Goal: Task Accomplishment & Management: Use online tool/utility

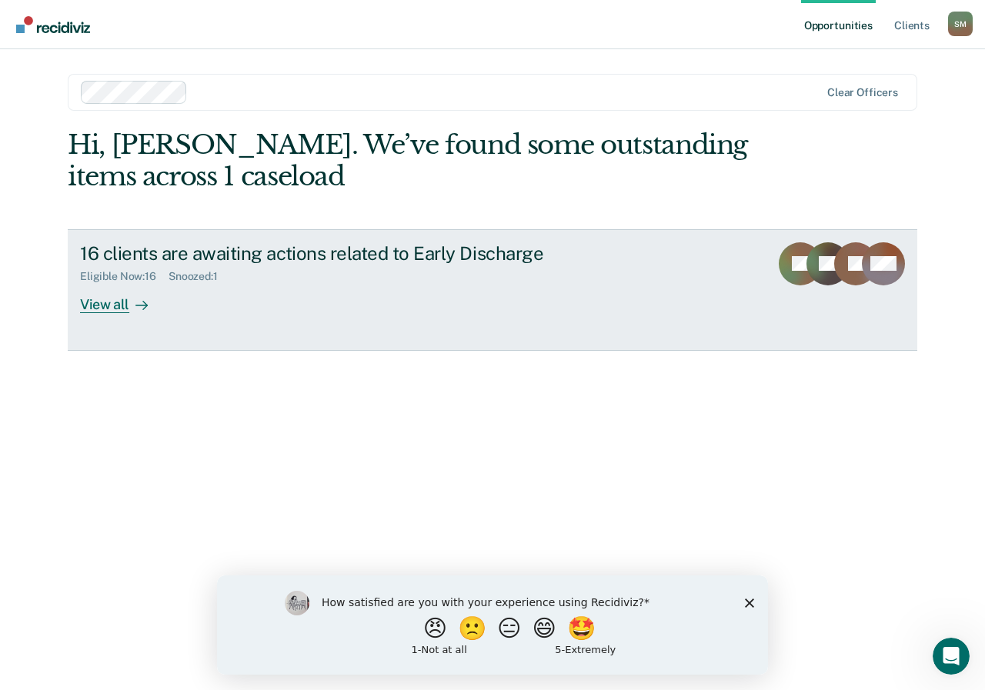
click at [103, 302] on div "View all" at bounding box center [123, 298] width 86 height 30
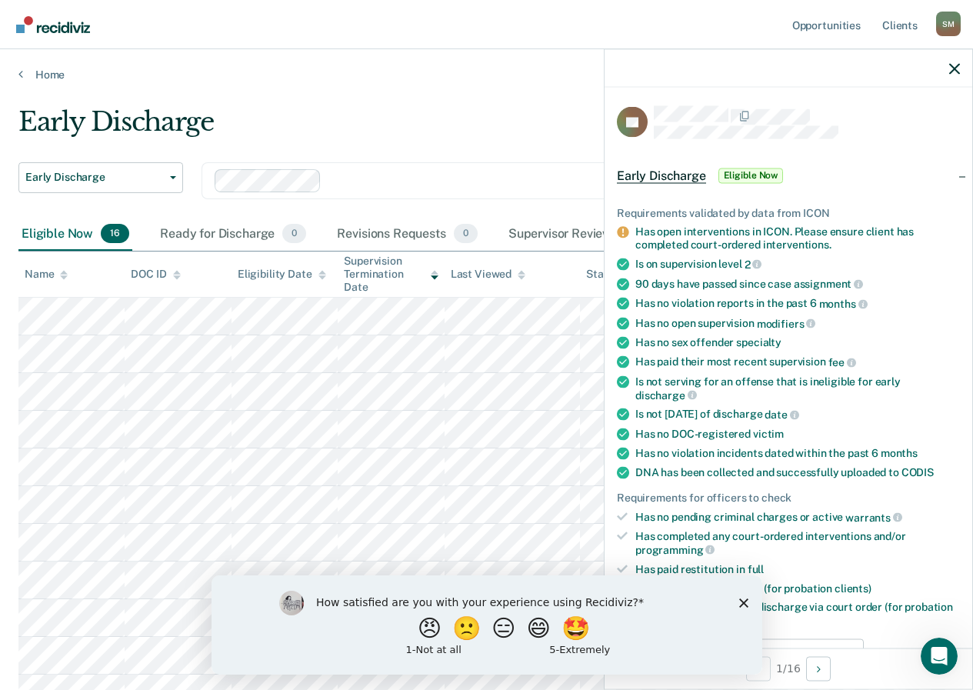
scroll to position [154, 0]
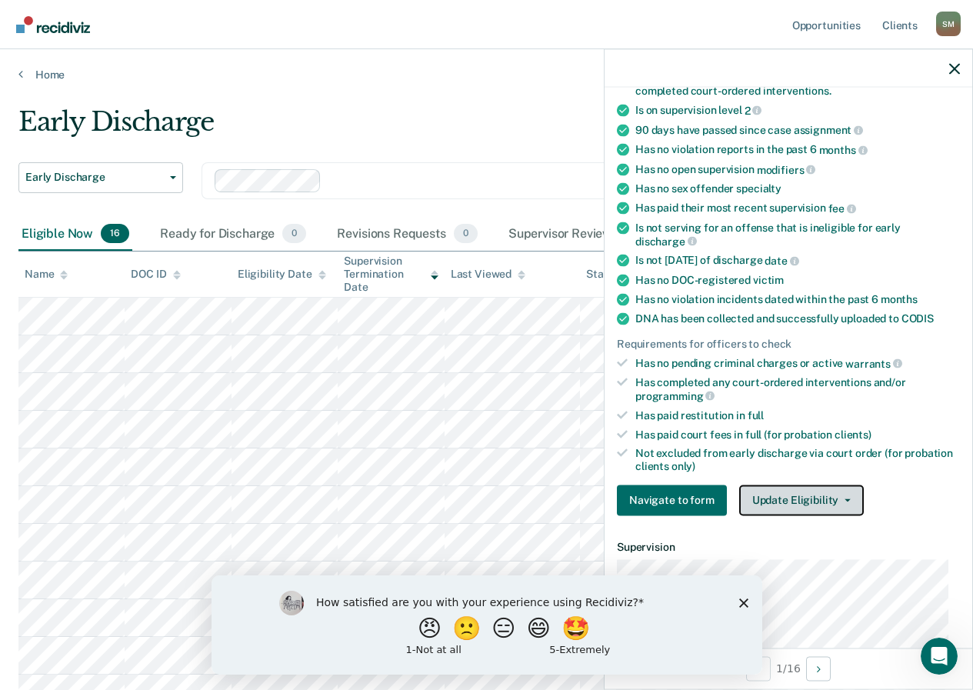
click at [833, 501] on button "Update Eligibility" at bounding box center [801, 500] width 125 height 31
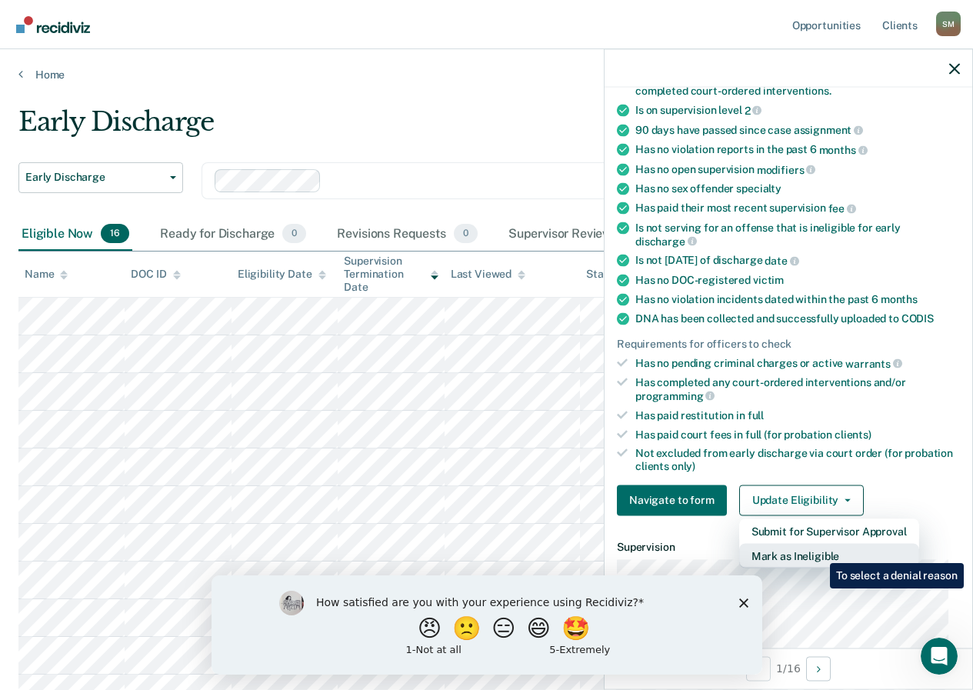
click at [819, 552] on button "Mark as Ineligible" at bounding box center [829, 555] width 180 height 25
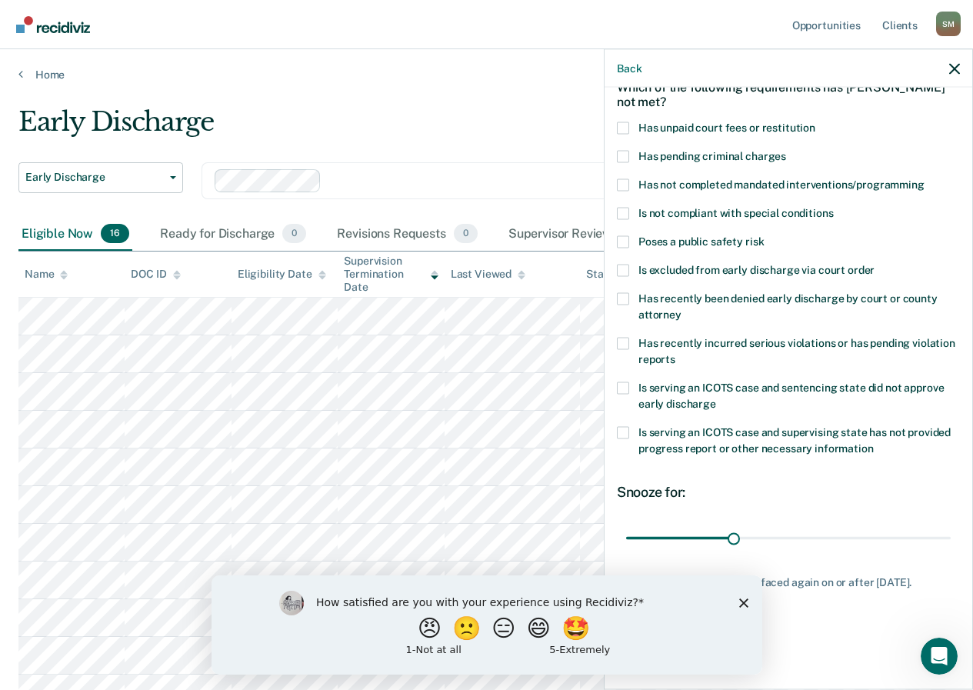
scroll to position [82, 0]
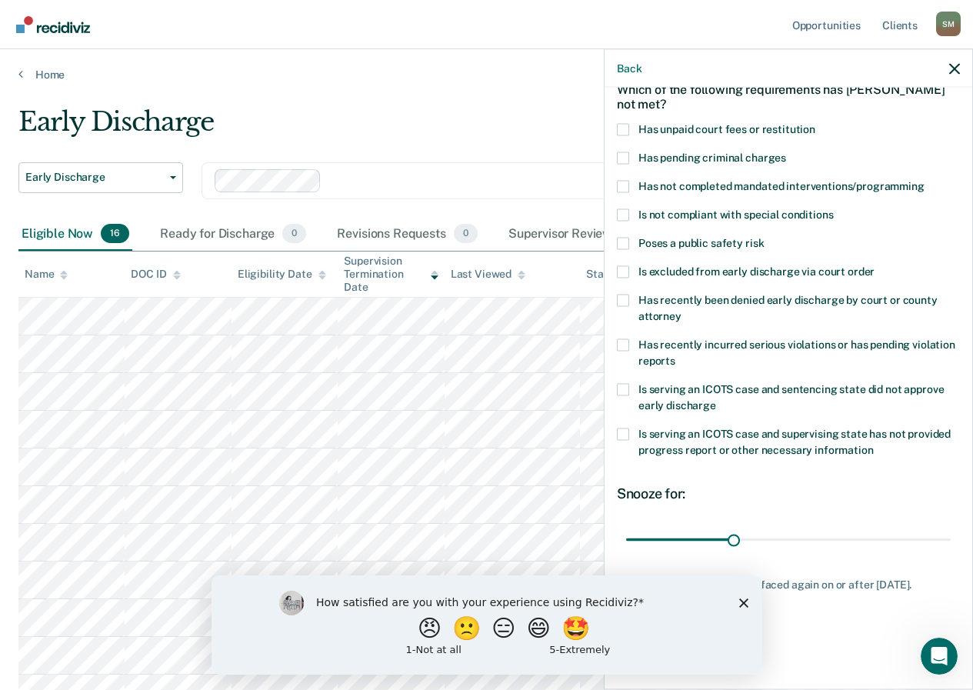
click at [619, 130] on span at bounding box center [623, 129] width 12 height 12
click at [816, 123] on input "Has unpaid court fees or restitution" at bounding box center [816, 123] width 0 height 0
drag, startPoint x: 716, startPoint y: 536, endPoint x: 854, endPoint y: 527, distance: 138.8
type input "80"
click at [854, 527] on input "range" at bounding box center [788, 539] width 325 height 27
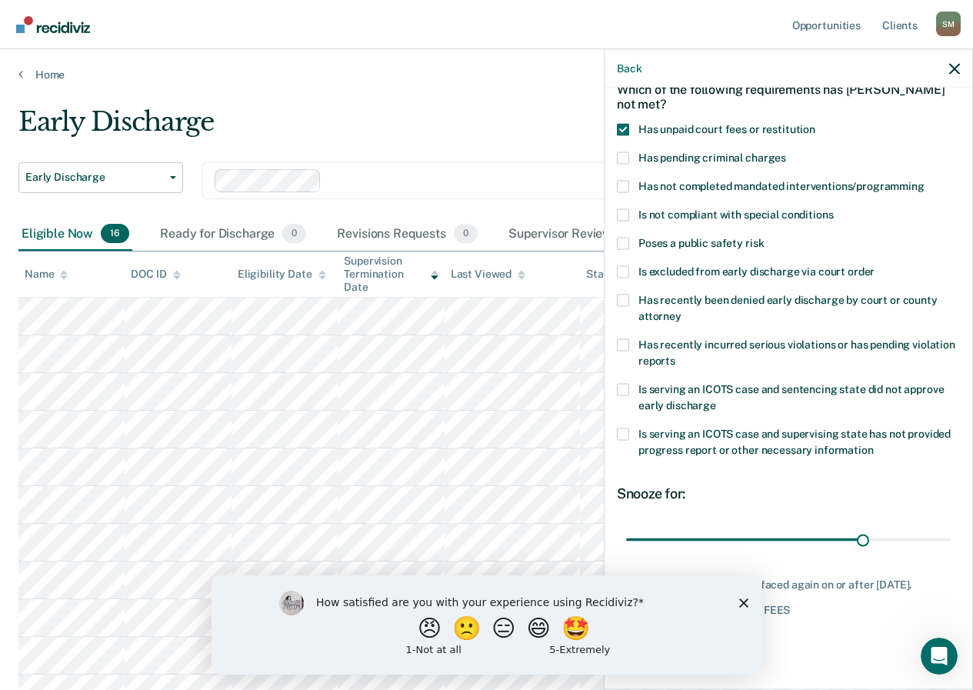
click at [496, 65] on div "Home" at bounding box center [486, 65] width 973 height 32
click at [519, 115] on div "Early Discharge" at bounding box center [456, 128] width 876 height 44
click at [957, 65] on icon "button" at bounding box center [955, 68] width 11 height 11
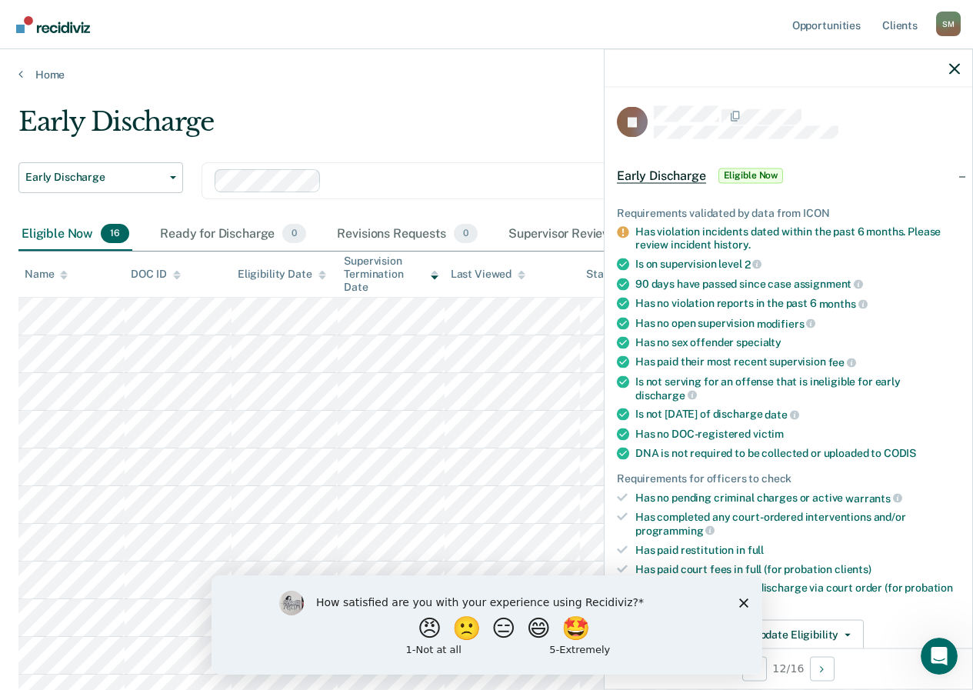
click at [740, 604] on polygon "Close survey" at bounding box center [743, 602] width 9 height 9
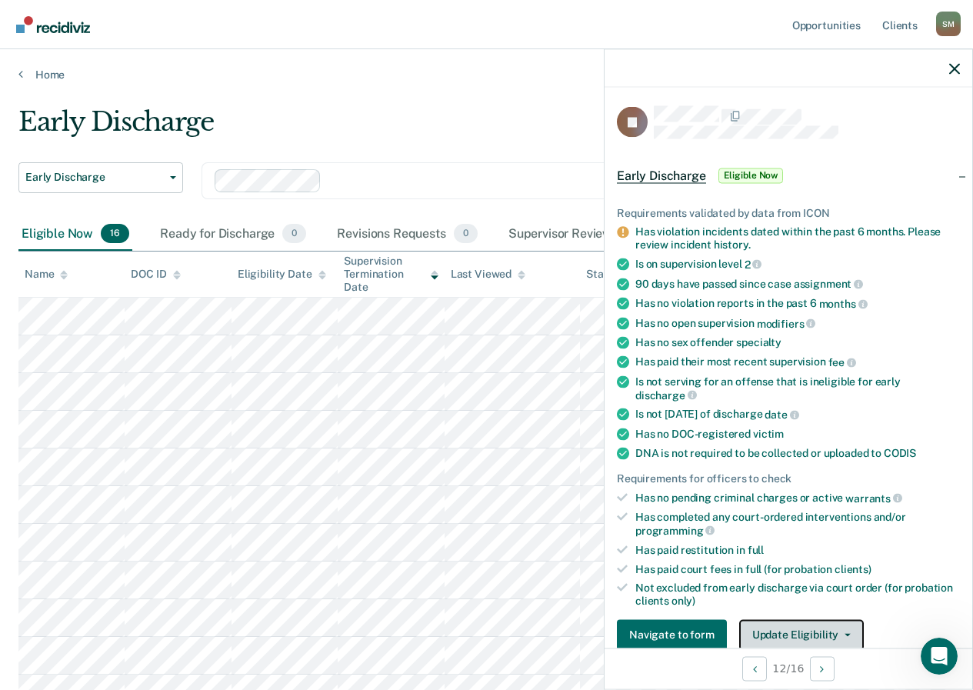
click at [835, 630] on button "Update Eligibility" at bounding box center [801, 634] width 125 height 31
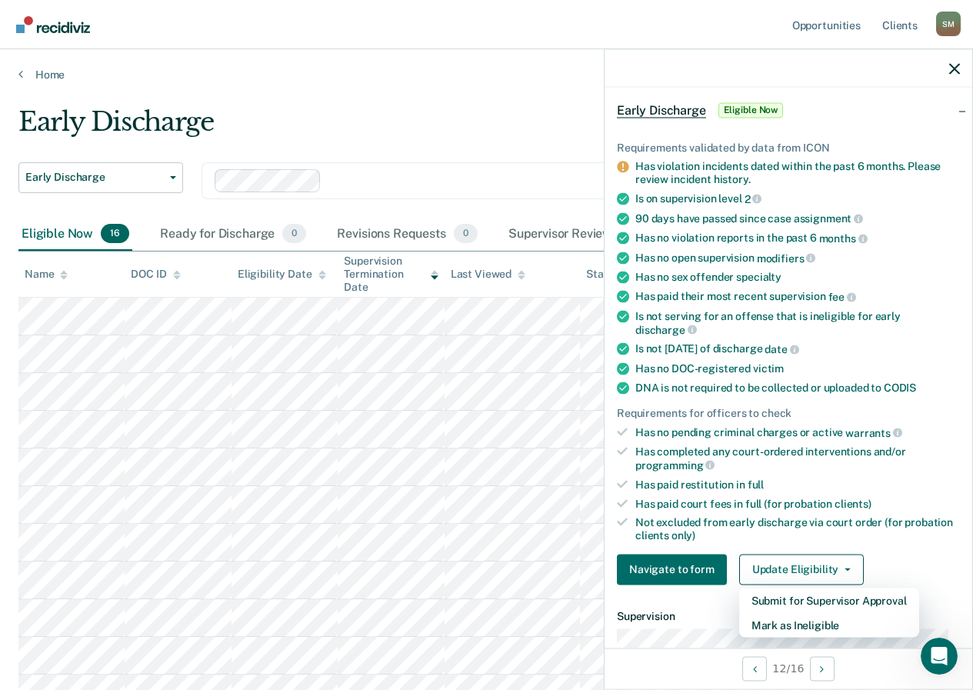
scroll to position [142, 0]
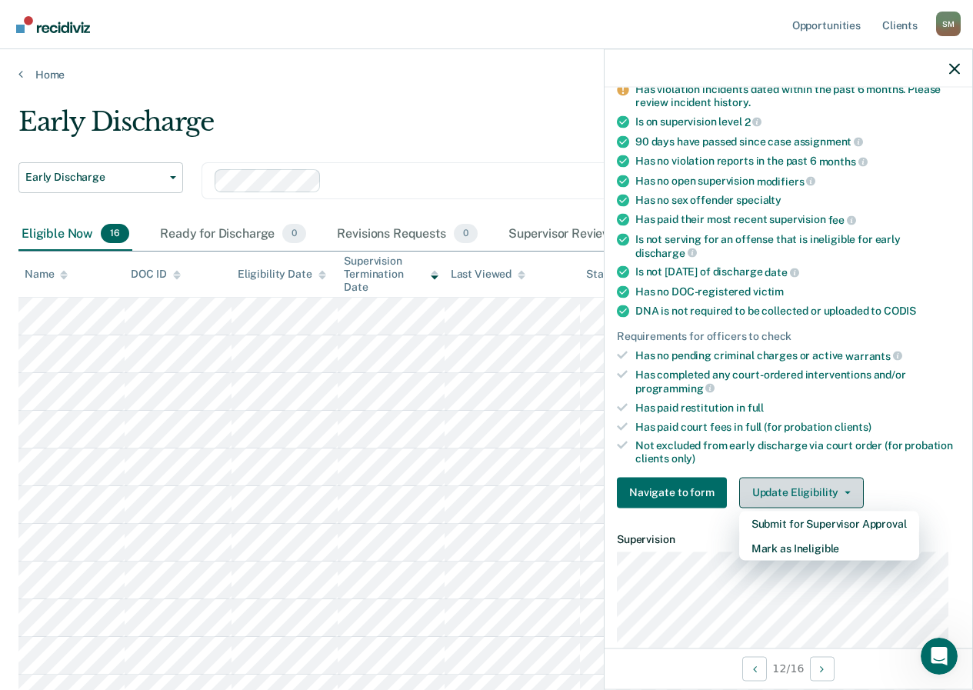
click at [803, 494] on button "Update Eligibility" at bounding box center [801, 492] width 125 height 31
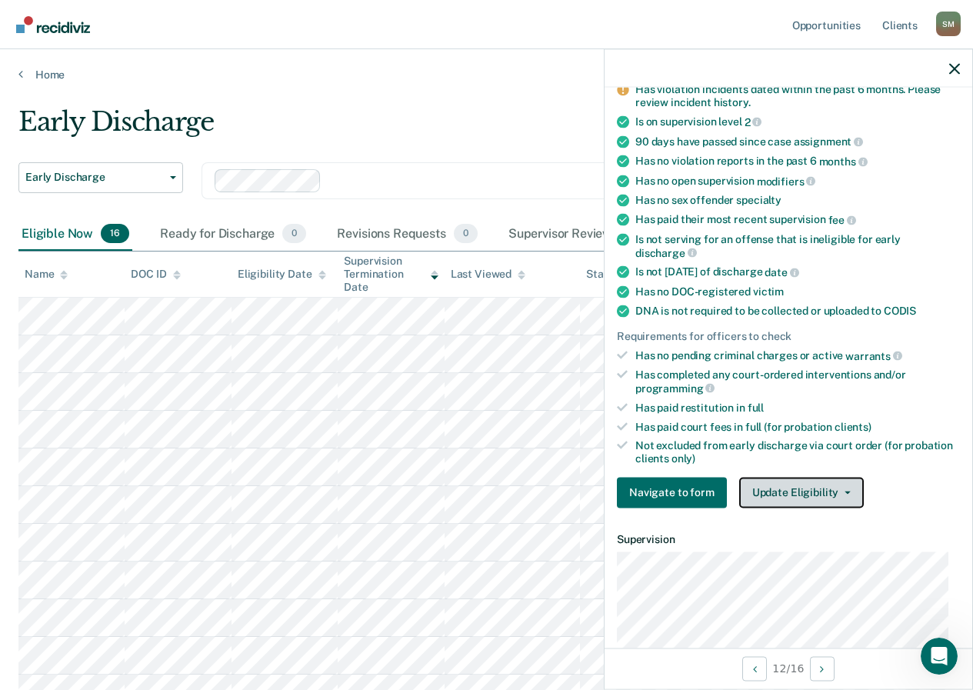
click at [839, 489] on button "Update Eligibility" at bounding box center [801, 492] width 125 height 31
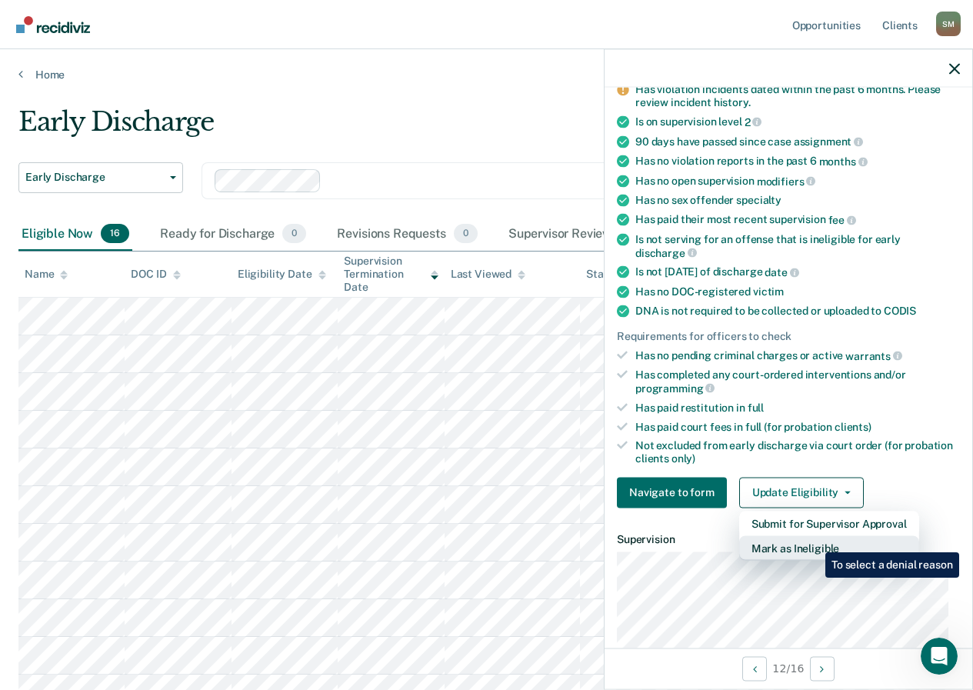
click at [814, 541] on button "Mark as Ineligible" at bounding box center [829, 548] width 180 height 25
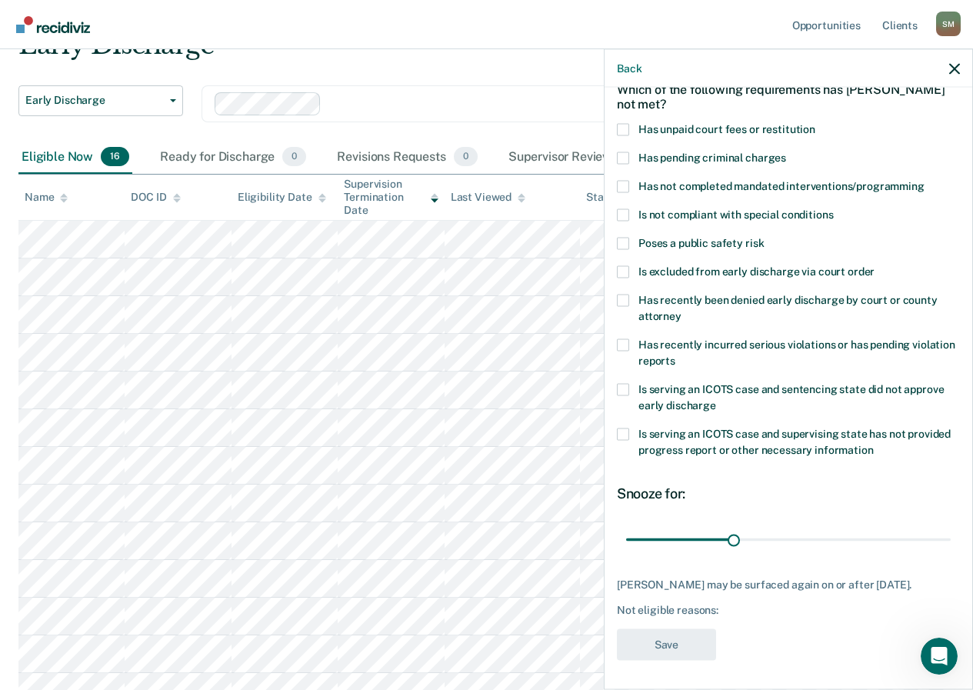
scroll to position [154, 0]
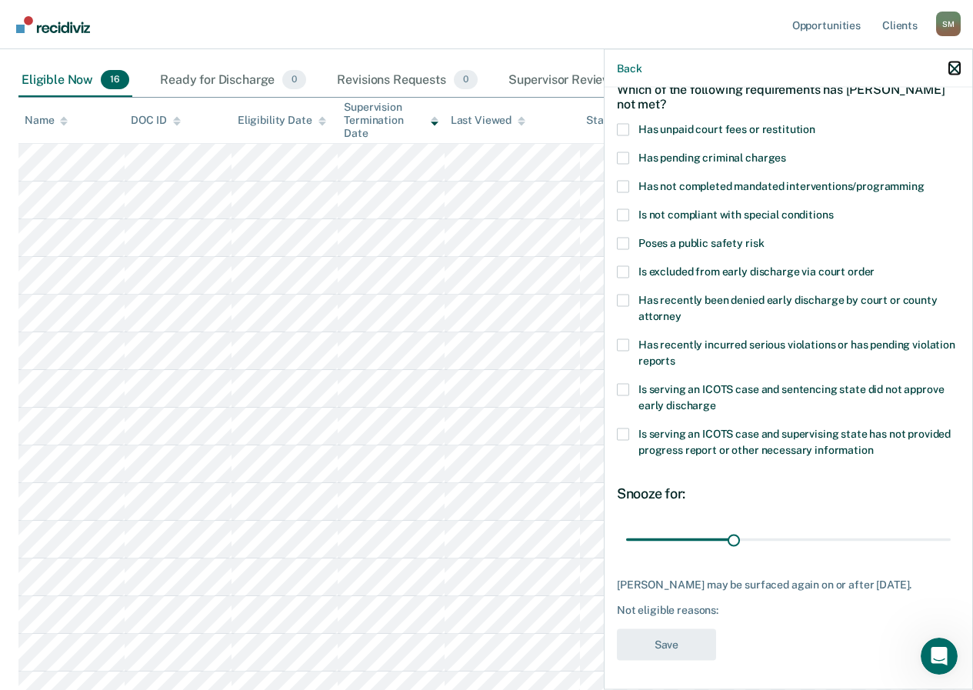
click at [957, 63] on icon "button" at bounding box center [955, 68] width 11 height 11
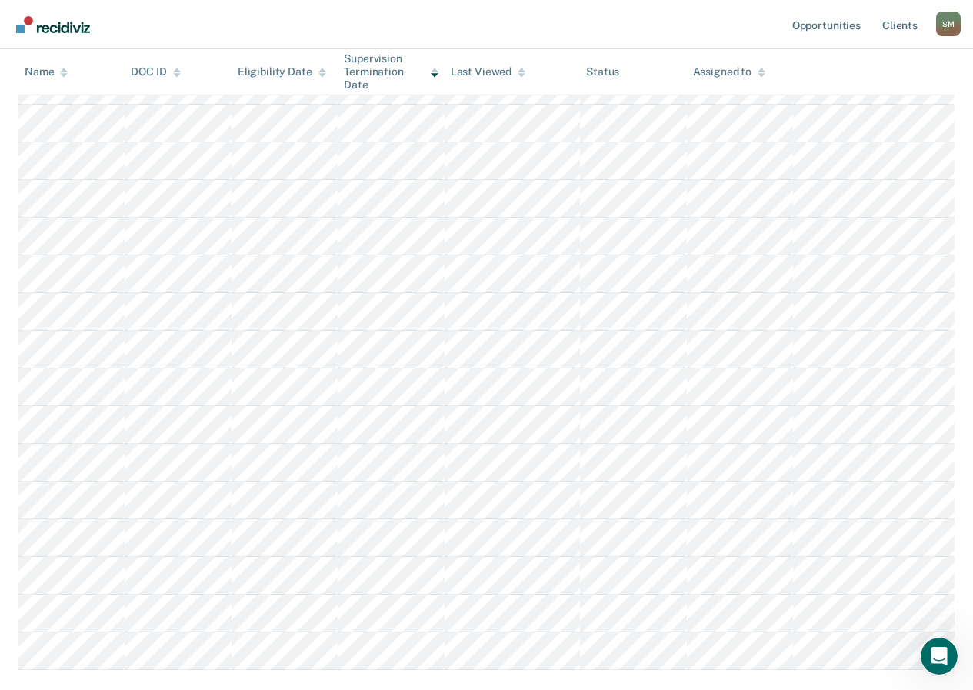
scroll to position [308, 0]
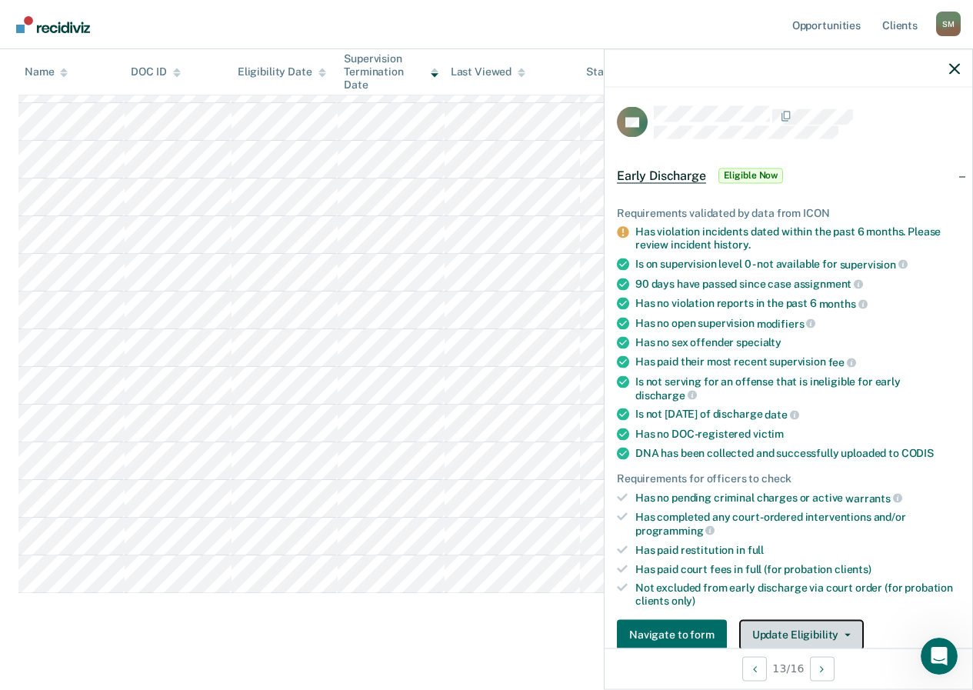
click at [812, 629] on button "Update Eligibility" at bounding box center [801, 634] width 125 height 31
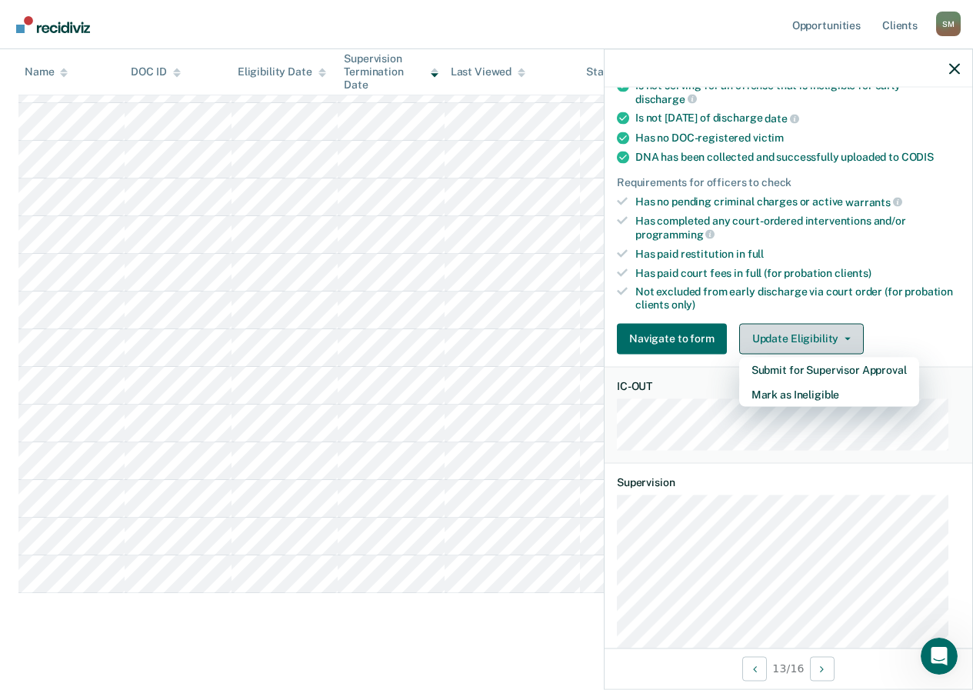
click at [785, 333] on button "Update Eligibility" at bounding box center [801, 338] width 125 height 31
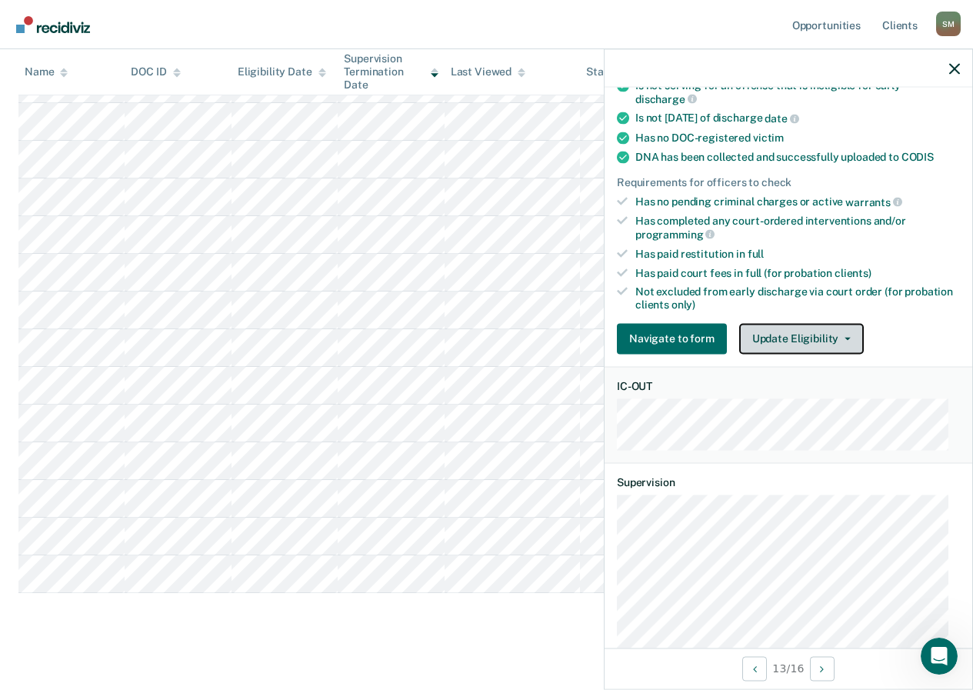
click at [813, 329] on button "Update Eligibility" at bounding box center [801, 338] width 125 height 31
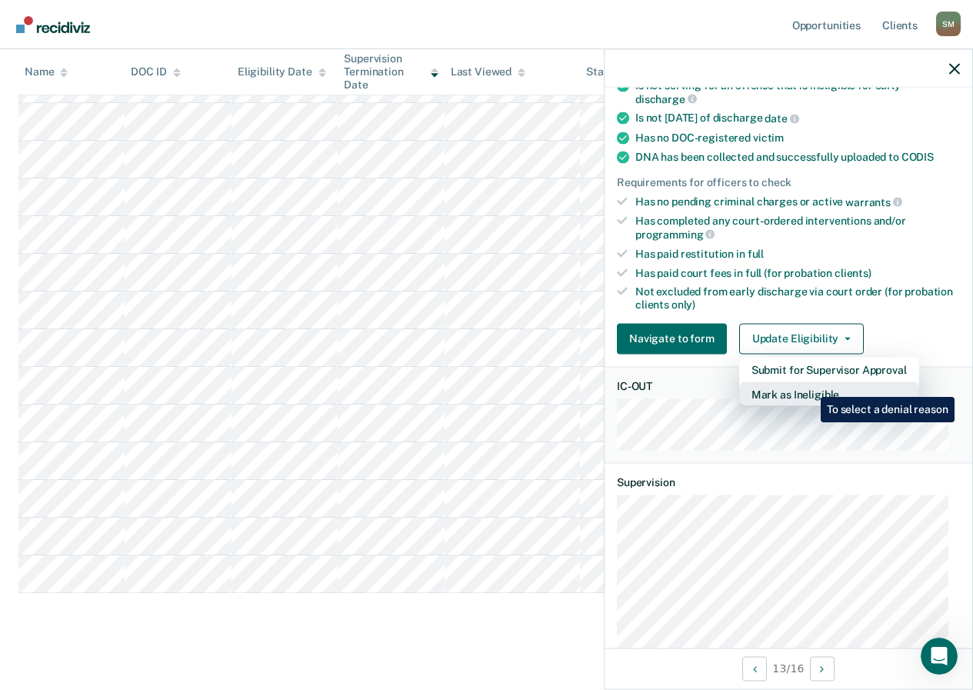
click at [809, 385] on button "Mark as Ineligible" at bounding box center [829, 394] width 180 height 25
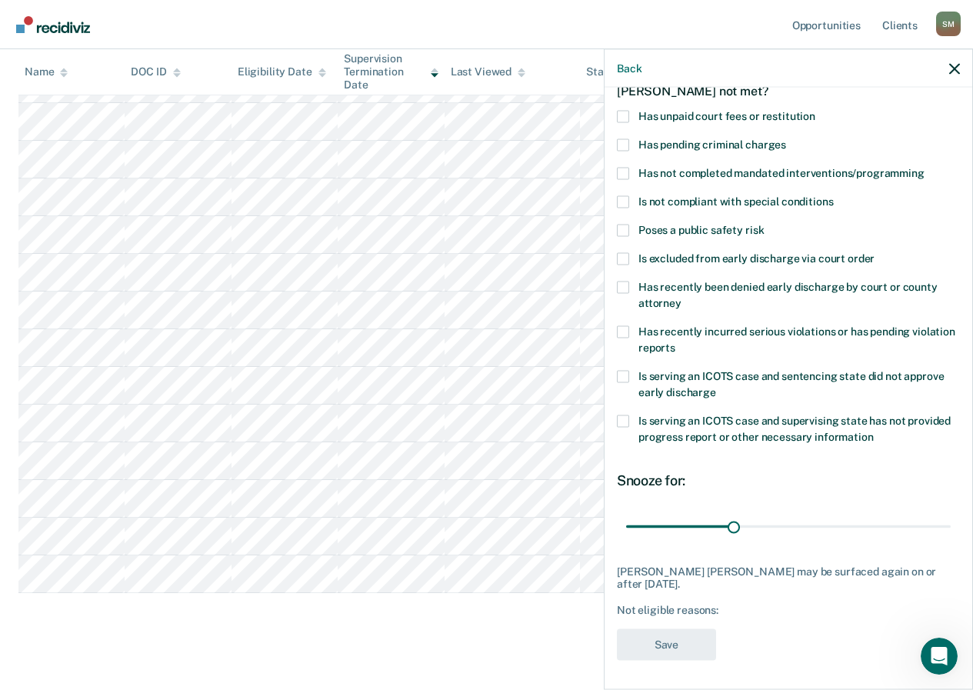
click at [622, 422] on span at bounding box center [623, 421] width 12 height 12
click at [874, 431] on input "Is serving an ICOTS case and supervising state has not provided progress report…" at bounding box center [874, 431] width 0 height 0
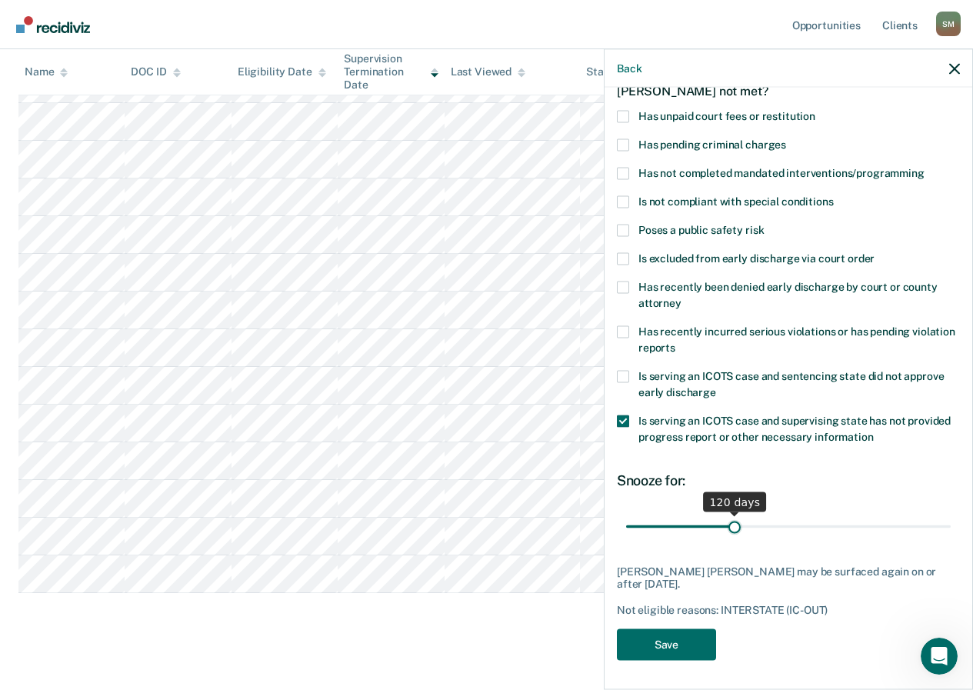
drag, startPoint x: 657, startPoint y: 522, endPoint x: 731, endPoint y: 520, distance: 73.9
type input "120"
click at [731, 520] on input "range" at bounding box center [788, 526] width 325 height 27
click at [667, 641] on button "Save" at bounding box center [666, 645] width 99 height 32
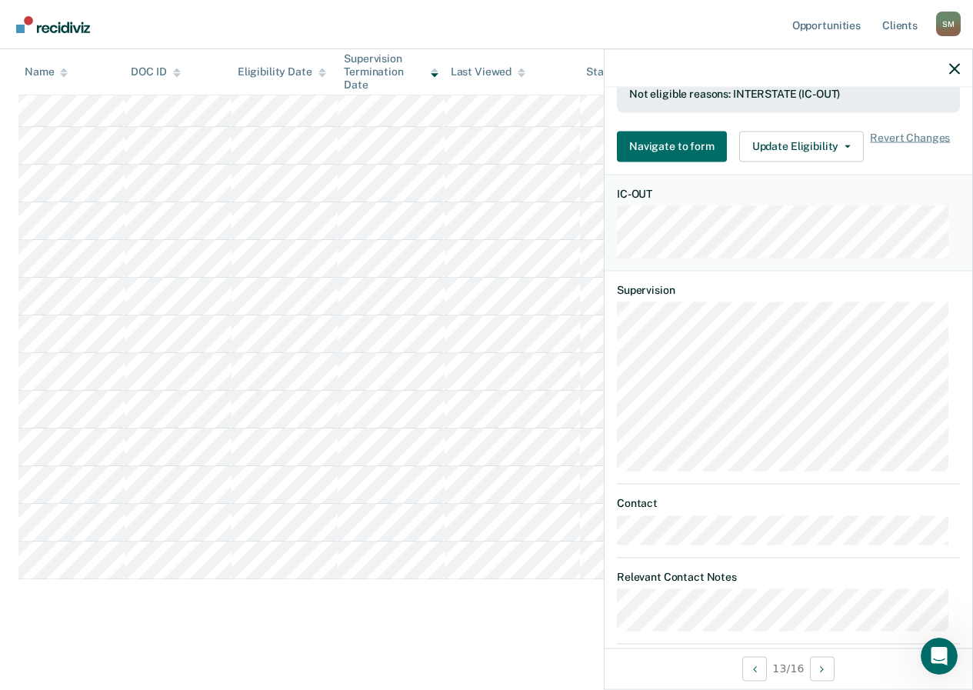
scroll to position [628, 0]
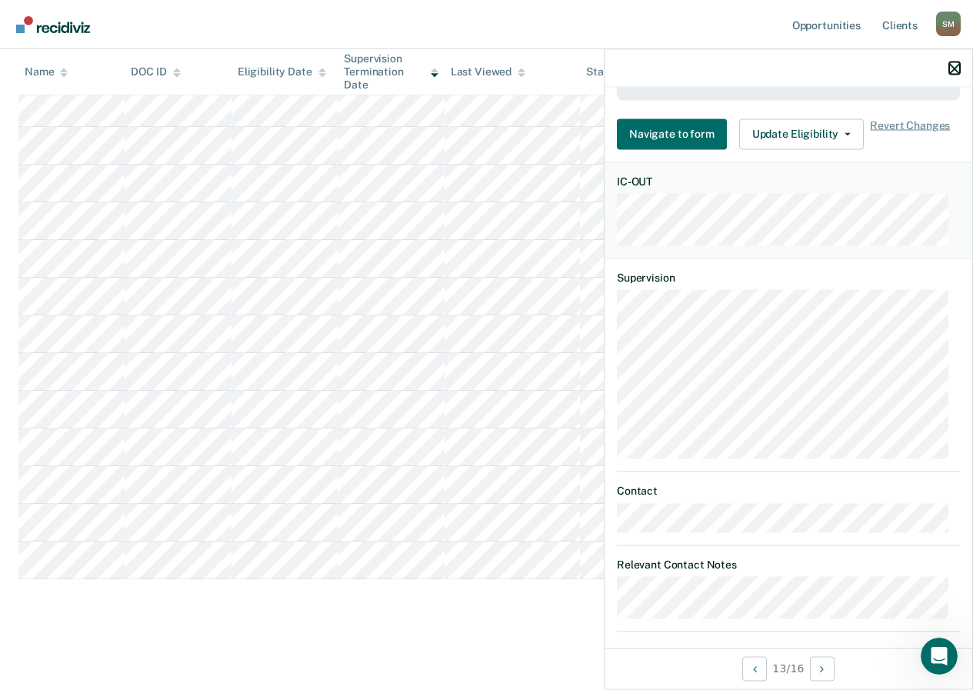
click at [955, 62] on button "button" at bounding box center [955, 68] width 11 height 13
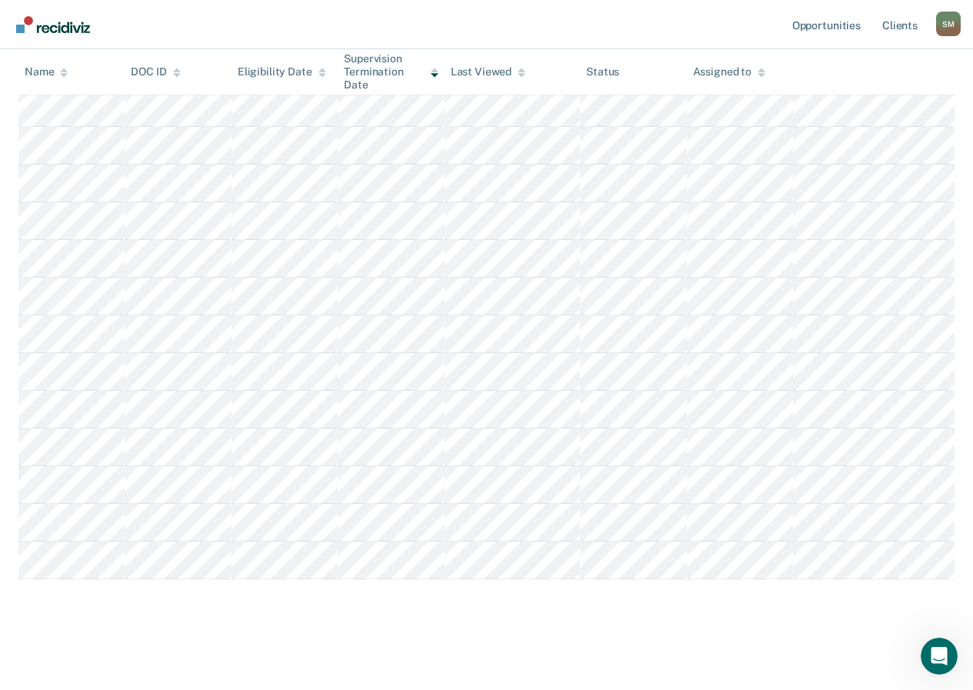
scroll to position [130, 0]
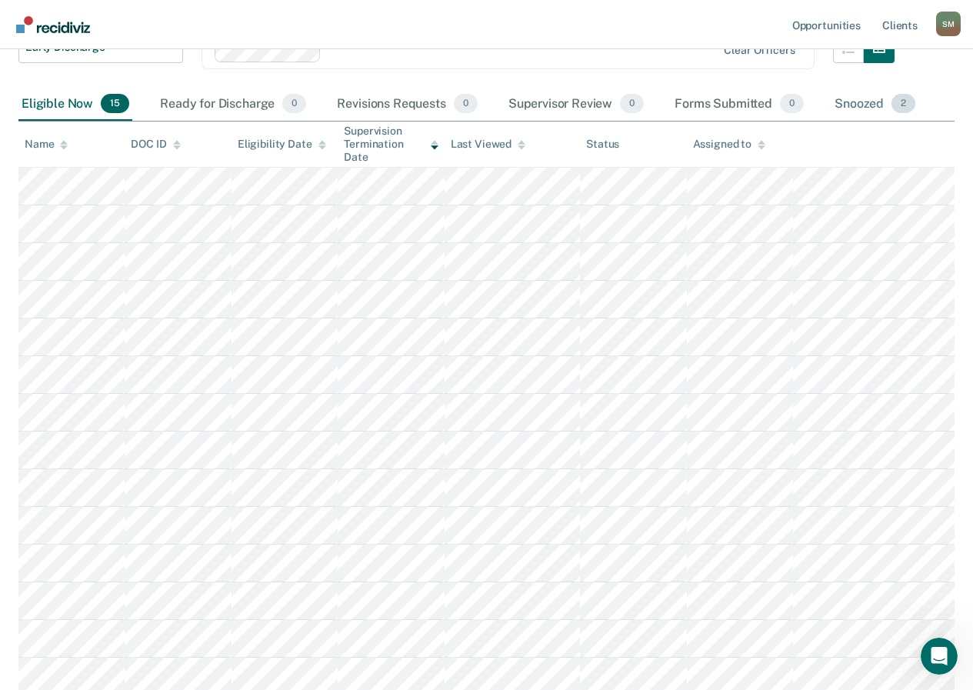
click at [888, 97] on div "Snoozed 2" at bounding box center [875, 105] width 87 height 34
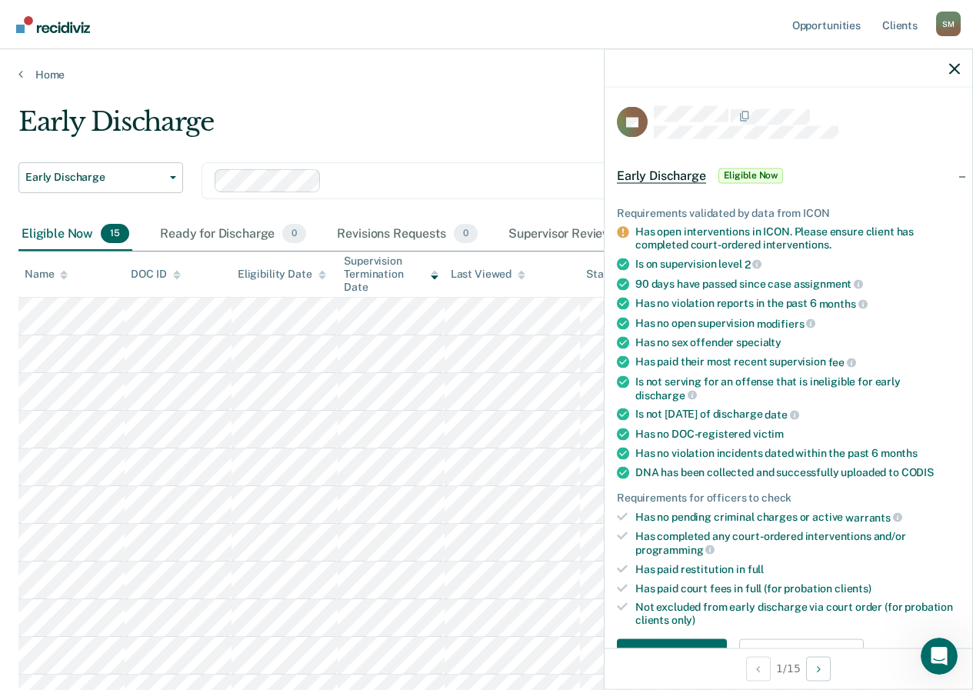
scroll to position [385, 0]
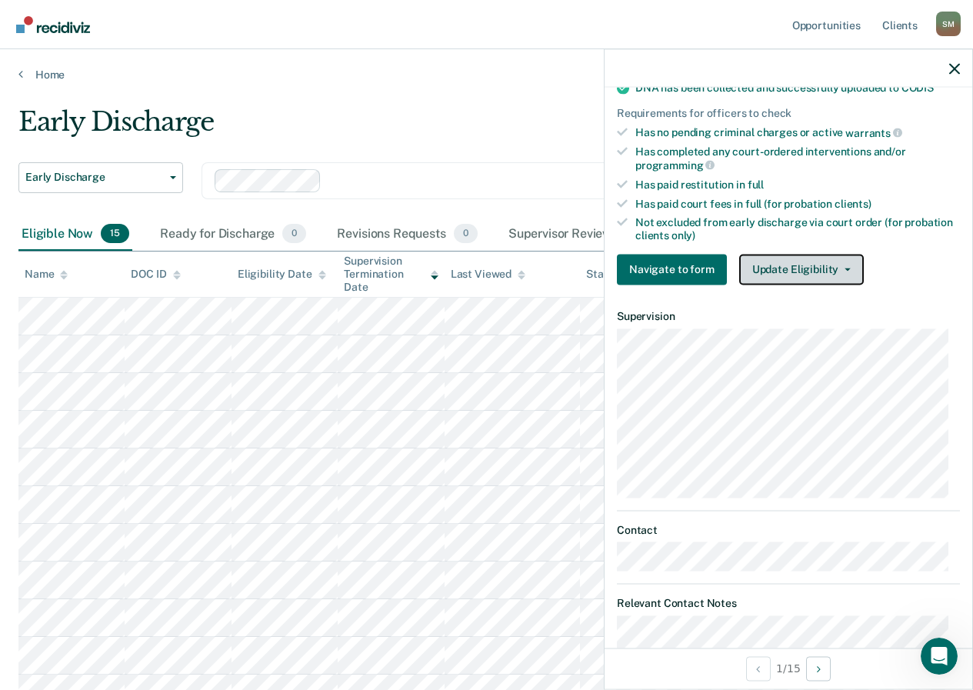
click at [817, 269] on button "Update Eligibility" at bounding box center [801, 269] width 125 height 31
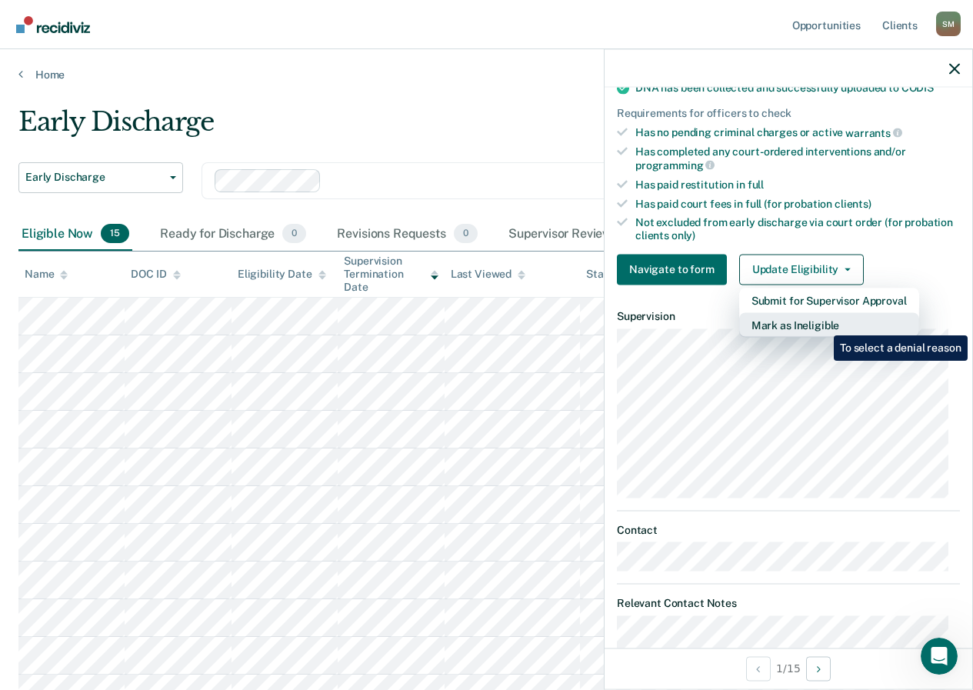
click at [823, 324] on button "Mark as Ineligible" at bounding box center [829, 324] width 180 height 25
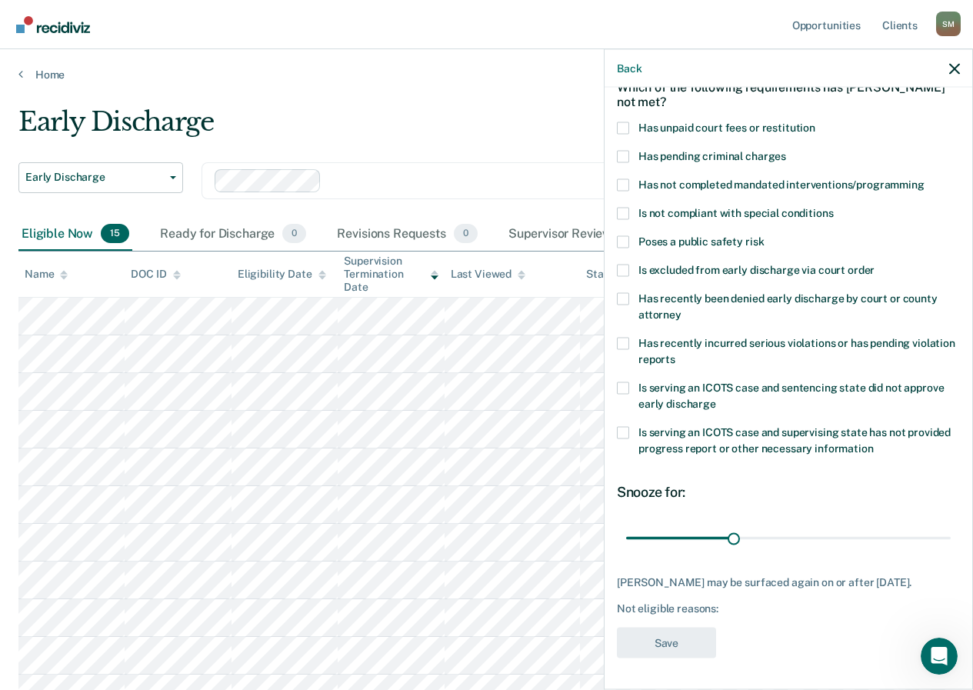
scroll to position [82, 0]
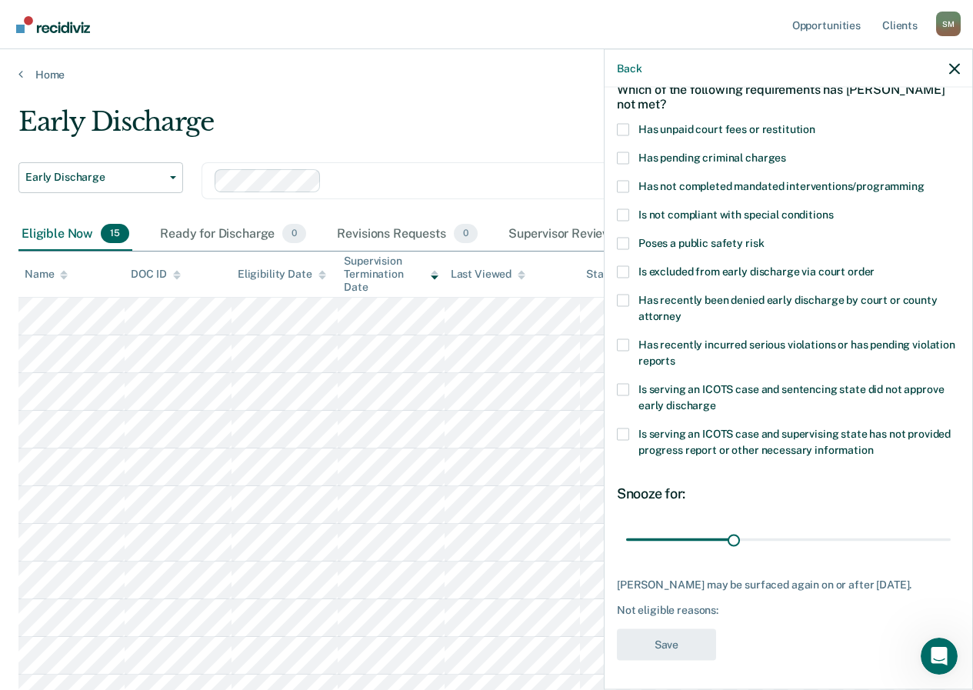
click at [625, 126] on span at bounding box center [623, 129] width 12 height 12
click at [816, 123] on input "Has unpaid court fees or restitution" at bounding box center [816, 123] width 0 height 0
click at [700, 645] on button "Save" at bounding box center [666, 645] width 99 height 32
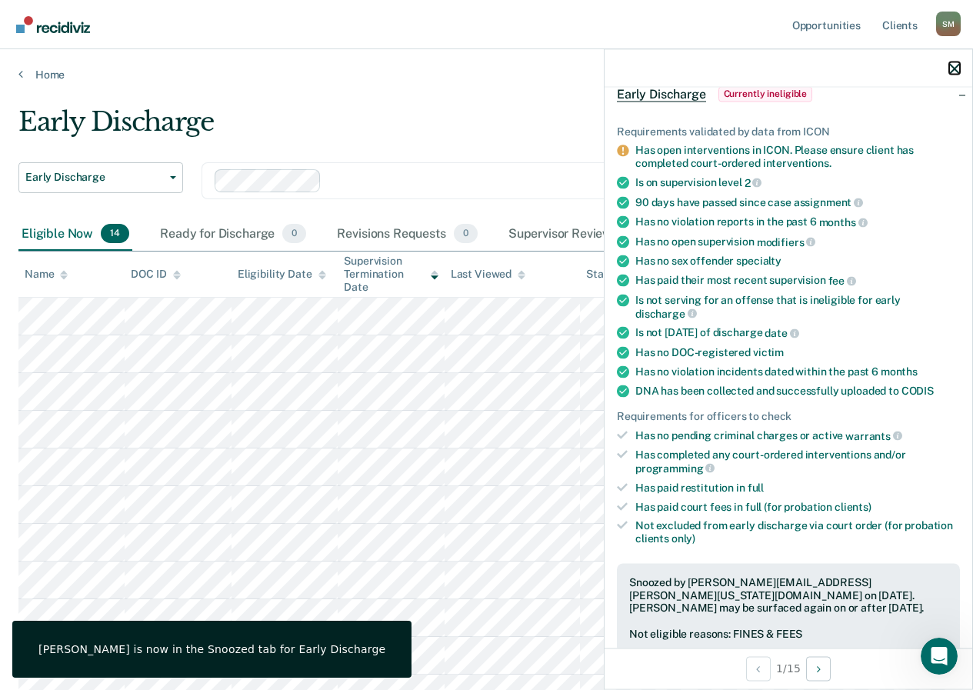
click at [956, 63] on icon "button" at bounding box center [955, 68] width 11 height 11
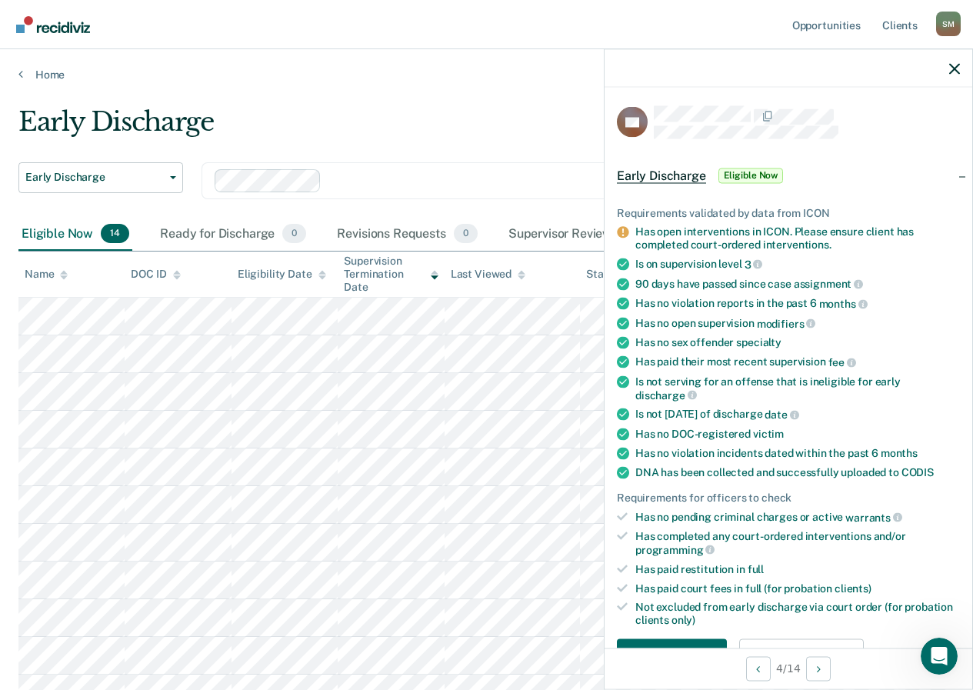
scroll to position [154, 0]
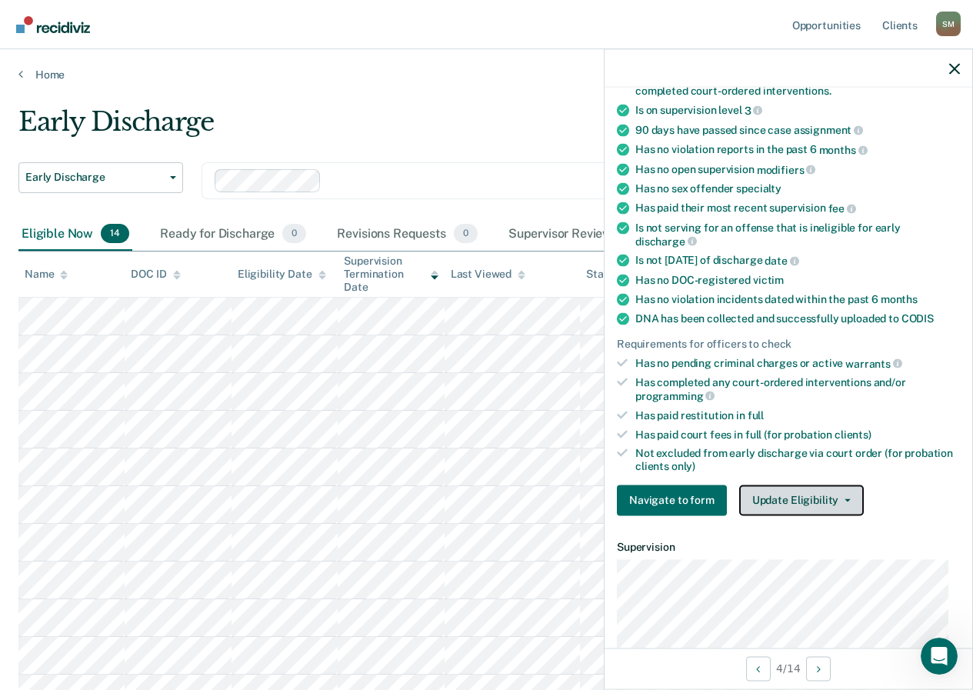
click at [755, 498] on button "Update Eligibility" at bounding box center [801, 500] width 125 height 31
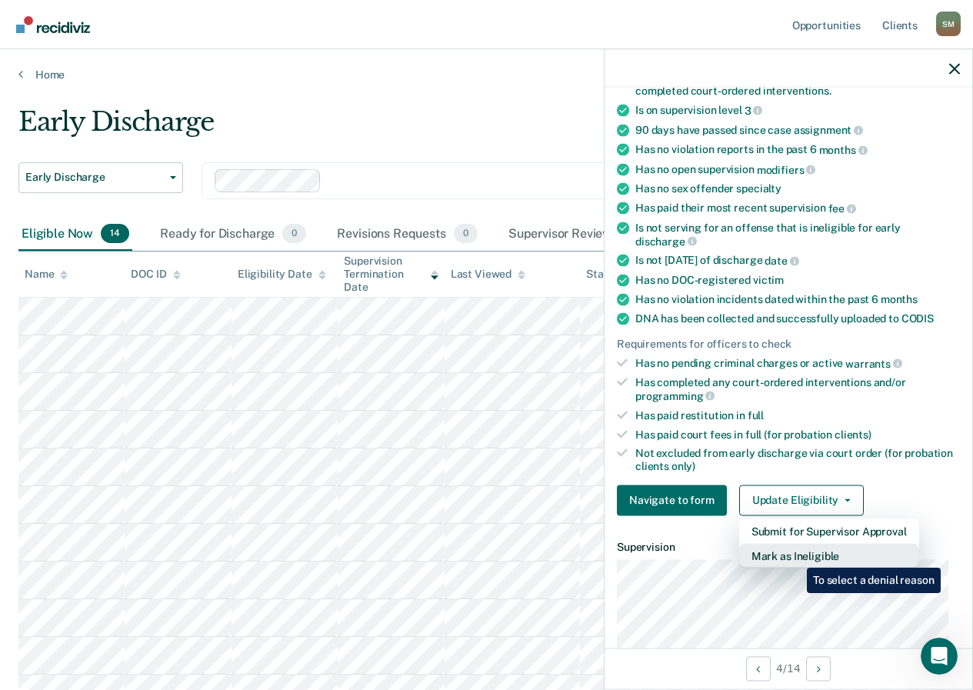
click at [796, 556] on button "Mark as Ineligible" at bounding box center [829, 555] width 180 height 25
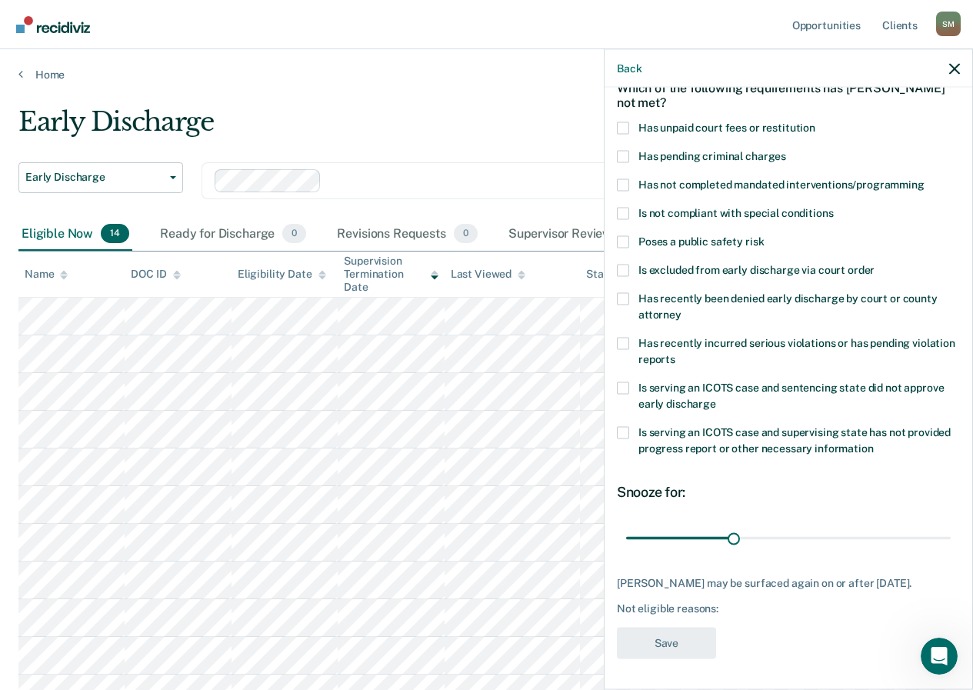
scroll to position [18, 0]
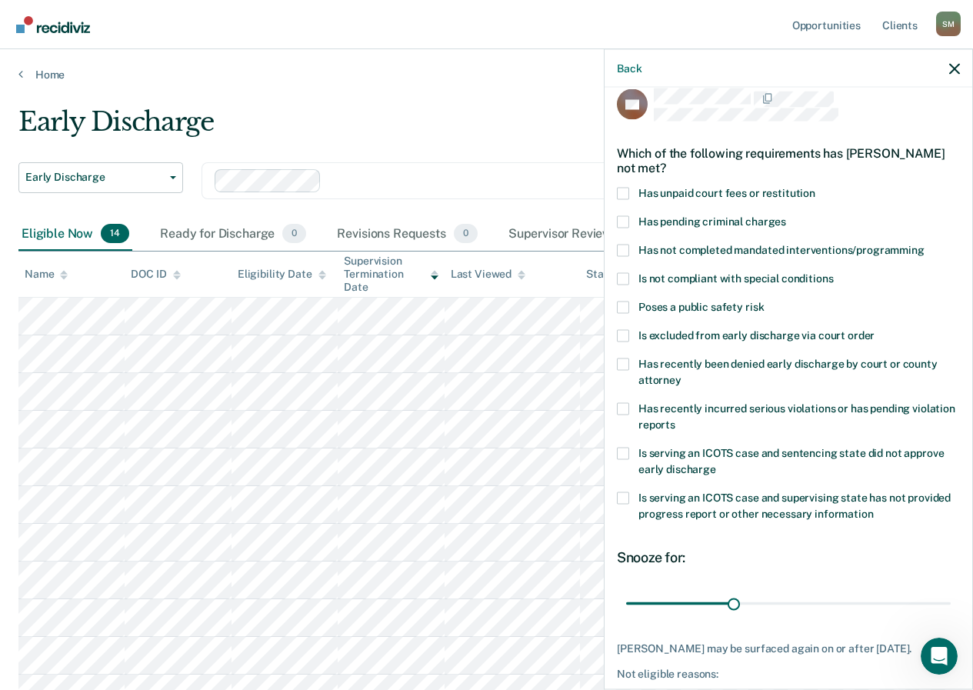
click at [631, 251] on label "Has not completed mandated interventions/programming" at bounding box center [788, 252] width 343 height 16
click at [925, 244] on input "Has not completed mandated interventions/programming" at bounding box center [925, 244] width 0 height 0
drag, startPoint x: 729, startPoint y: 601, endPoint x: 832, endPoint y: 594, distance: 103.3
type input "60"
click at [832, 594] on input "range" at bounding box center [788, 603] width 325 height 27
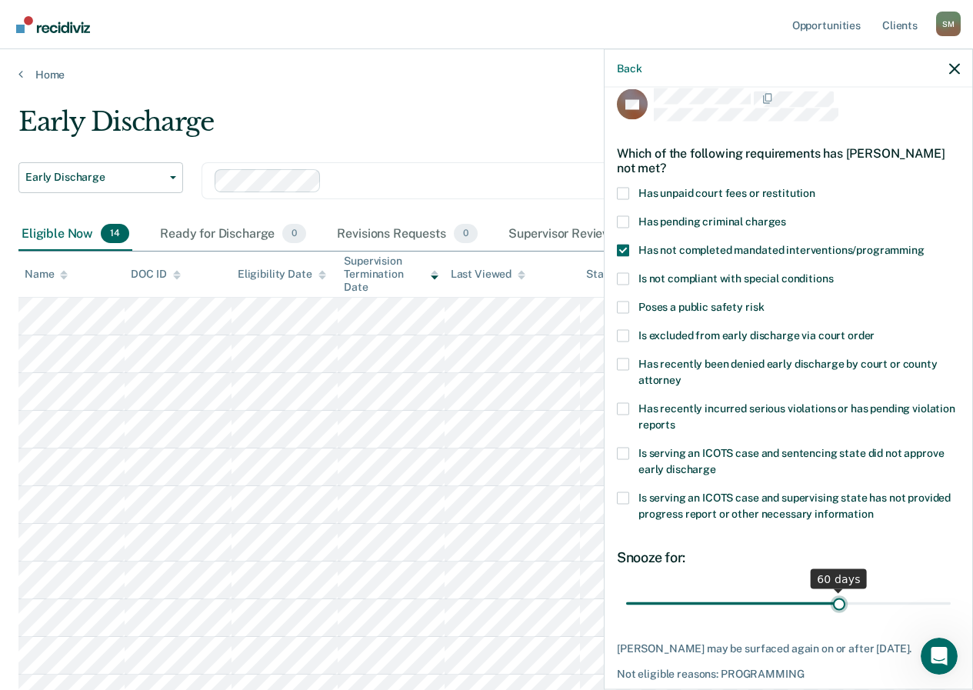
scroll to position [95, 0]
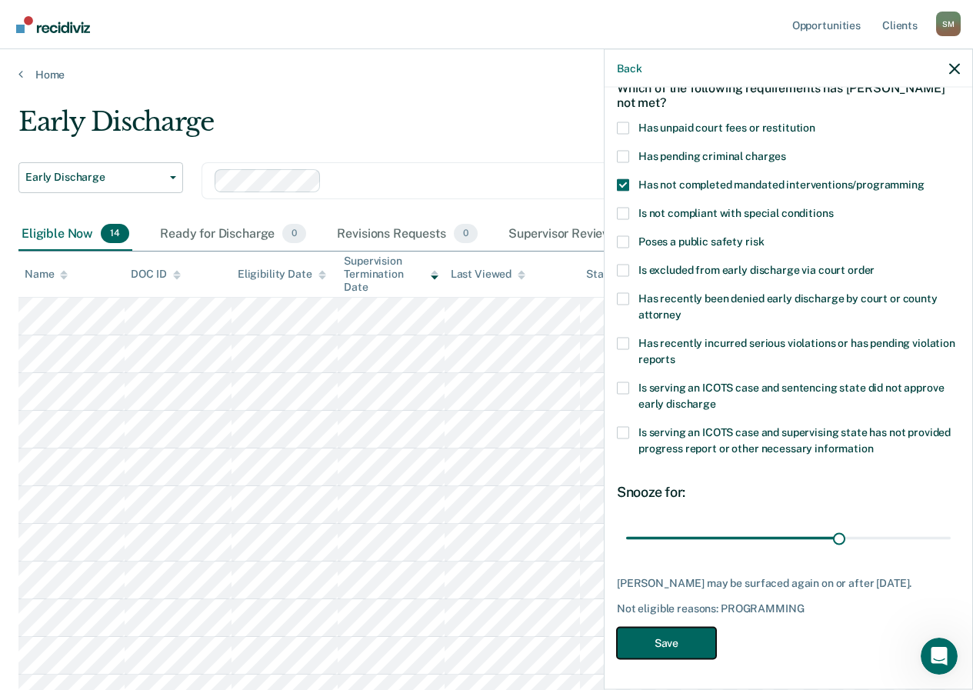
click at [709, 642] on button "Save" at bounding box center [666, 643] width 99 height 32
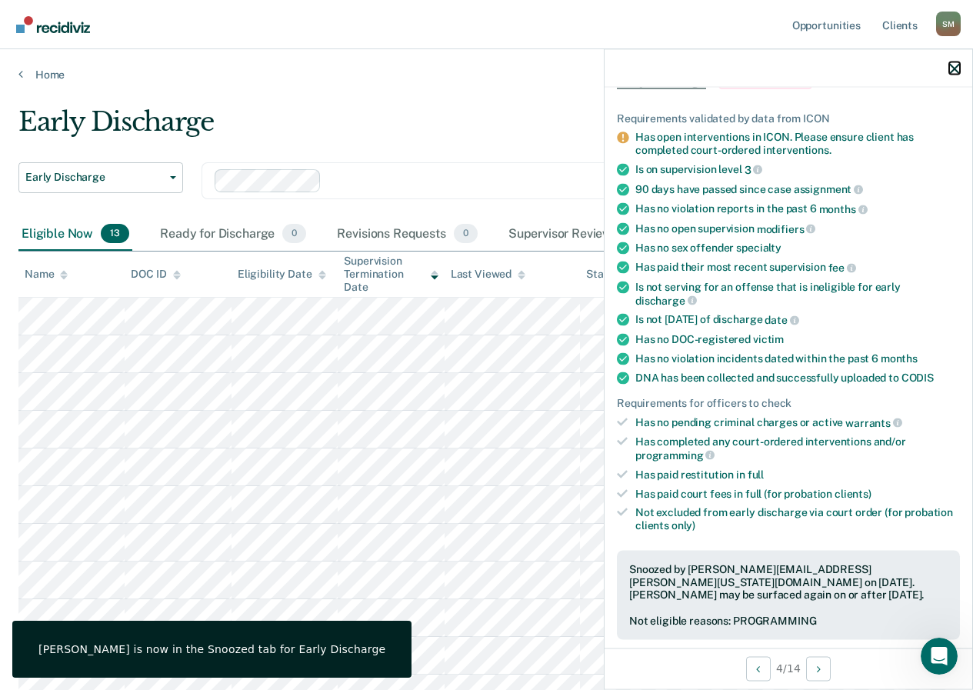
click at [956, 72] on icon "button" at bounding box center [955, 68] width 11 height 11
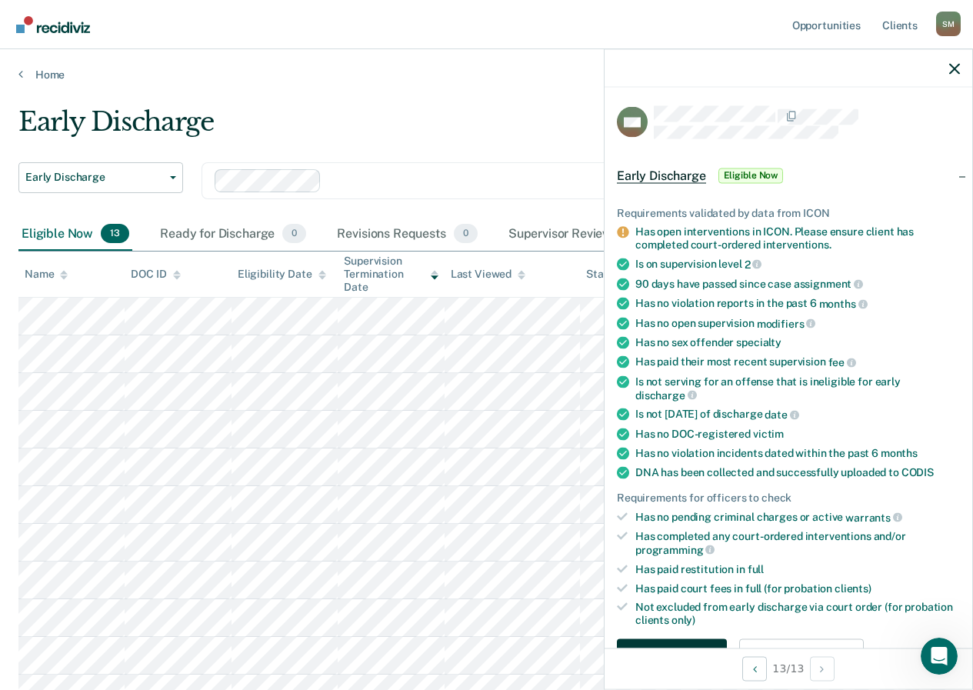
scroll to position [231, 0]
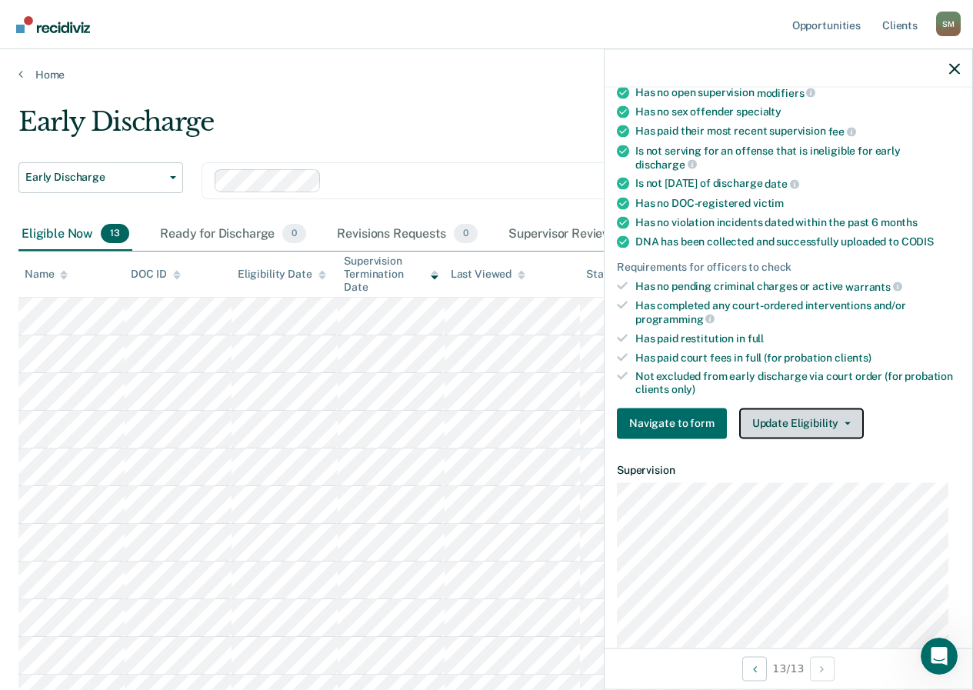
click at [767, 426] on button "Update Eligibility" at bounding box center [801, 423] width 125 height 31
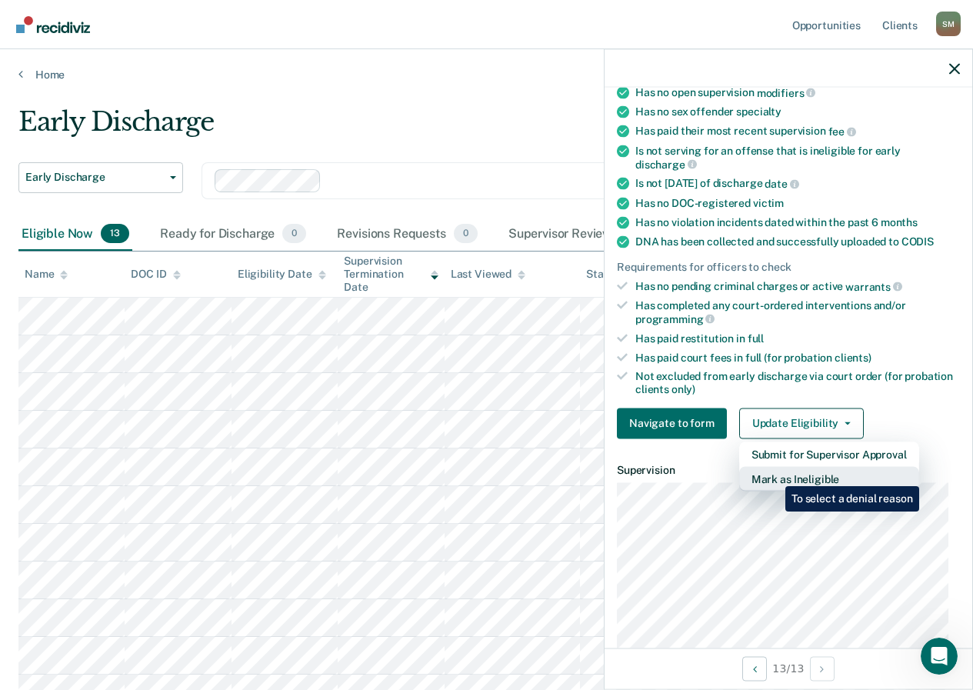
click at [774, 475] on button "Mark as Ineligible" at bounding box center [829, 478] width 180 height 25
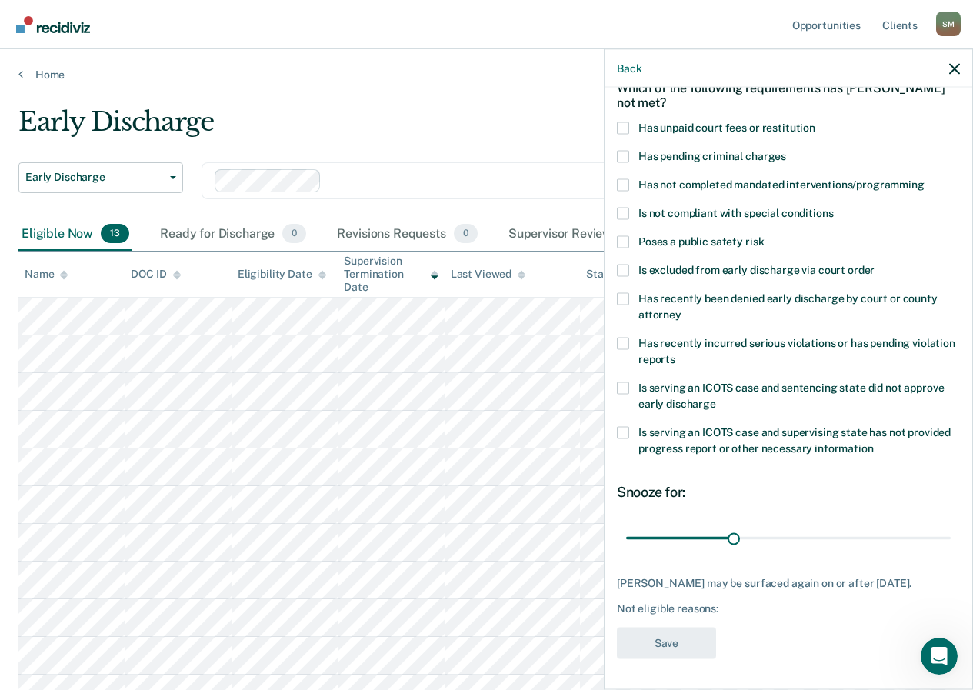
scroll to position [18, 0]
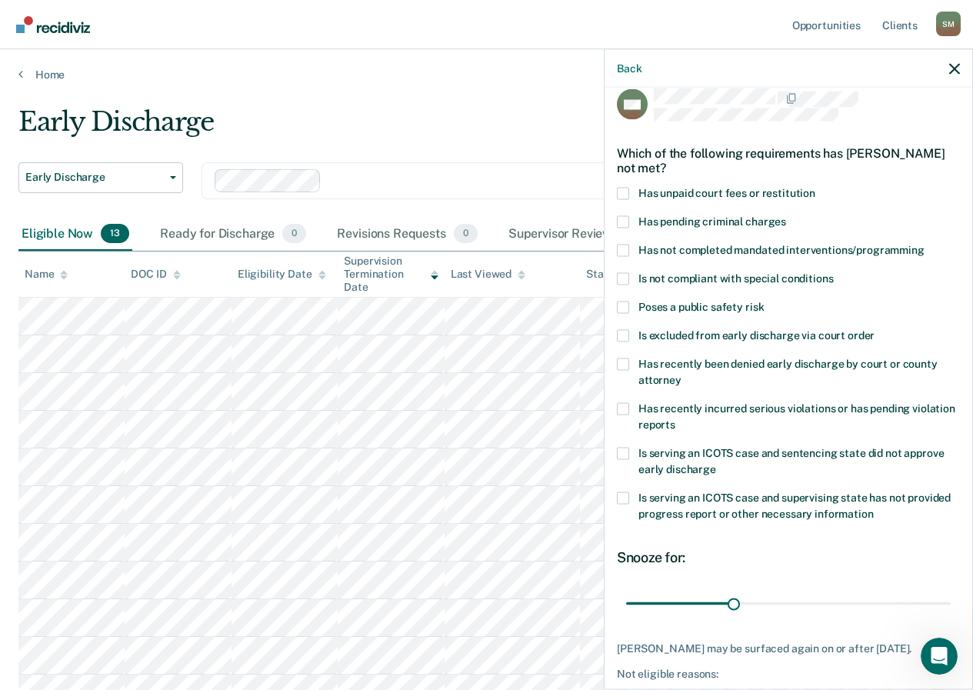
click at [629, 193] on span at bounding box center [623, 193] width 12 height 12
click at [816, 187] on input "Has unpaid court fees or restitution" at bounding box center [816, 187] width 0 height 0
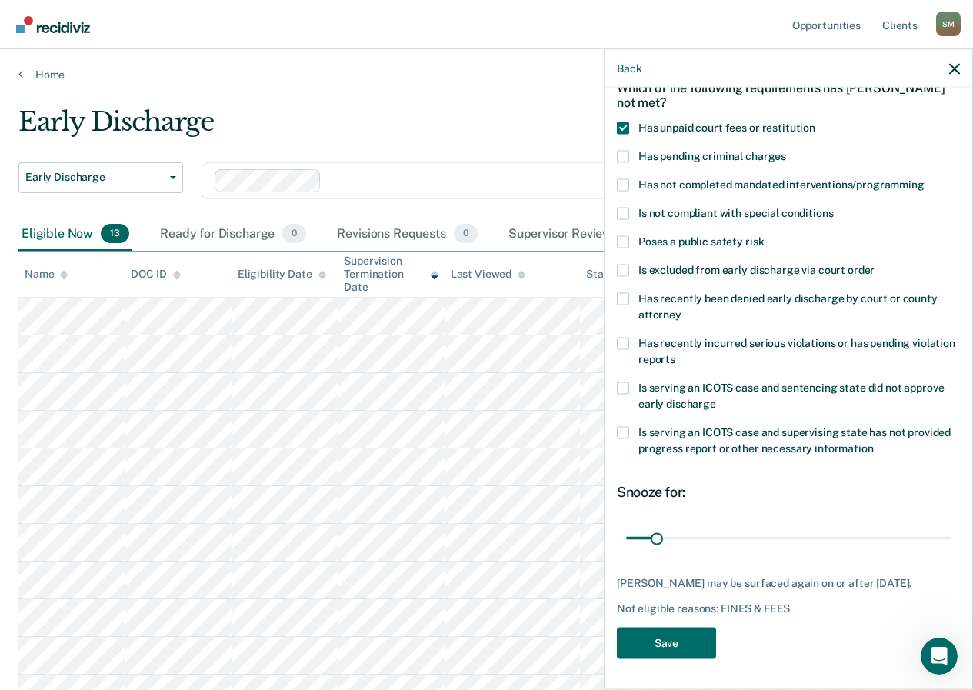
scroll to position [77, 0]
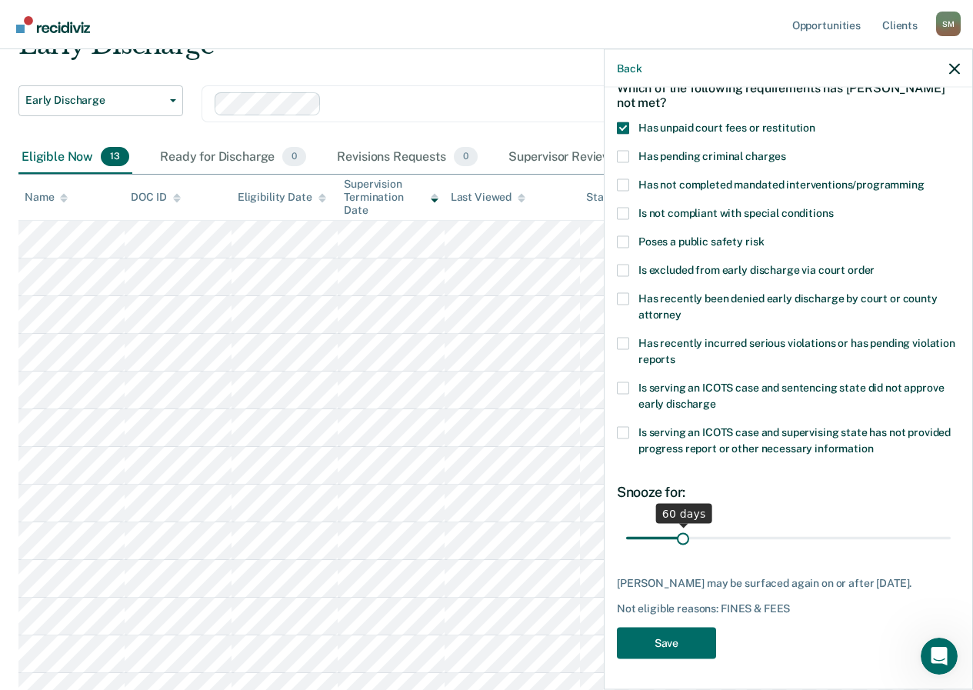
drag, startPoint x: 653, startPoint y: 519, endPoint x: 681, endPoint y: 518, distance: 27.7
type input "60"
click at [681, 525] on input "range" at bounding box center [788, 538] width 325 height 27
click at [686, 652] on button "Save" at bounding box center [666, 643] width 99 height 32
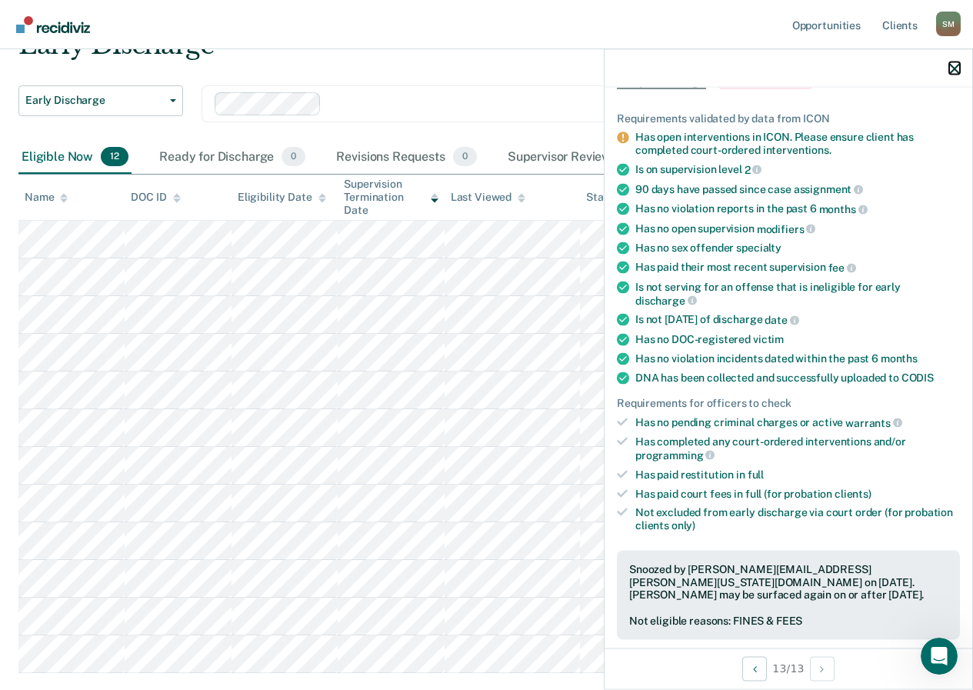
click at [953, 65] on icon "button" at bounding box center [955, 68] width 11 height 11
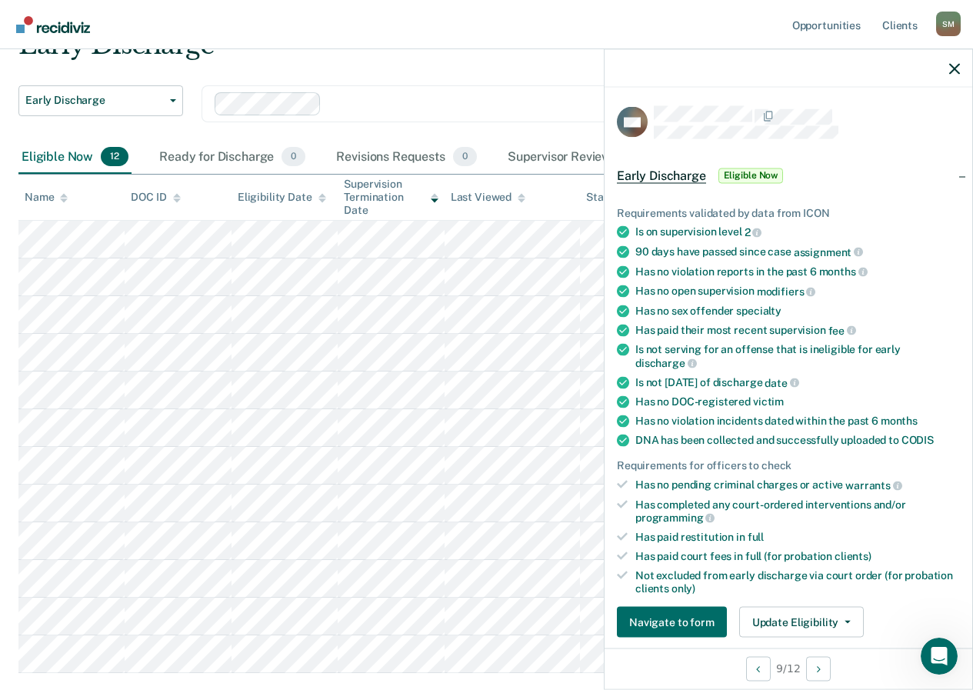
click at [460, 78] on div "Early Discharge Early Discharge Early Discharge Clear officers" at bounding box center [456, 85] width 876 height 112
click at [475, 68] on div "Early Discharge" at bounding box center [456, 51] width 876 height 44
click at [763, 621] on button "Update Eligibility" at bounding box center [801, 622] width 125 height 31
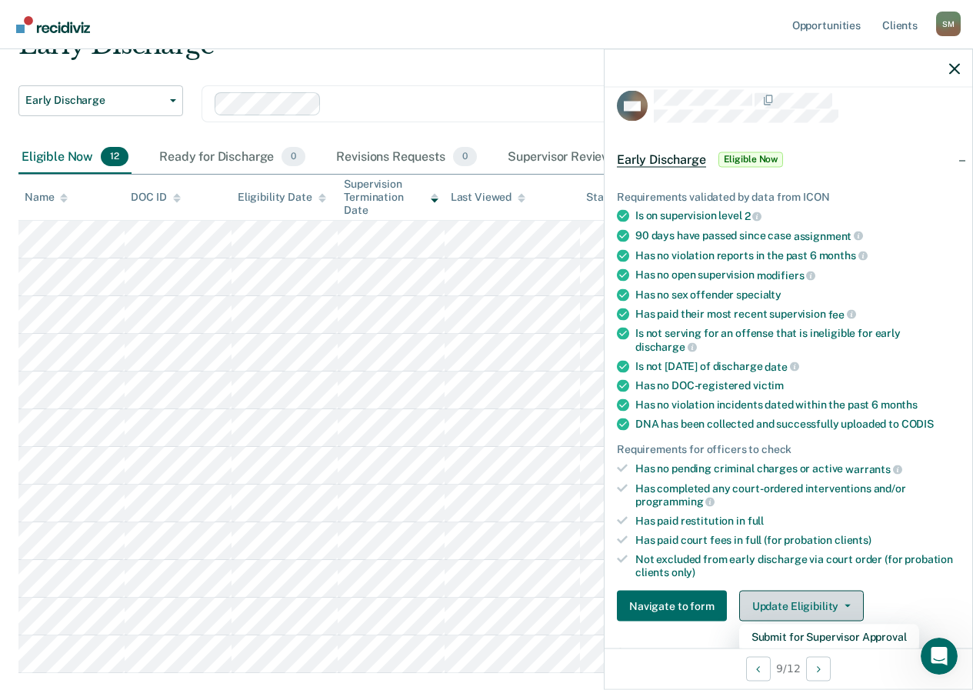
click at [805, 607] on button "Update Eligibility" at bounding box center [801, 606] width 125 height 31
click at [817, 606] on button "Update Eligibility" at bounding box center [801, 606] width 125 height 31
click at [837, 598] on button "Update Eligibility" at bounding box center [801, 606] width 125 height 31
click at [833, 598] on button "Update Eligibility" at bounding box center [801, 606] width 125 height 31
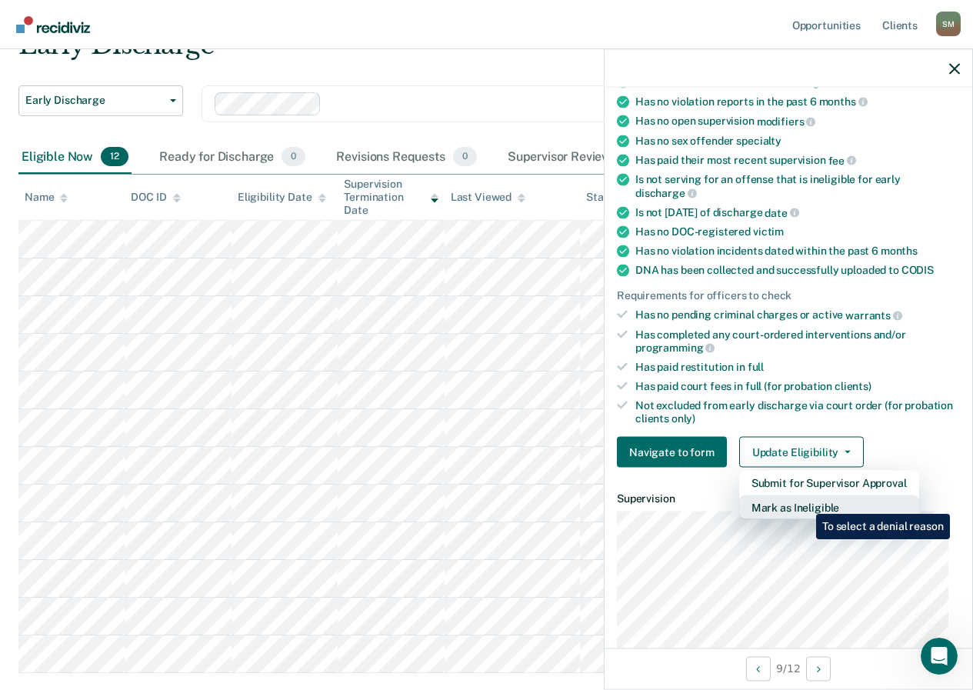
click at [805, 502] on button "Mark as Ineligible" at bounding box center [829, 508] width 180 height 25
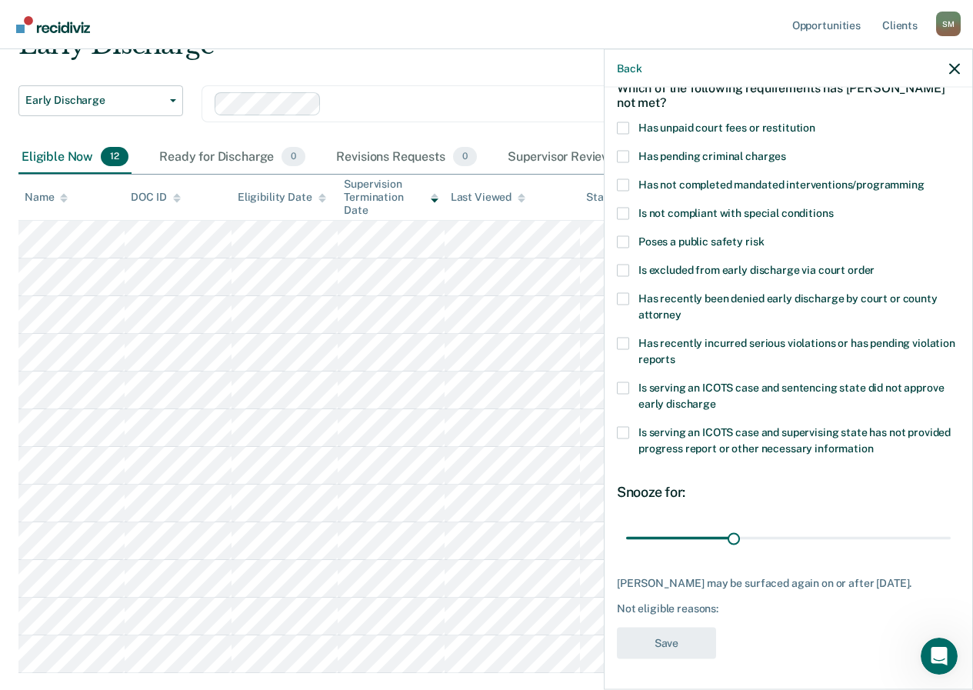
click at [620, 122] on span at bounding box center [623, 128] width 12 height 12
click at [816, 122] on input "Has unpaid court fees or restitution" at bounding box center [816, 122] width 0 height 0
click at [686, 630] on button "Save" at bounding box center [666, 643] width 99 height 32
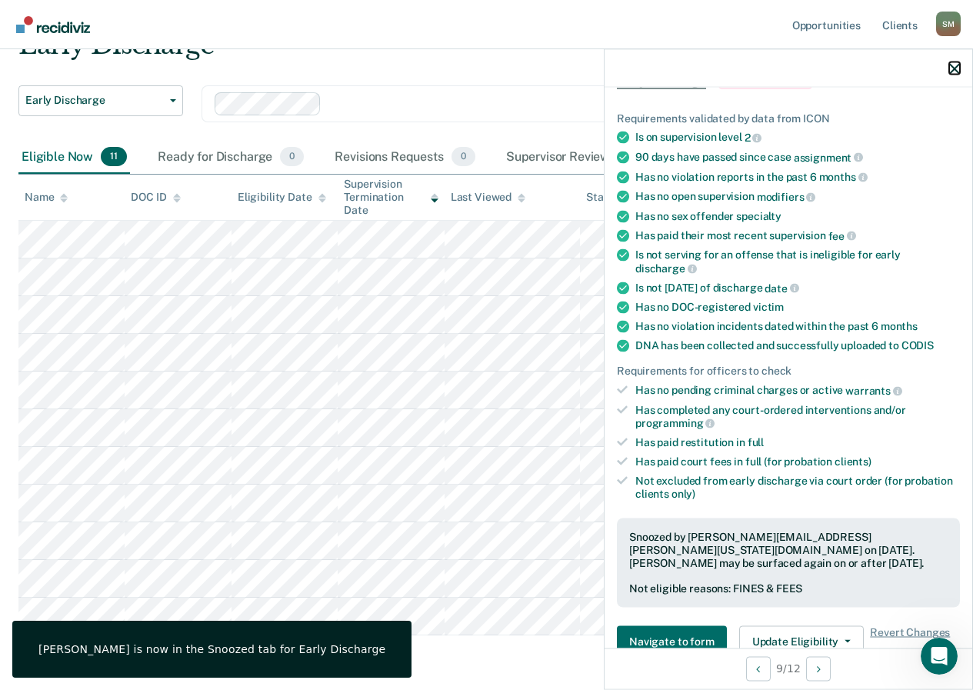
click at [956, 65] on icon "button" at bounding box center [955, 68] width 11 height 11
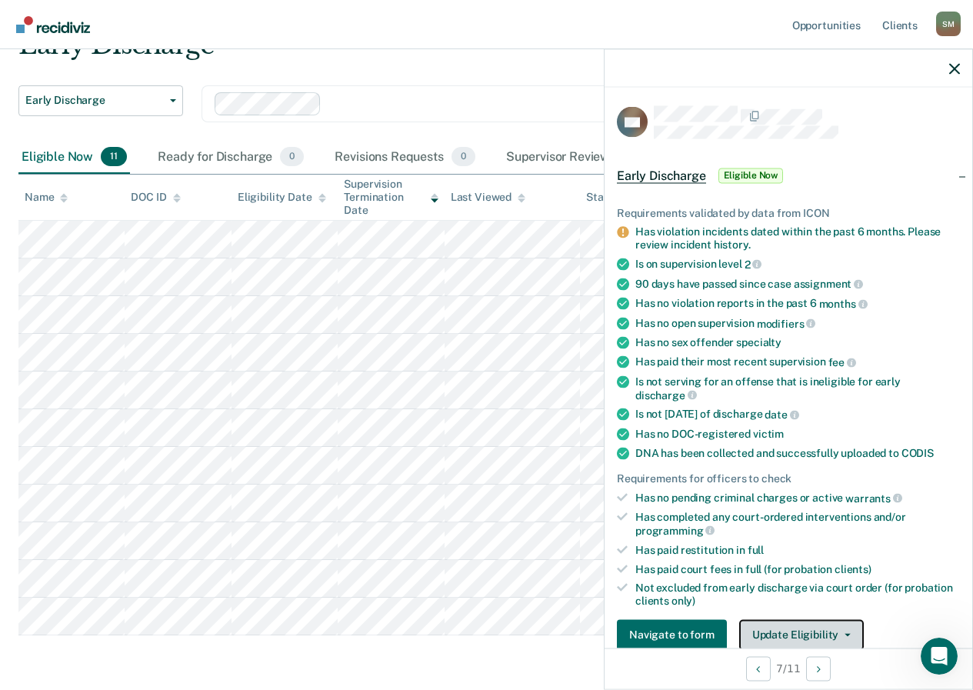
click at [796, 629] on button "Update Eligibility" at bounding box center [801, 634] width 125 height 31
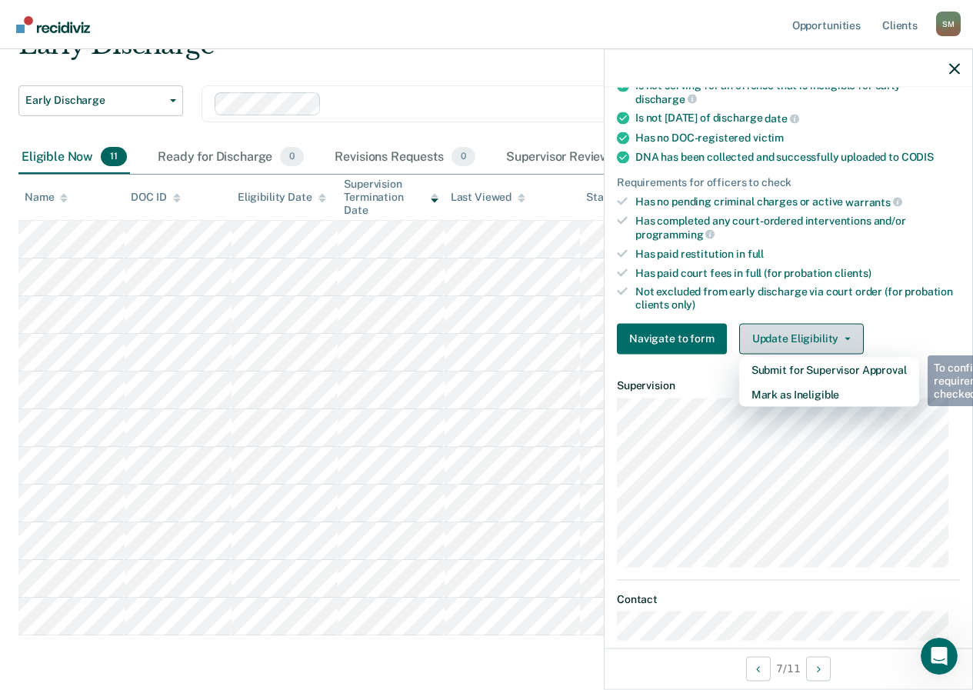
click at [777, 333] on button "Update Eligibility" at bounding box center [801, 338] width 125 height 31
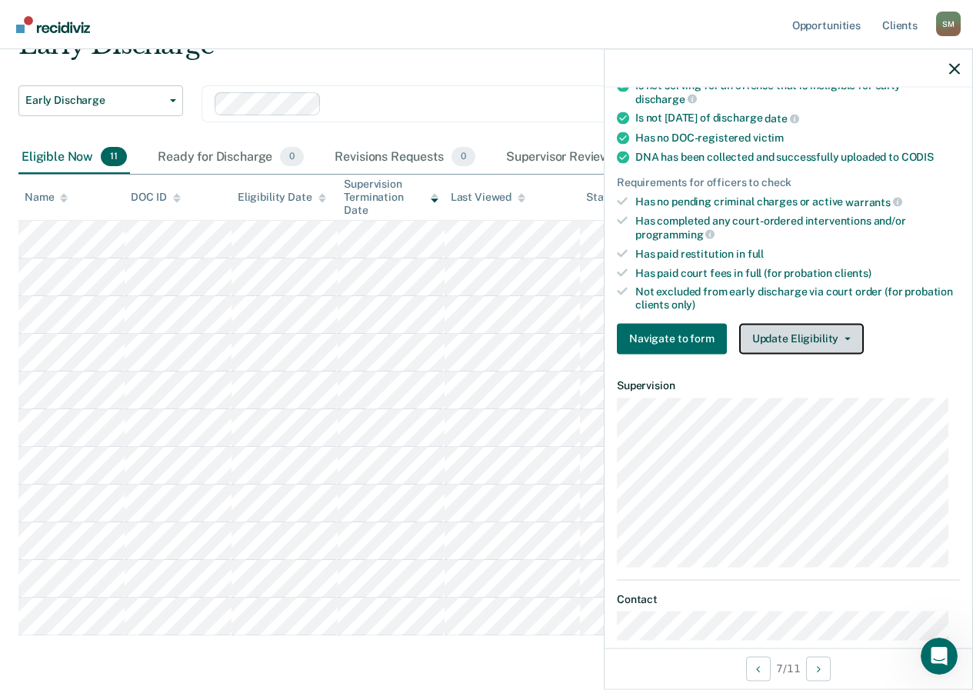
click at [781, 344] on button "Update Eligibility" at bounding box center [801, 338] width 125 height 31
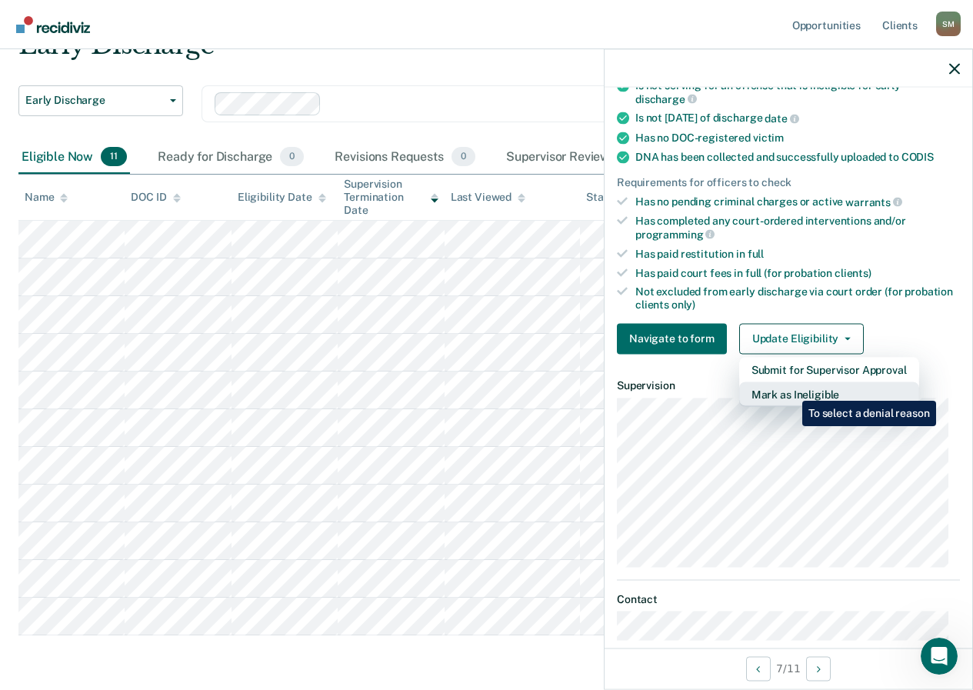
click at [791, 390] on button "Mark as Ineligible" at bounding box center [829, 394] width 180 height 25
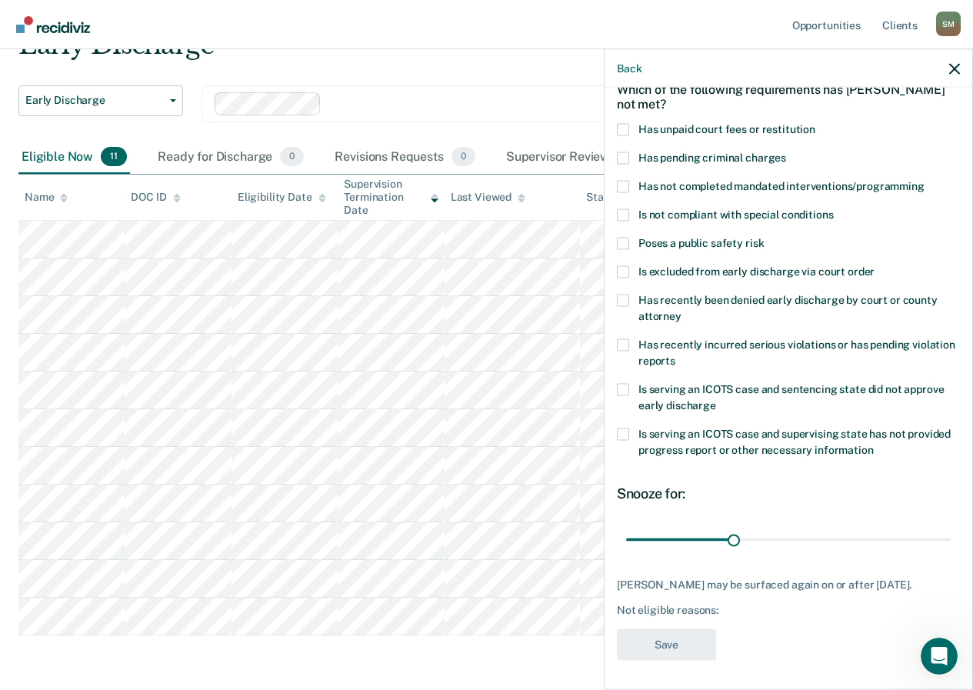
click at [616, 128] on div "LW Which of the following requirements has [PERSON_NAME] not met? Has unpaid co…" at bounding box center [789, 387] width 368 height 599
click at [627, 123] on span at bounding box center [623, 129] width 12 height 12
click at [816, 123] on input "Has unpaid court fees or restitution" at bounding box center [816, 123] width 0 height 0
click at [701, 645] on button "Save" at bounding box center [666, 645] width 99 height 32
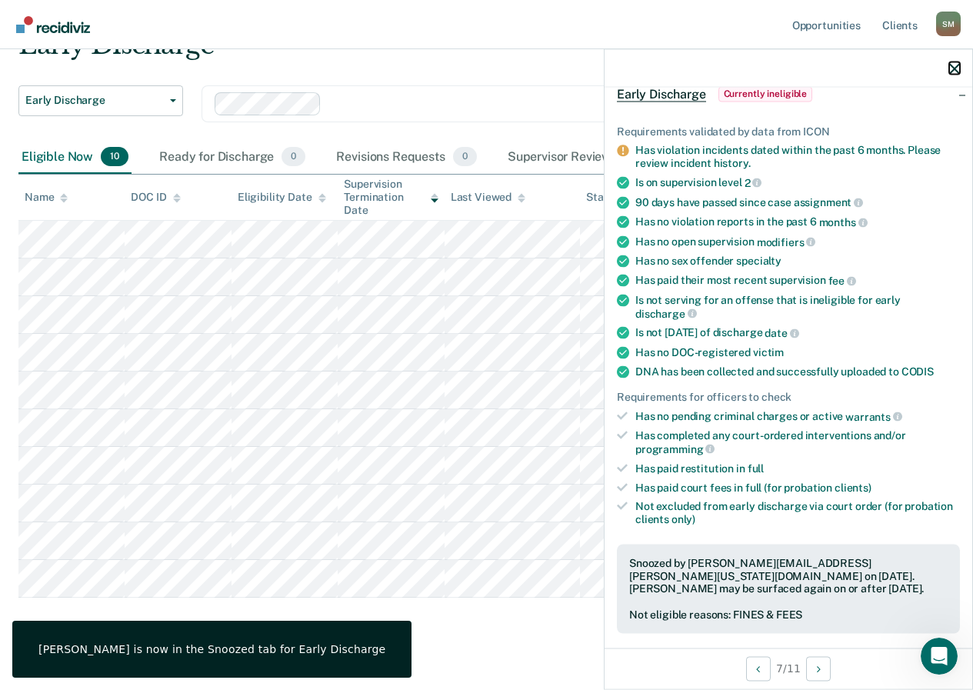
click at [953, 70] on icon "button" at bounding box center [955, 68] width 11 height 11
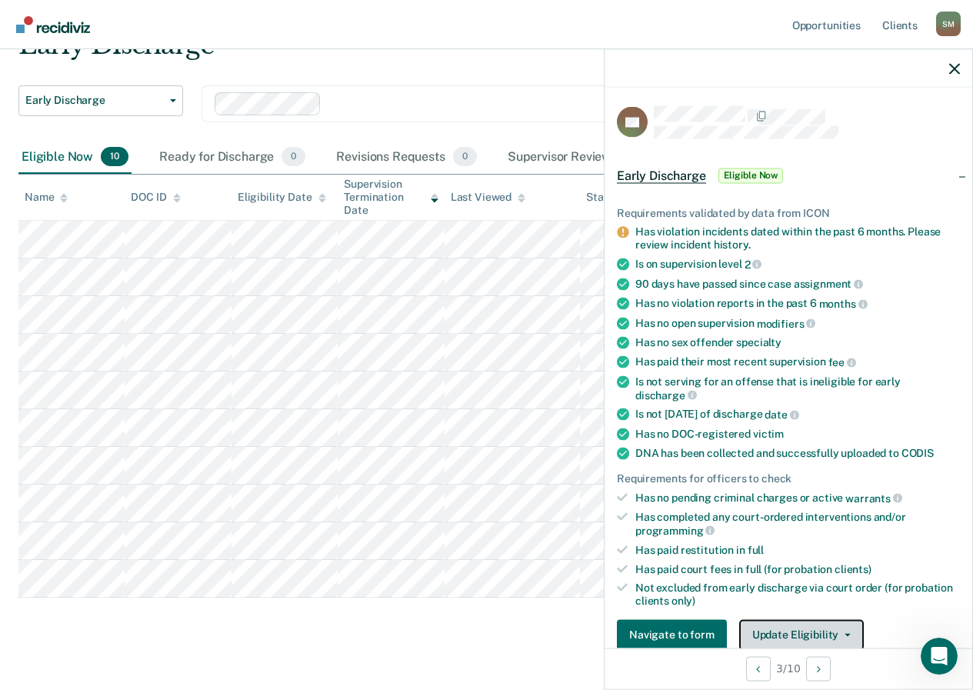
click at [821, 636] on button "Update Eligibility" at bounding box center [801, 634] width 125 height 31
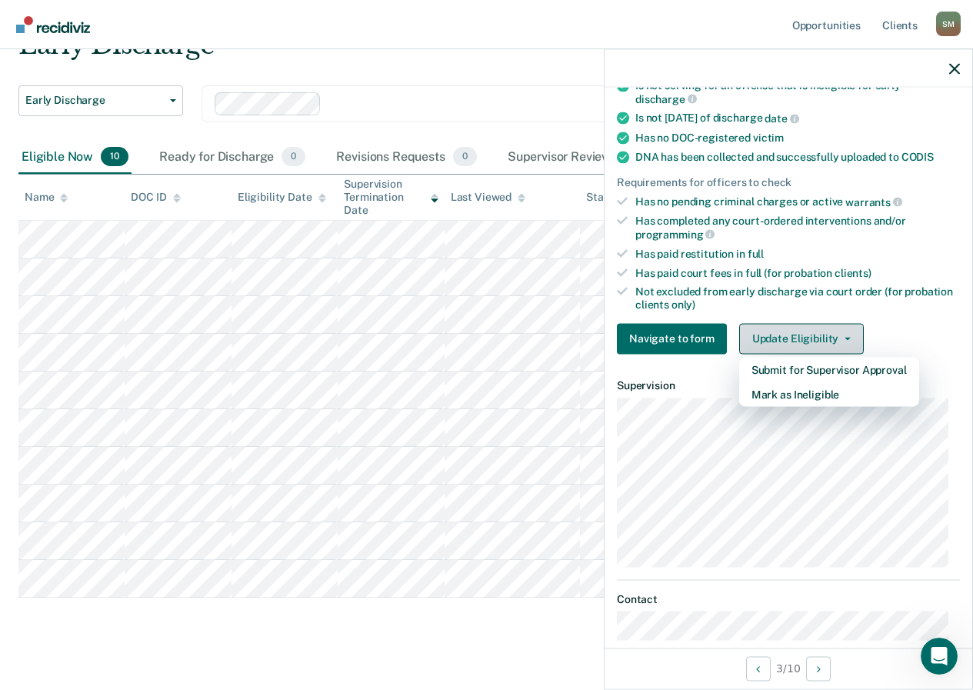
click at [761, 340] on button "Update Eligibility" at bounding box center [801, 338] width 125 height 31
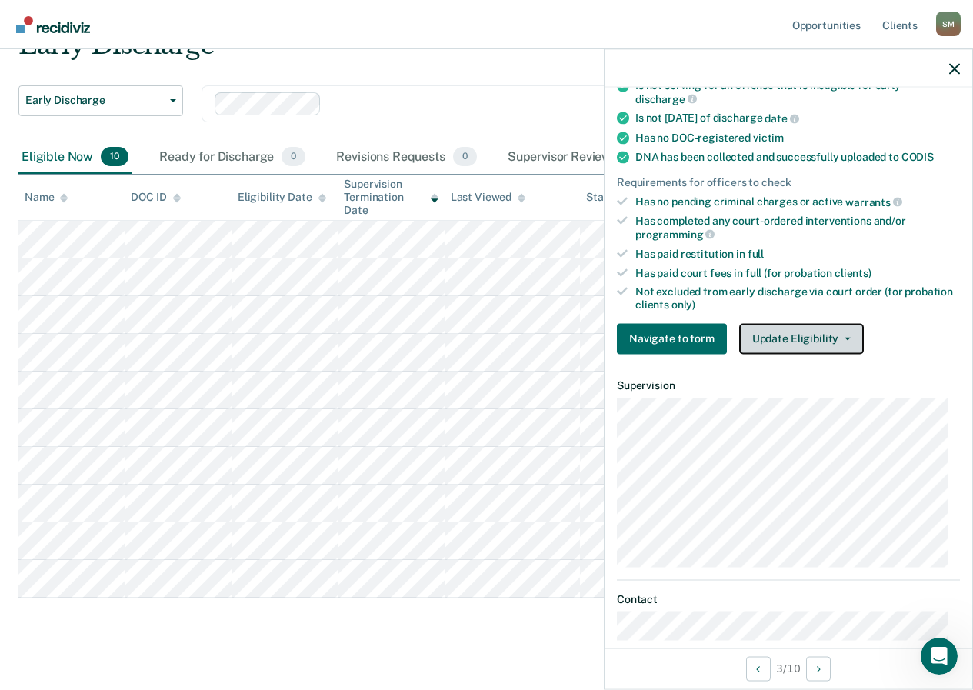
click at [769, 346] on button "Update Eligibility" at bounding box center [801, 338] width 125 height 31
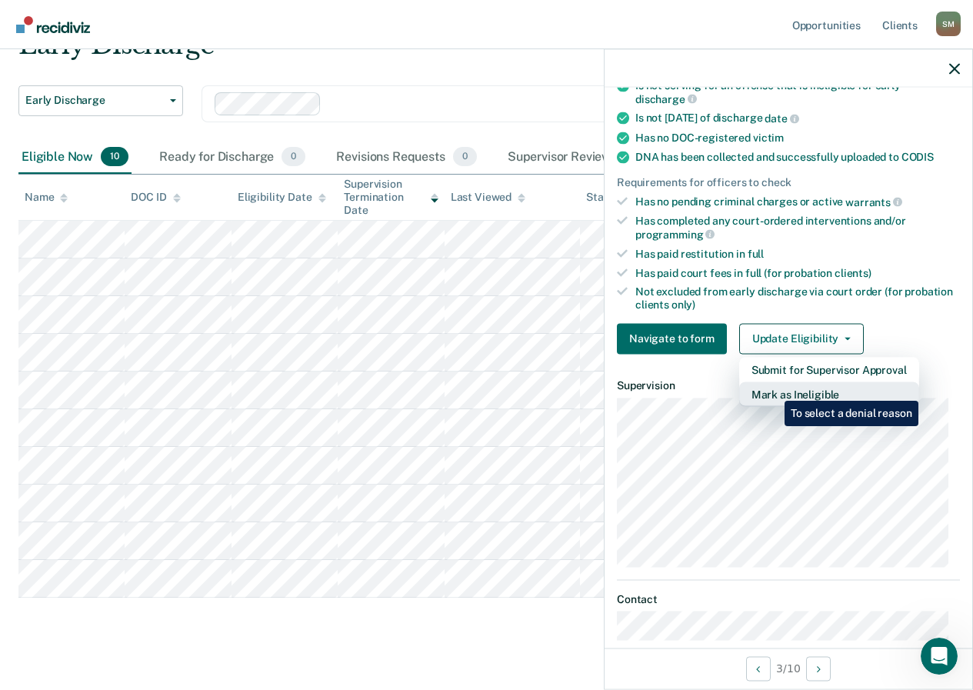
click at [773, 389] on button "Mark as Ineligible" at bounding box center [829, 394] width 180 height 25
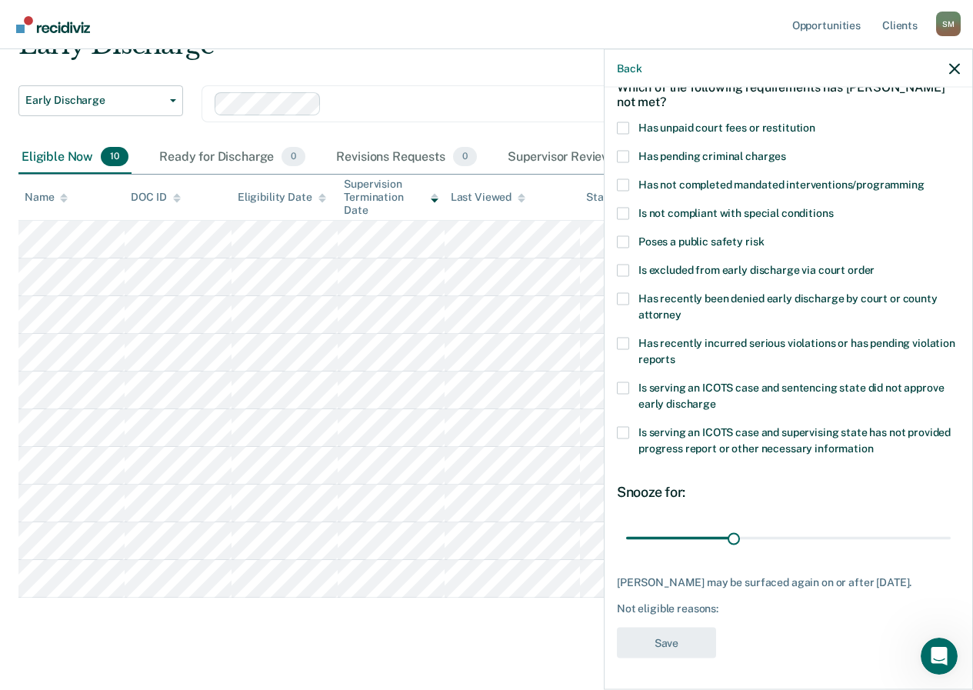
scroll to position [82, 0]
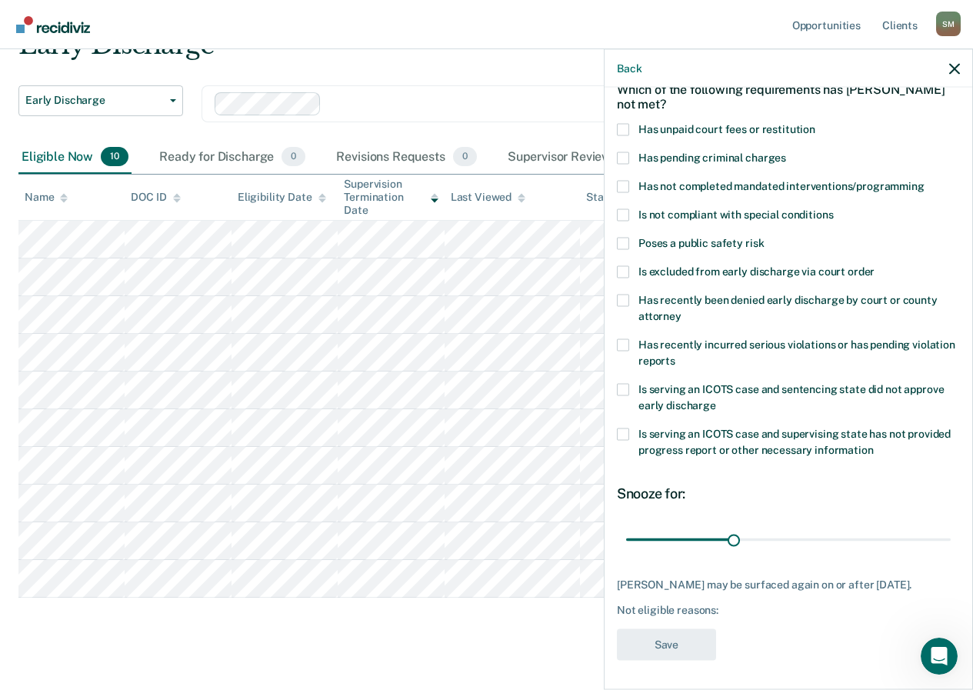
click at [623, 128] on span at bounding box center [623, 129] width 12 height 12
click at [816, 123] on input "Has unpaid court fees or restitution" at bounding box center [816, 123] width 0 height 0
click at [683, 648] on button "Save" at bounding box center [666, 645] width 99 height 32
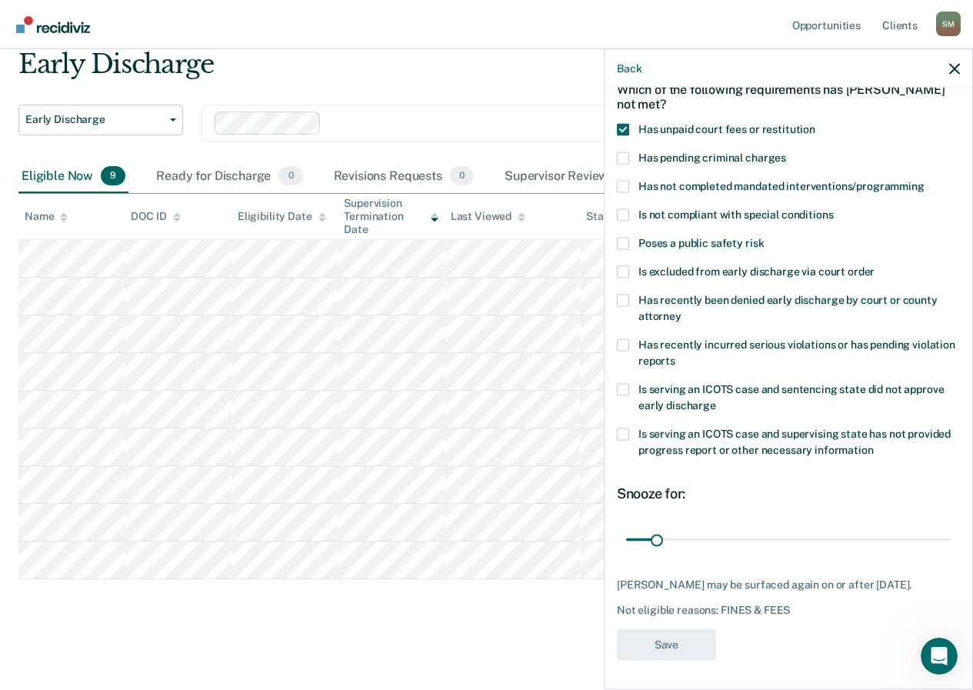
scroll to position [58, 0]
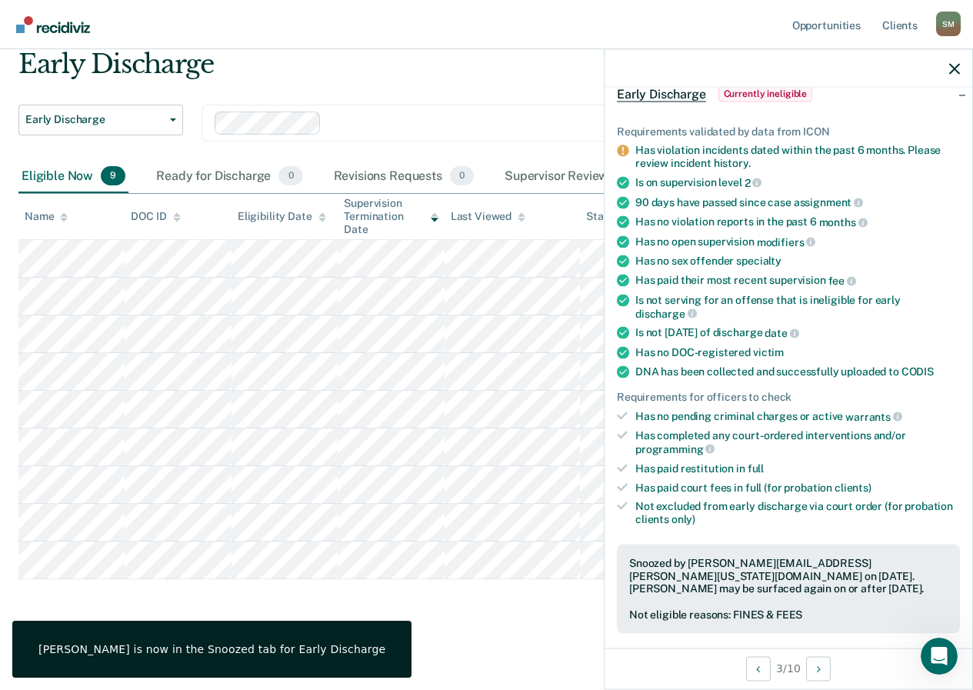
click at [952, 62] on div at bounding box center [789, 68] width 368 height 38
click at [951, 66] on icon "button" at bounding box center [955, 68] width 11 height 11
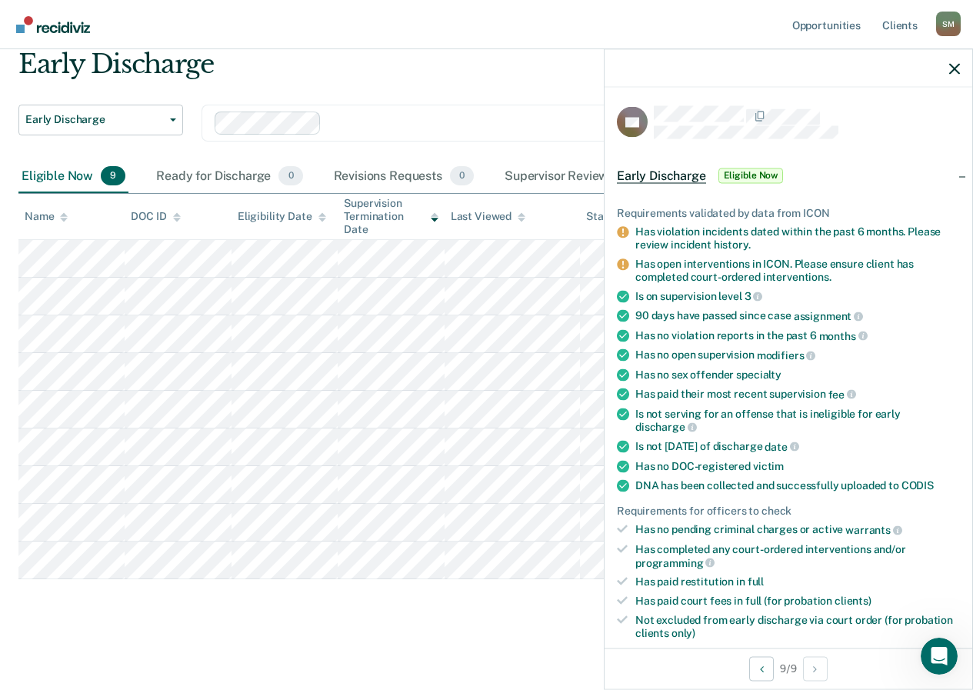
scroll to position [231, 0]
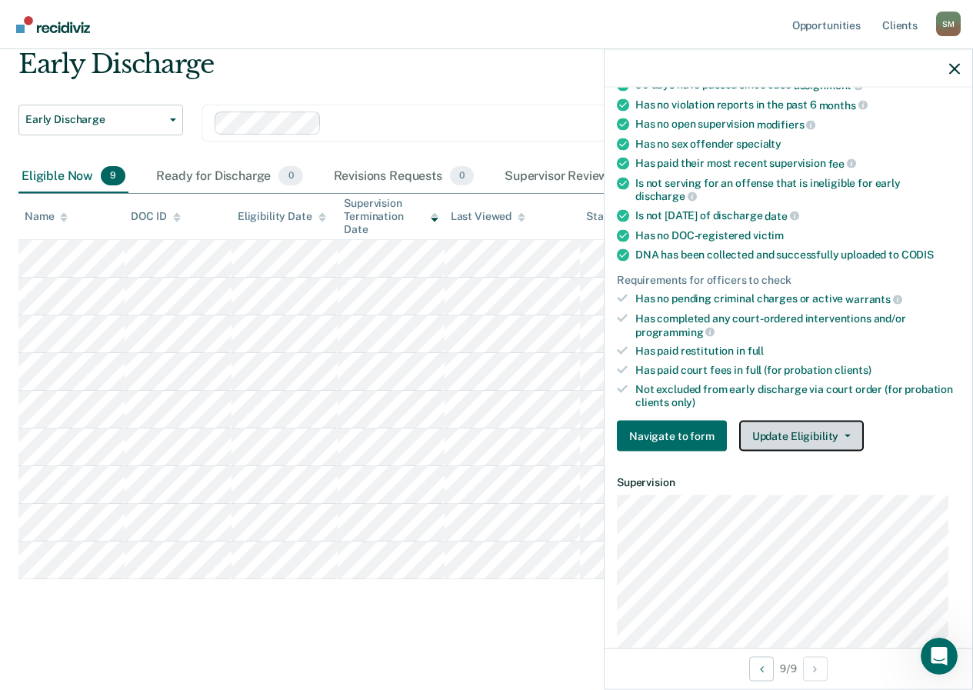
click at [767, 433] on button "Update Eligibility" at bounding box center [801, 436] width 125 height 31
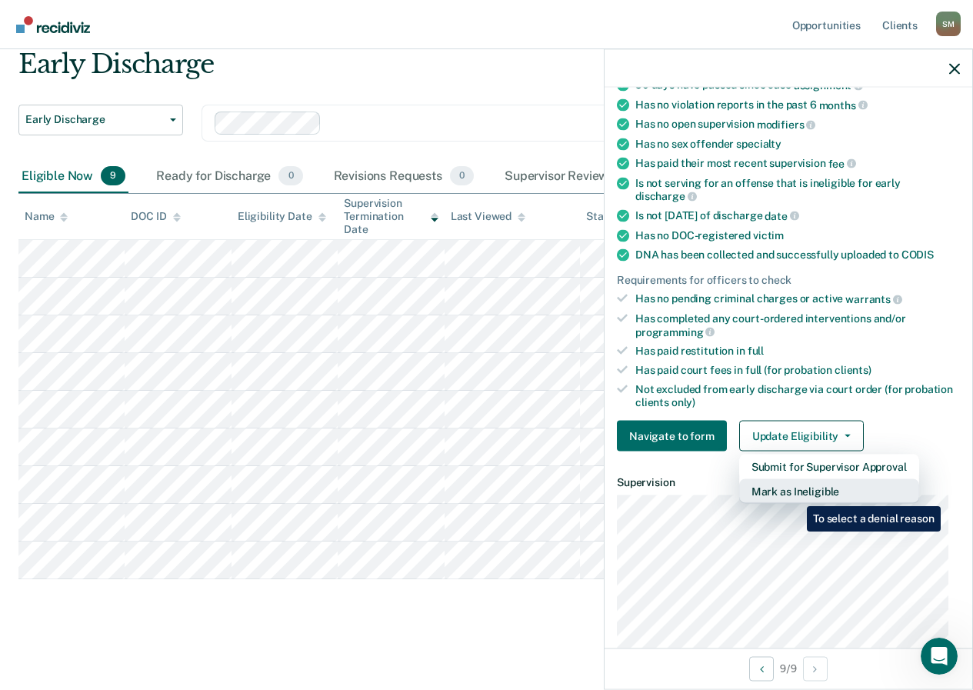
click at [799, 495] on button "Mark as Ineligible" at bounding box center [829, 491] width 180 height 25
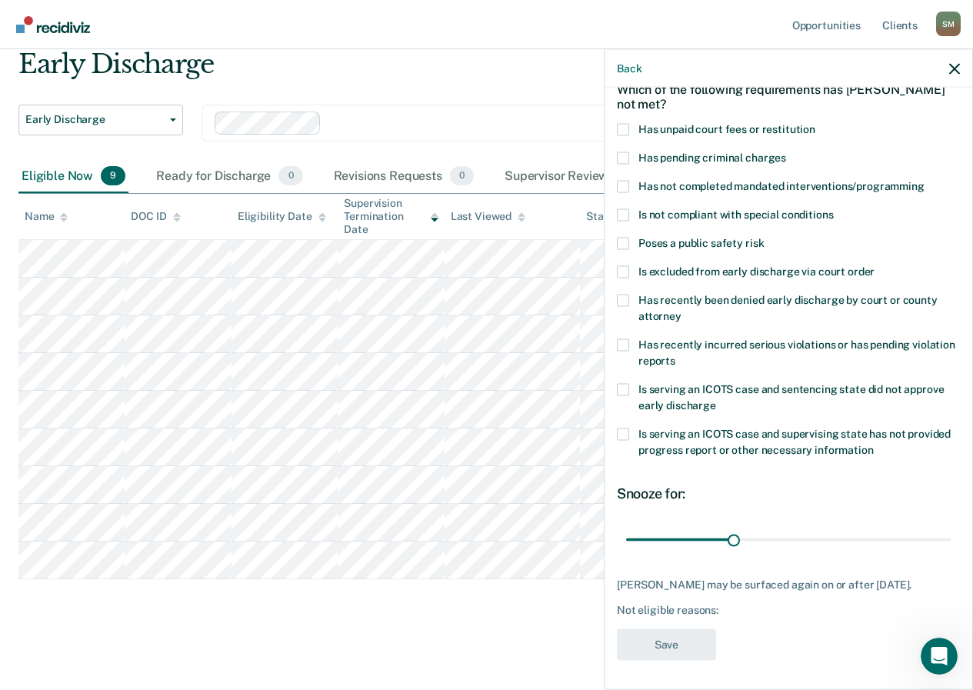
scroll to position [5, 0]
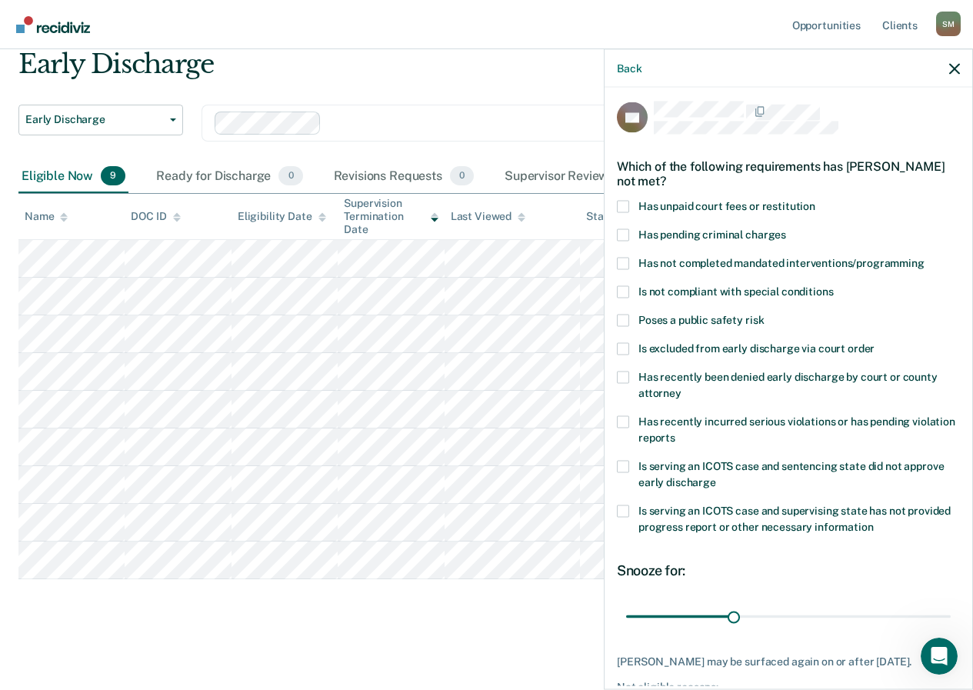
drag, startPoint x: 624, startPoint y: 260, endPoint x: 629, endPoint y: 289, distance: 29.6
click at [623, 260] on span at bounding box center [623, 263] width 12 height 12
click at [925, 257] on input "Has not completed mandated interventions/programming" at bounding box center [925, 257] width 0 height 0
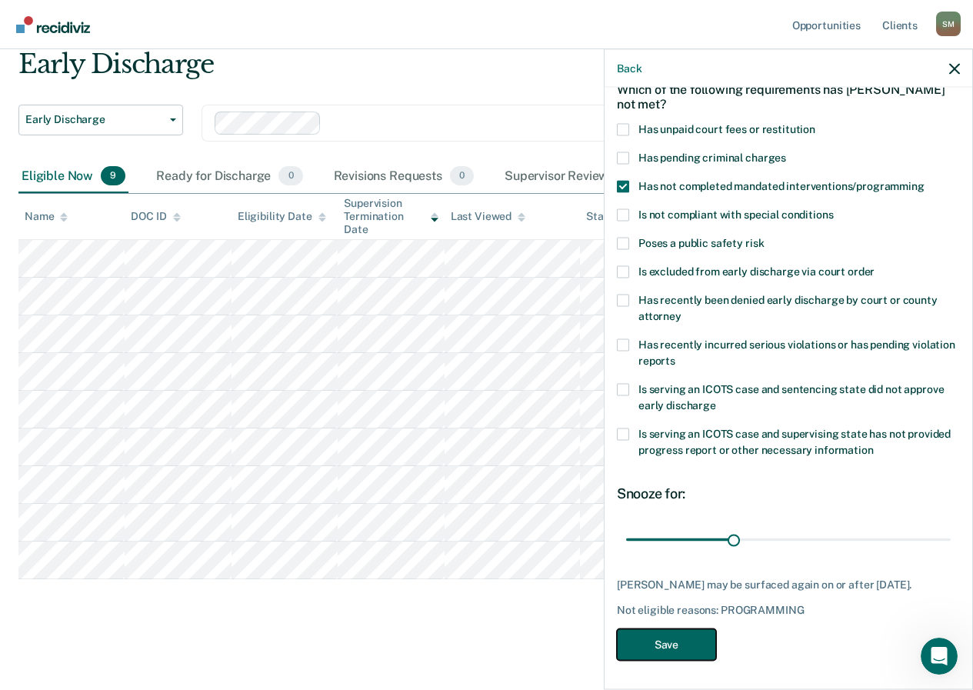
click at [661, 639] on button "Save" at bounding box center [666, 645] width 99 height 32
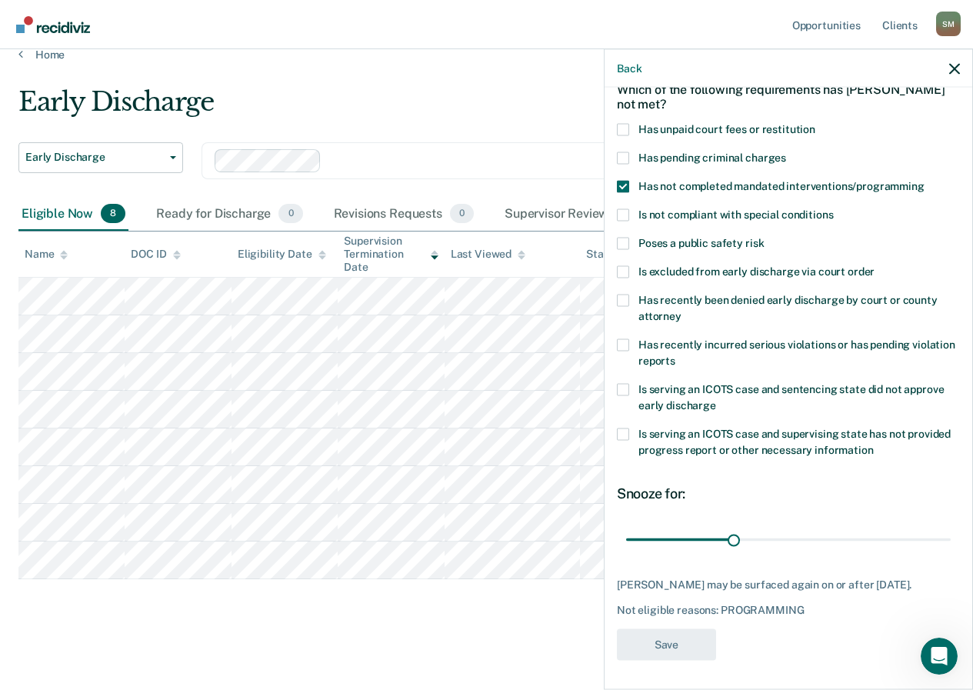
scroll to position [20, 0]
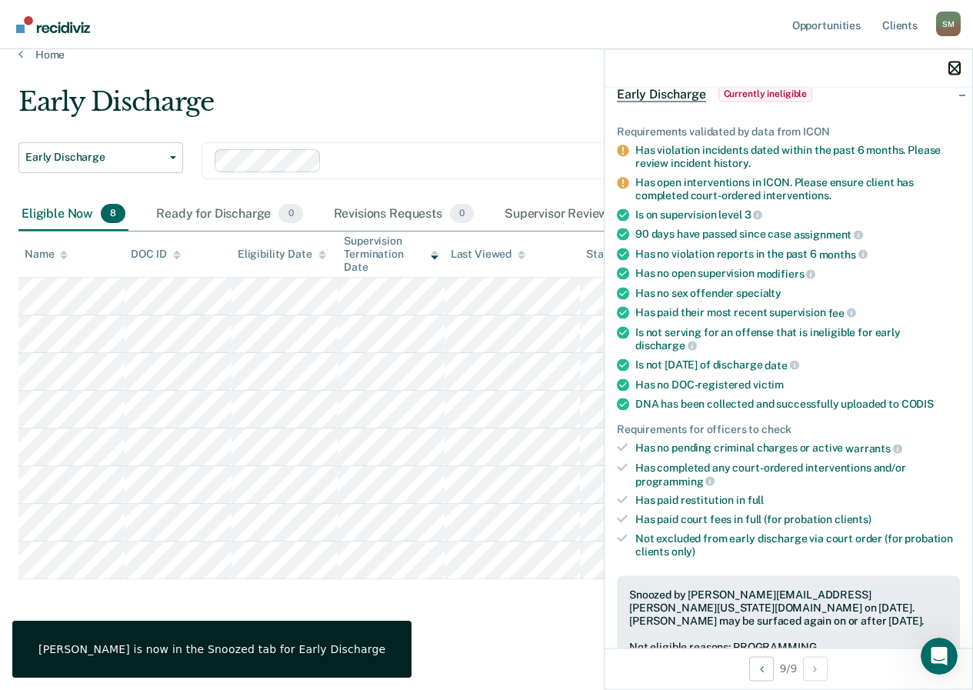
click at [950, 78] on div at bounding box center [789, 68] width 368 height 38
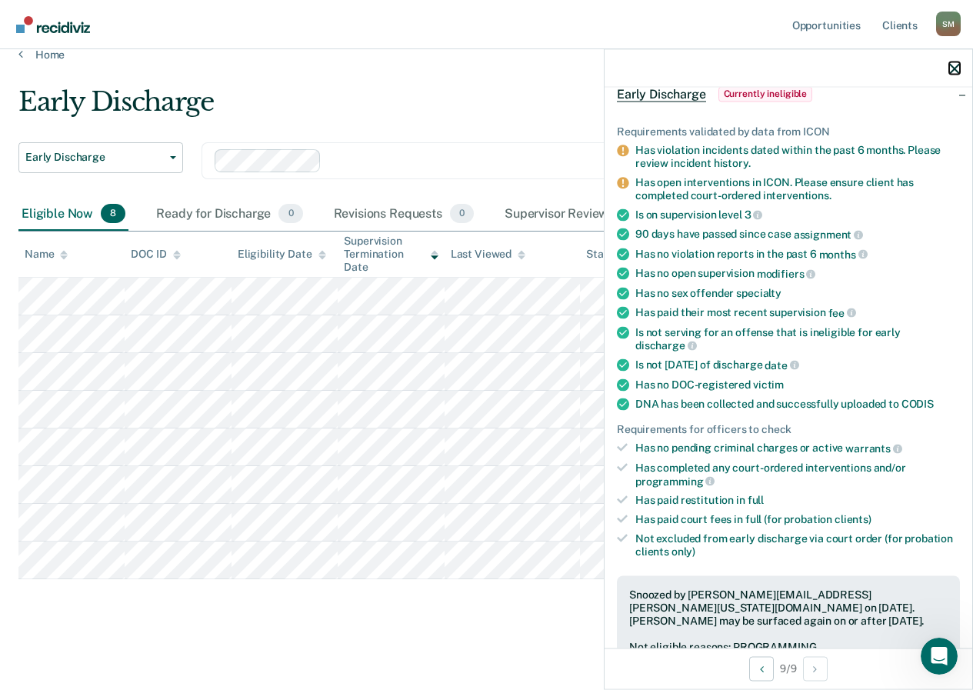
click at [953, 67] on icon "button" at bounding box center [955, 68] width 11 height 11
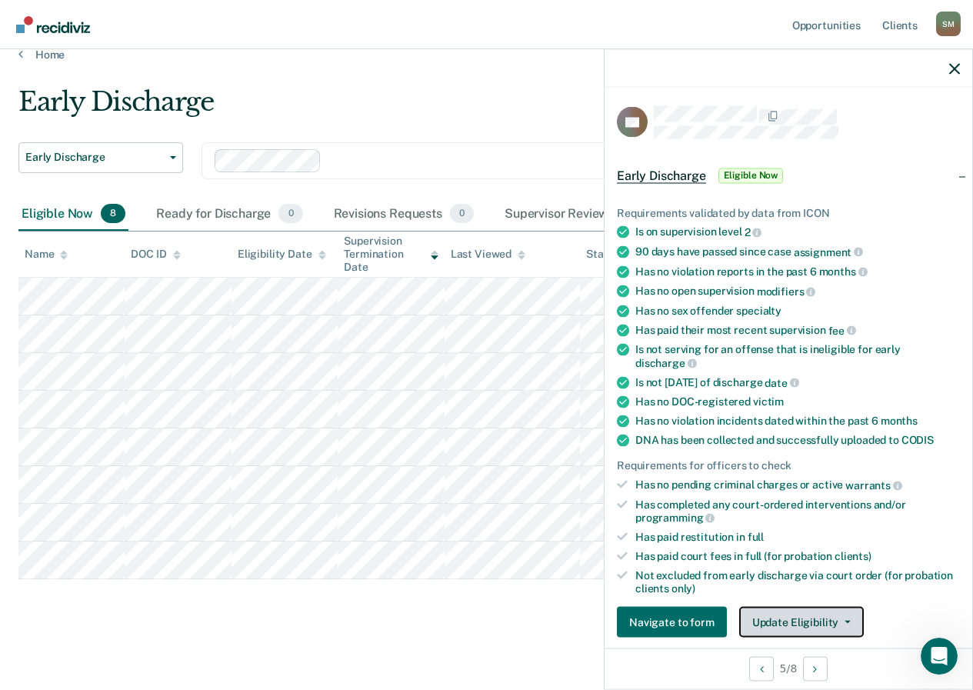
click at [753, 624] on button "Update Eligibility" at bounding box center [801, 622] width 125 height 31
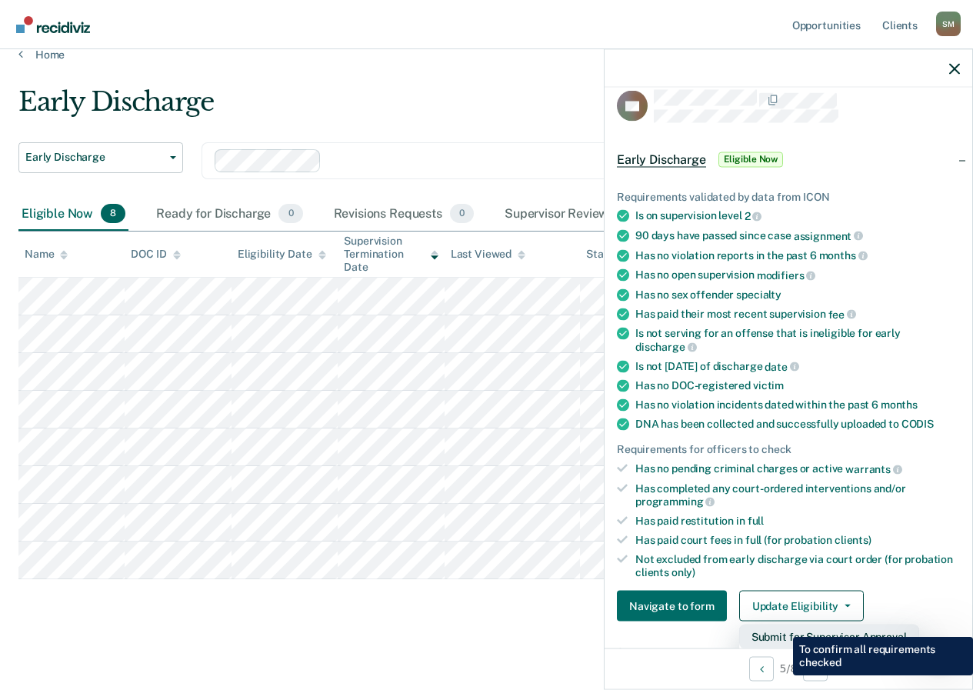
scroll to position [93, 0]
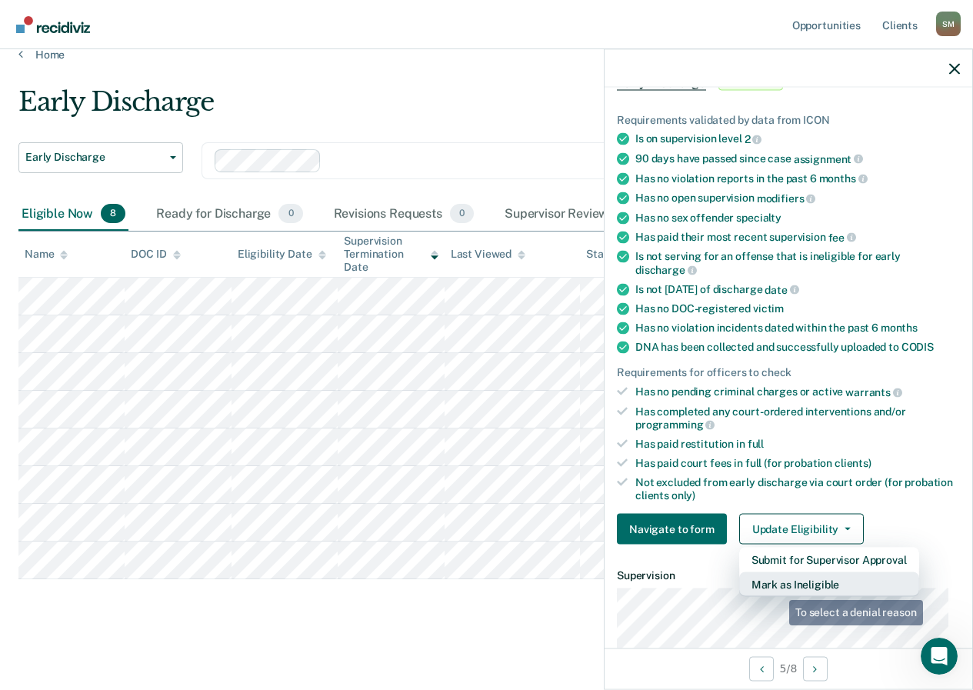
click at [780, 580] on button "Mark as Ineligible" at bounding box center [829, 584] width 180 height 25
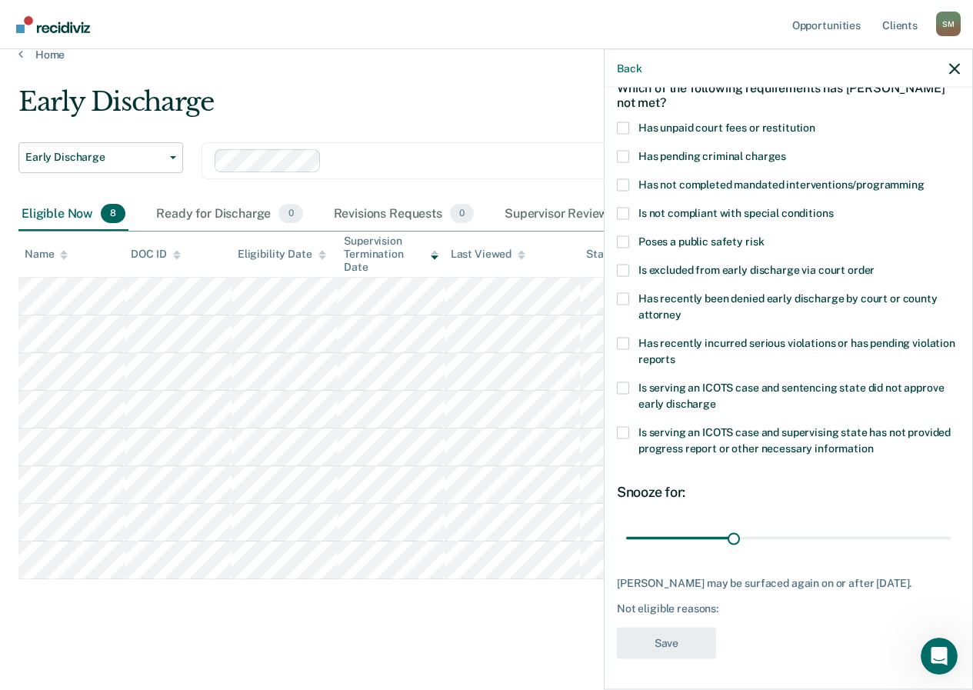
click at [629, 122] on span at bounding box center [623, 128] width 12 height 12
click at [816, 122] on input "Has unpaid court fees or restitution" at bounding box center [816, 122] width 0 height 0
click at [666, 639] on button "Save" at bounding box center [666, 643] width 99 height 32
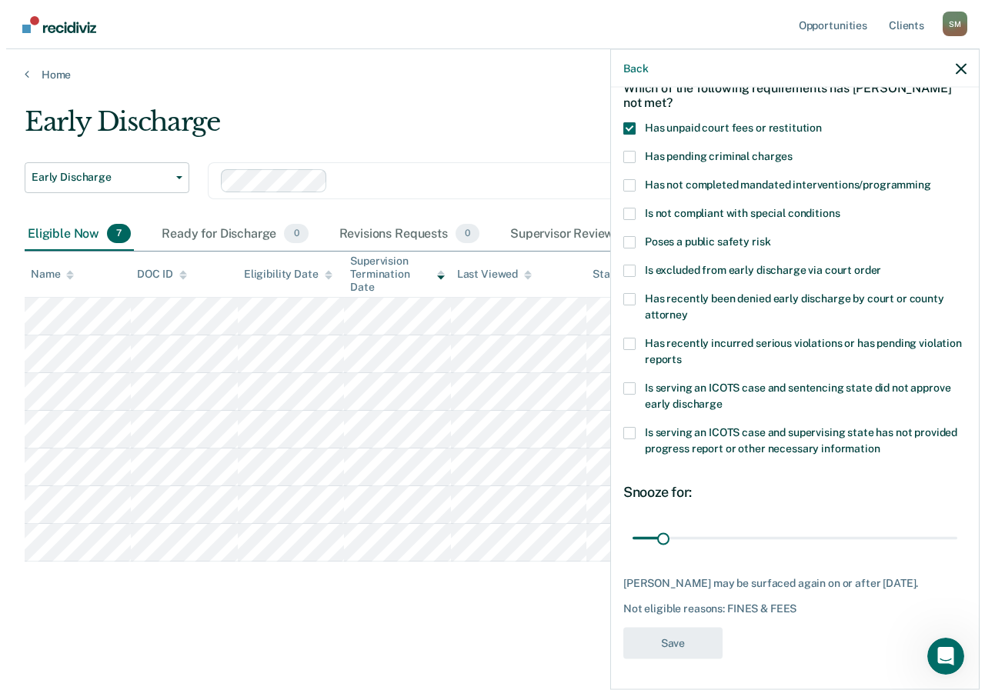
scroll to position [0, 0]
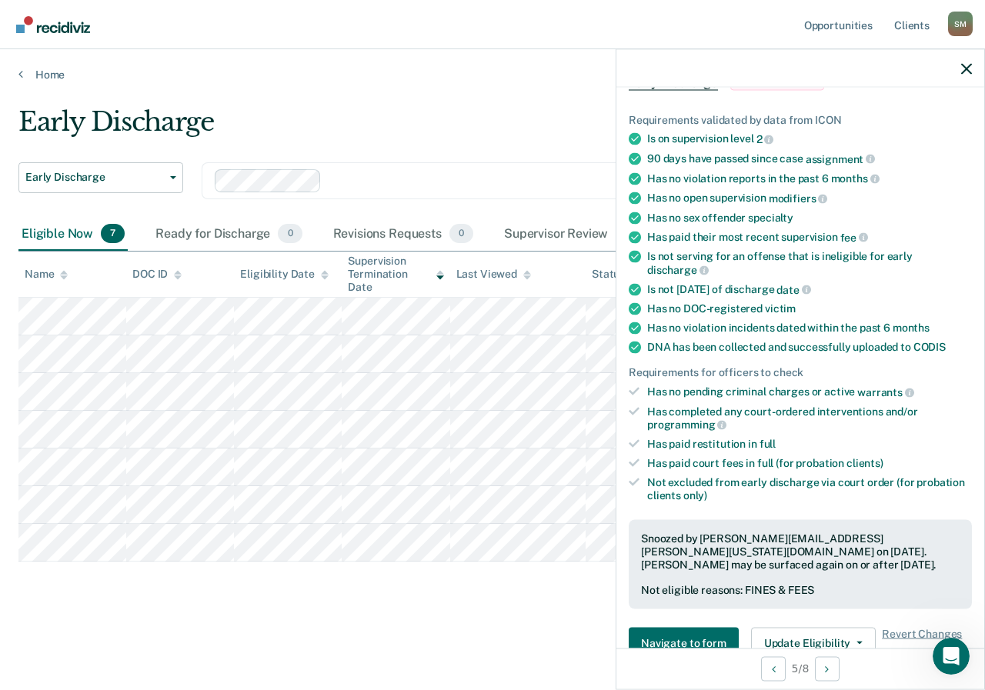
click at [970, 61] on div at bounding box center [800, 68] width 368 height 38
click at [958, 68] on div at bounding box center [800, 68] width 368 height 38
click at [961, 69] on div at bounding box center [800, 68] width 368 height 38
click at [971, 67] on icon "button" at bounding box center [966, 68] width 11 height 11
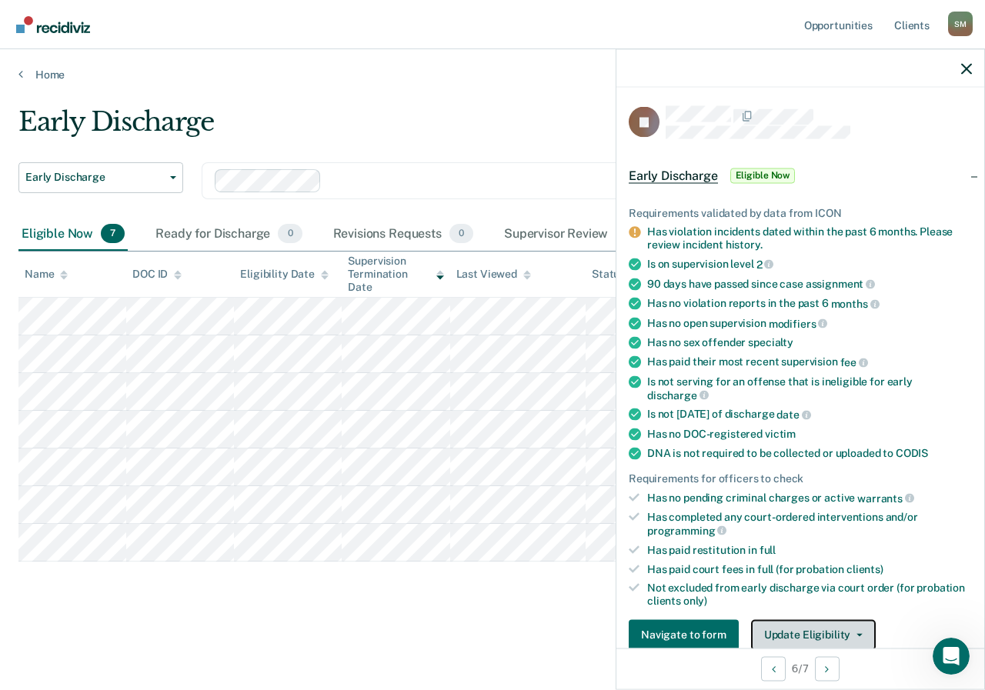
click at [809, 643] on button "Update Eligibility" at bounding box center [813, 634] width 125 height 31
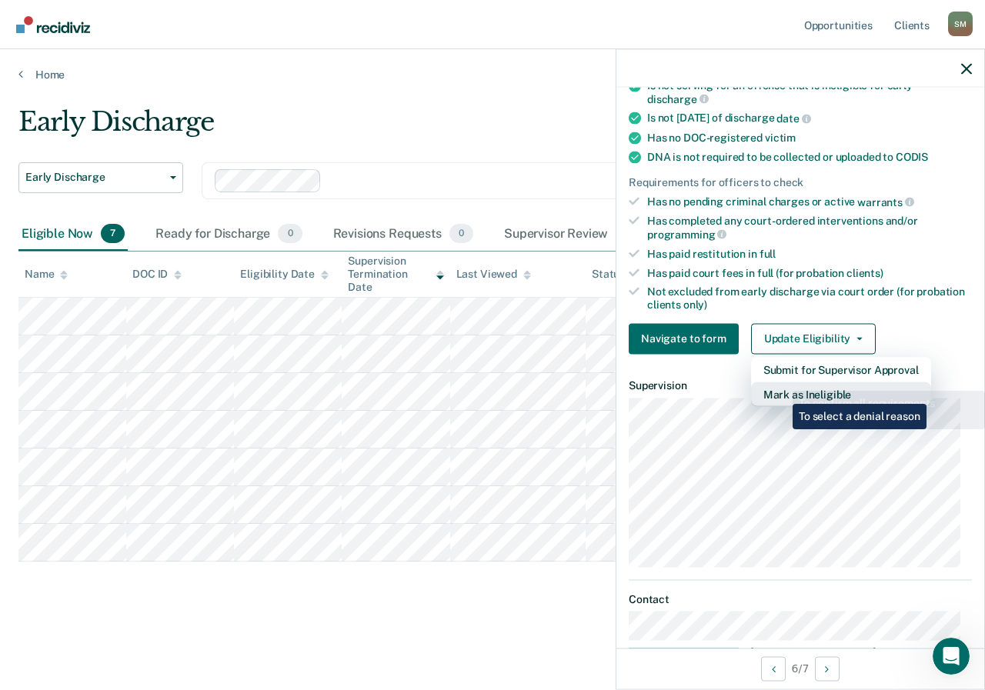
click at [780, 392] on button "Mark as Ineligible" at bounding box center [841, 394] width 180 height 25
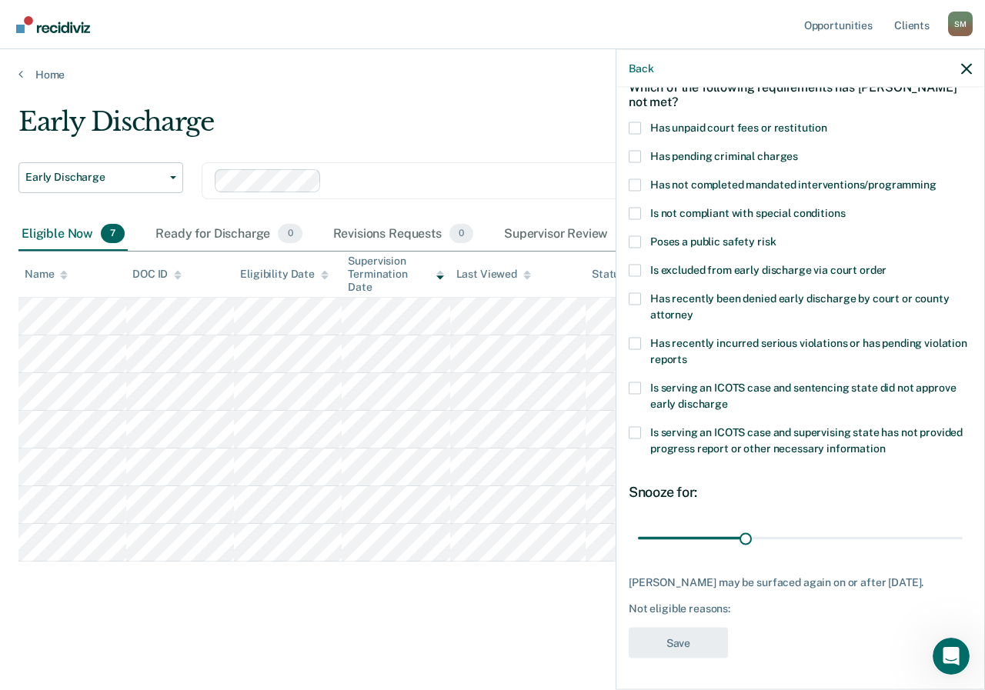
scroll to position [82, 0]
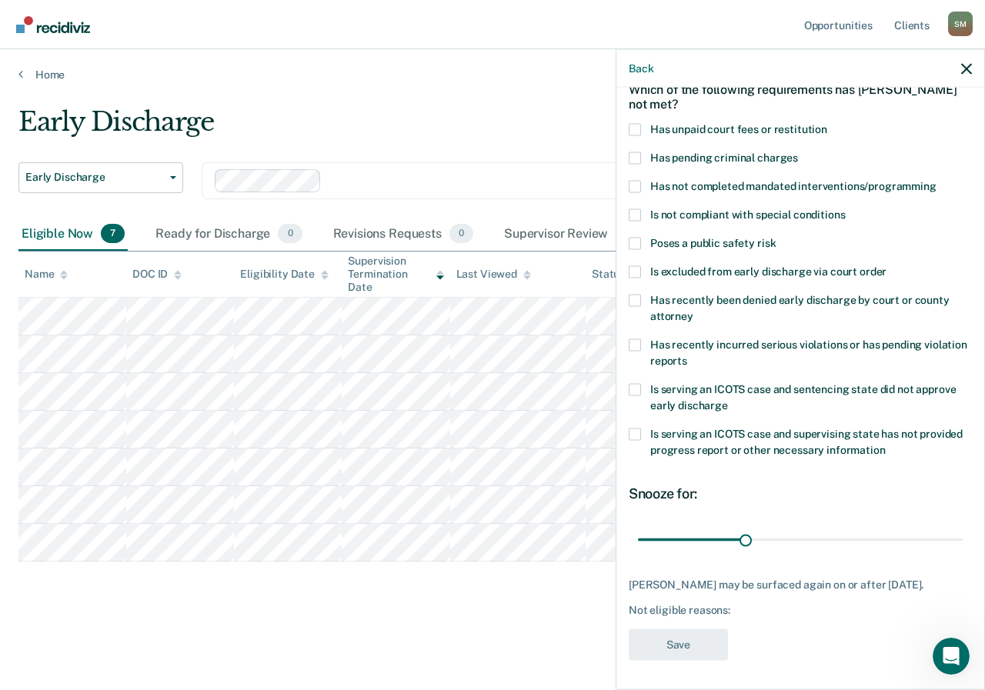
click at [634, 125] on span at bounding box center [635, 129] width 12 height 12
click at [827, 123] on input "Has unpaid court fees or restitution" at bounding box center [827, 123] width 0 height 0
click at [671, 641] on button "Save" at bounding box center [678, 645] width 99 height 32
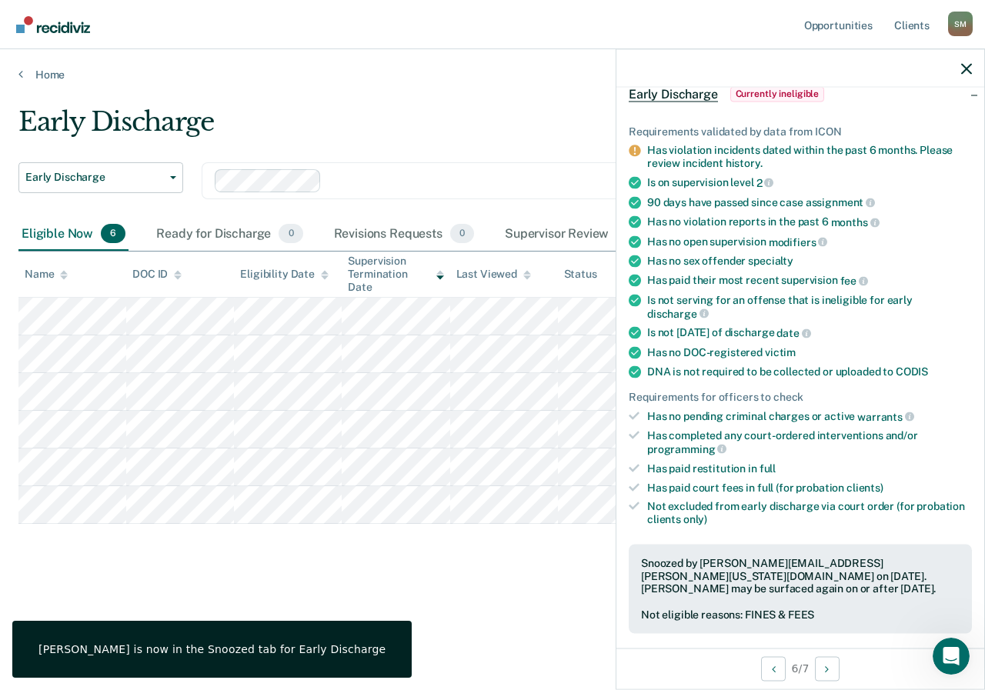
click at [963, 60] on div at bounding box center [800, 68] width 368 height 38
click at [966, 58] on div at bounding box center [800, 68] width 368 height 38
click at [965, 63] on icon "button" at bounding box center [966, 68] width 11 height 11
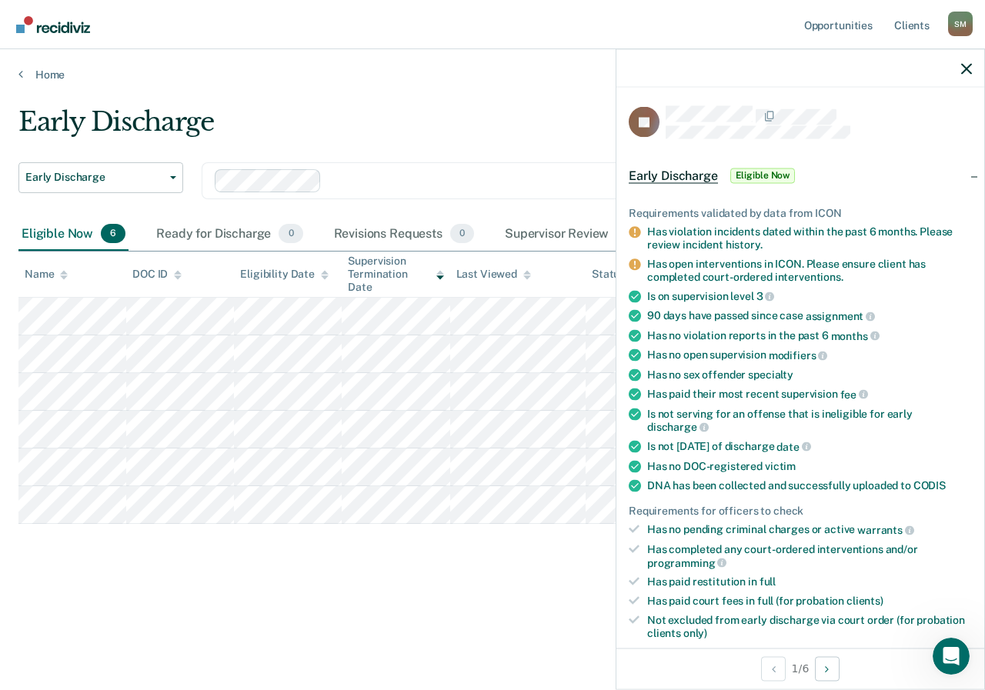
scroll to position [154, 0]
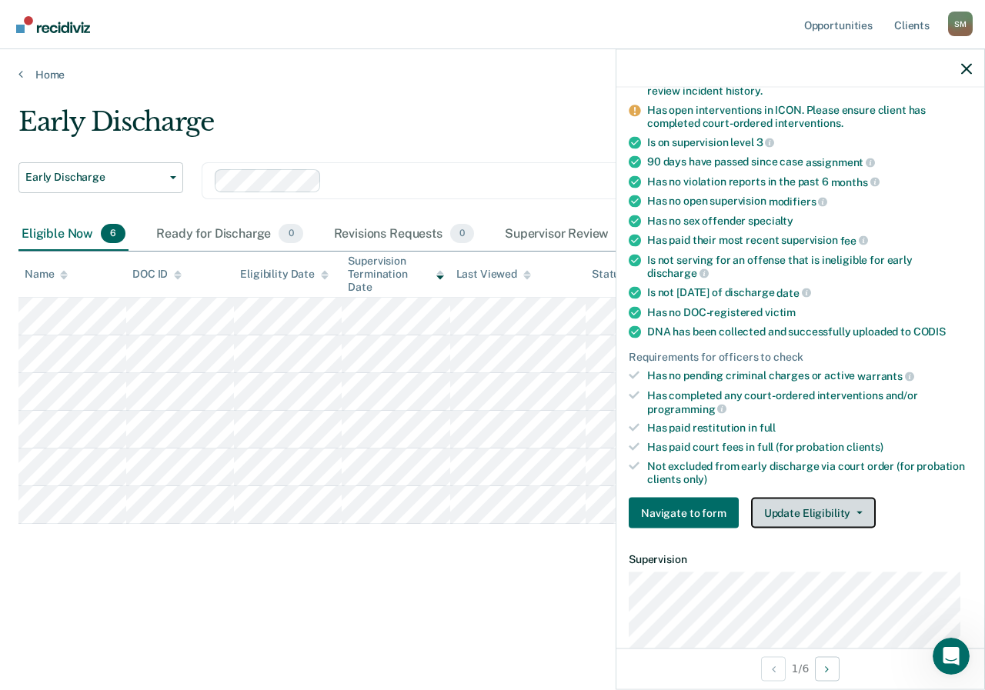
click at [808, 510] on button "Update Eligibility" at bounding box center [813, 513] width 125 height 31
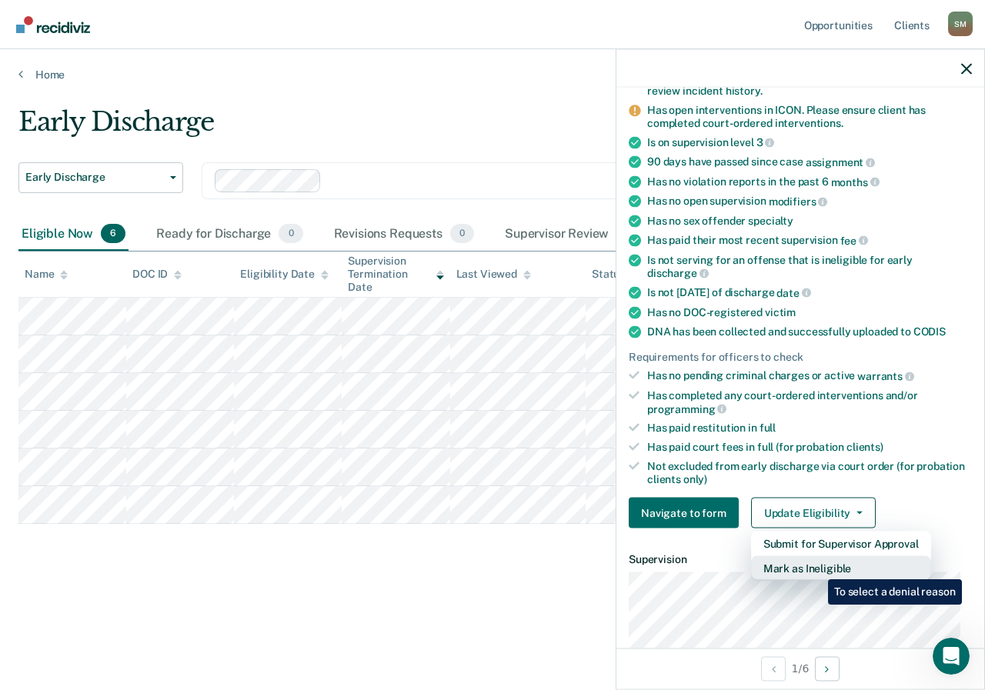
click at [816, 568] on button "Mark as Ineligible" at bounding box center [841, 568] width 180 height 25
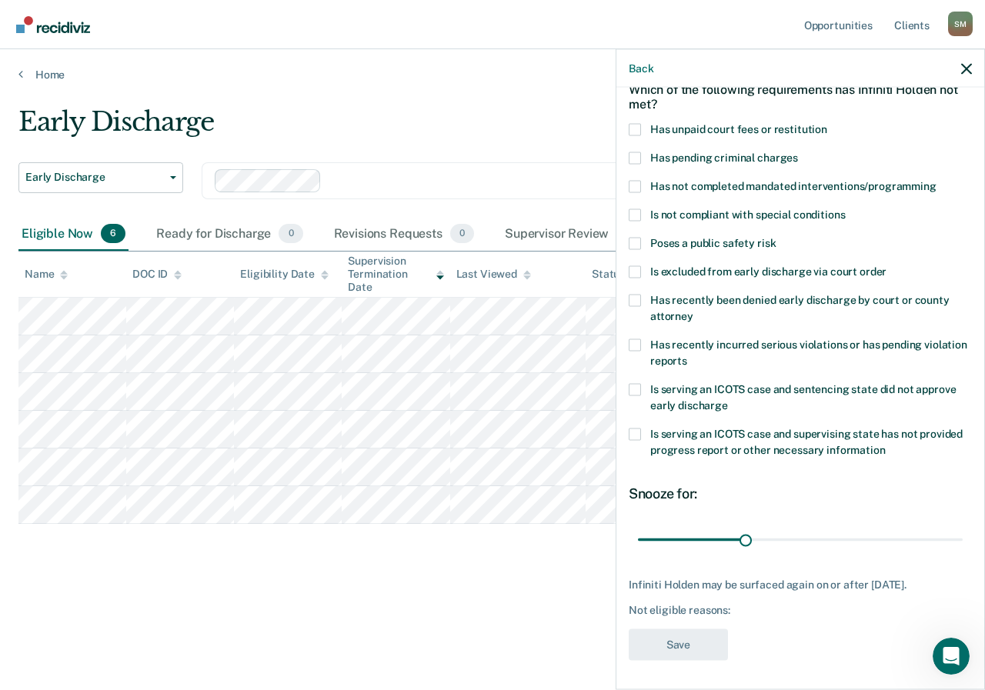
click at [632, 131] on span at bounding box center [635, 129] width 12 height 12
click at [827, 123] on input "Has unpaid court fees or restitution" at bounding box center [827, 123] width 0 height 0
click at [696, 639] on button "Save" at bounding box center [678, 645] width 99 height 32
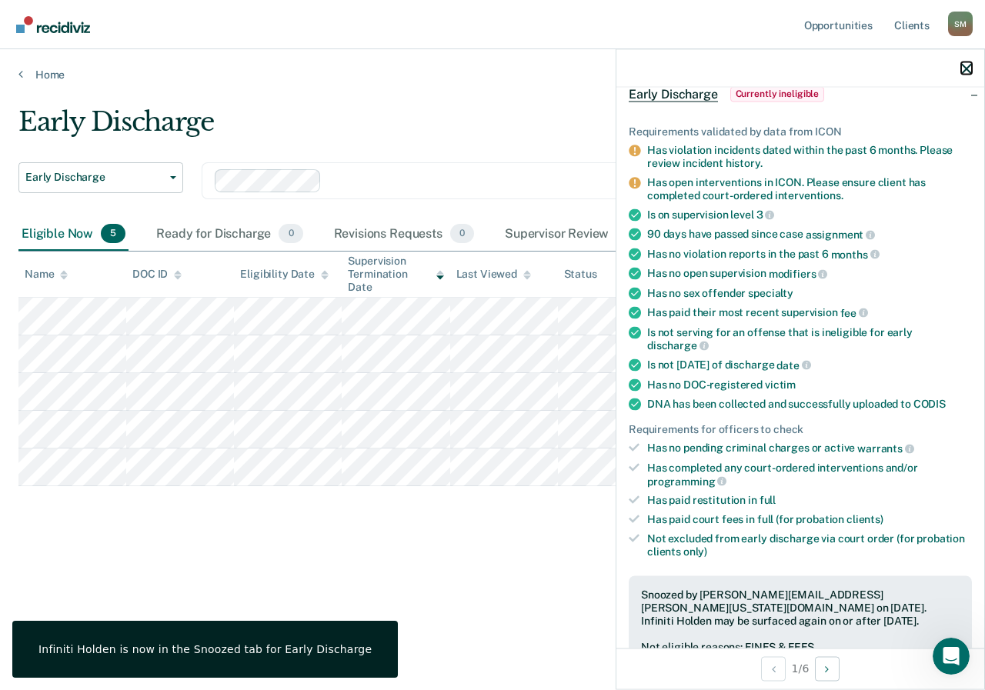
click at [966, 65] on icon "button" at bounding box center [966, 68] width 11 height 11
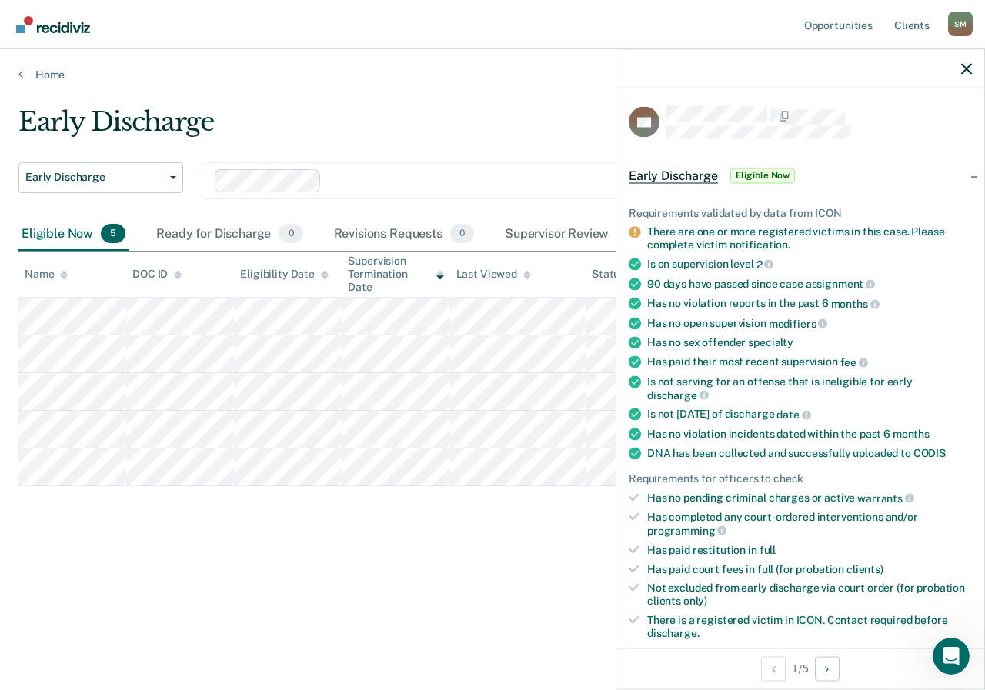
scroll to position [77, 0]
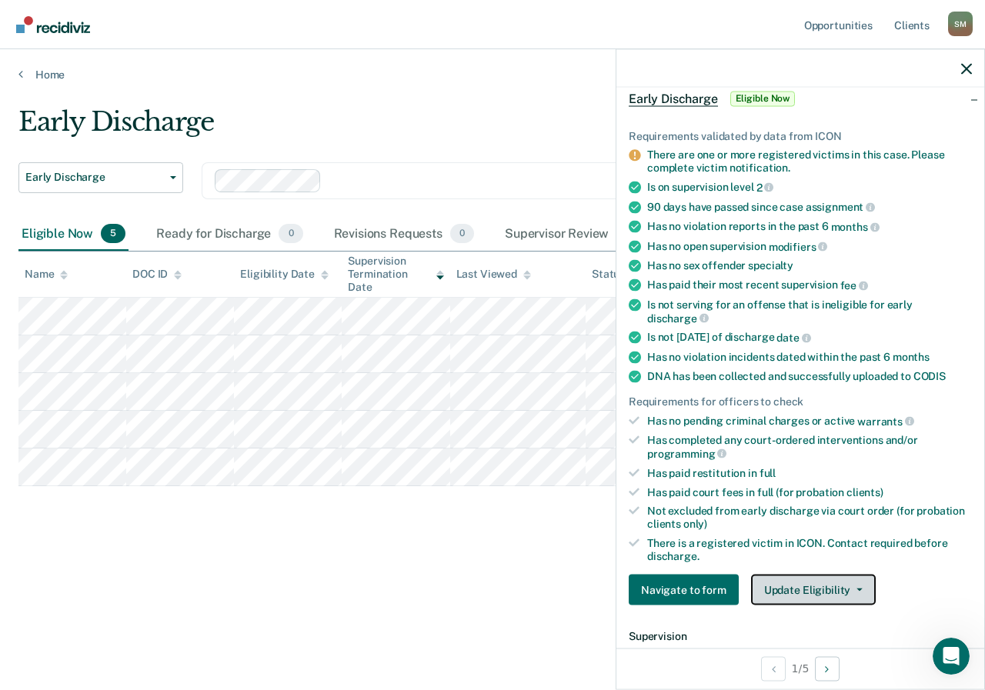
click at [816, 582] on button "Update Eligibility" at bounding box center [813, 590] width 125 height 31
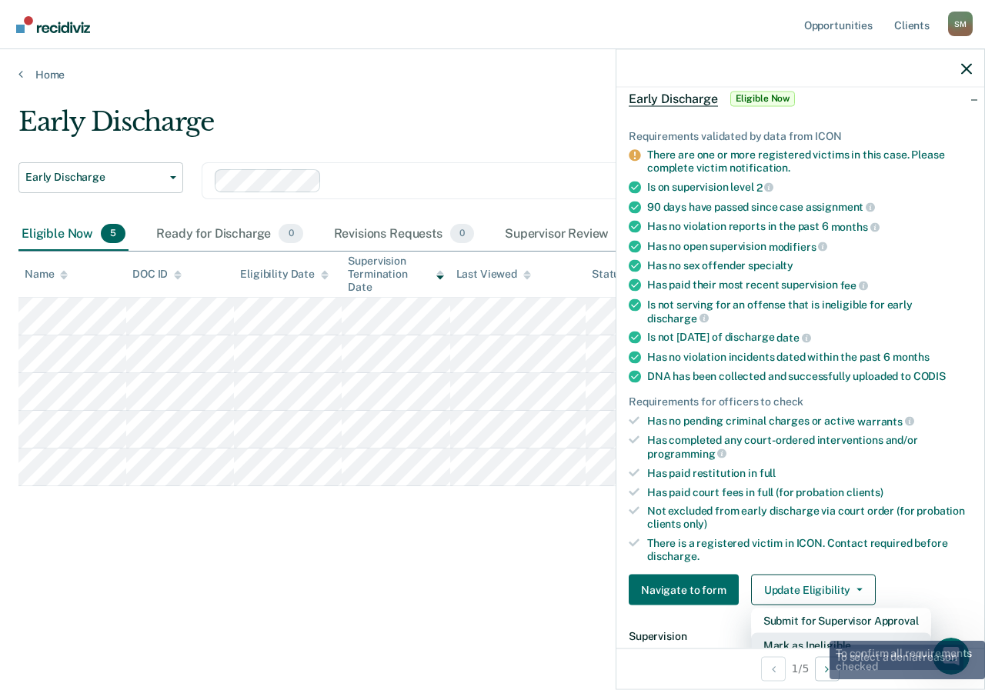
scroll to position [85, 0]
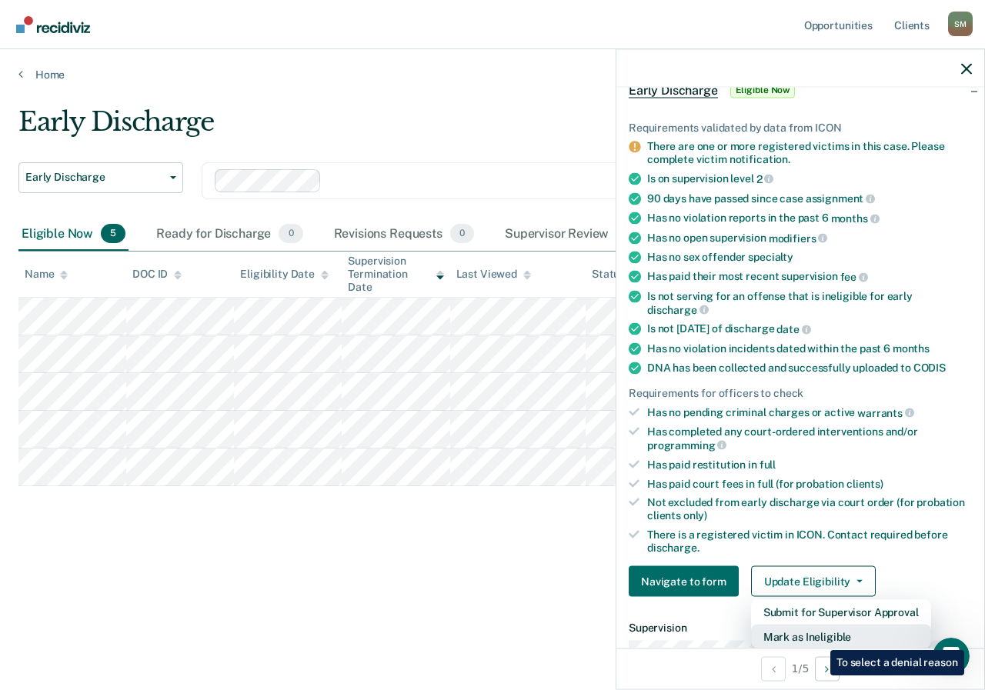
click at [819, 639] on button "Mark as Ineligible" at bounding box center [841, 637] width 180 height 25
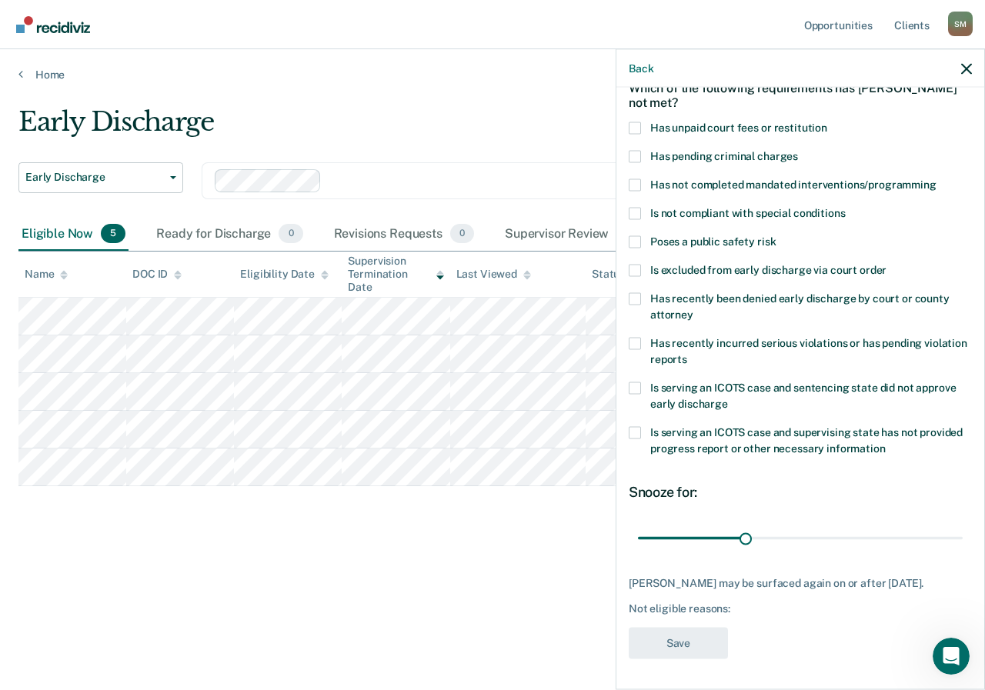
click at [637, 125] on span at bounding box center [635, 128] width 12 height 12
click at [827, 122] on input "Has unpaid court fees or restitution" at bounding box center [827, 122] width 0 height 0
click at [691, 655] on button "Save" at bounding box center [678, 643] width 99 height 32
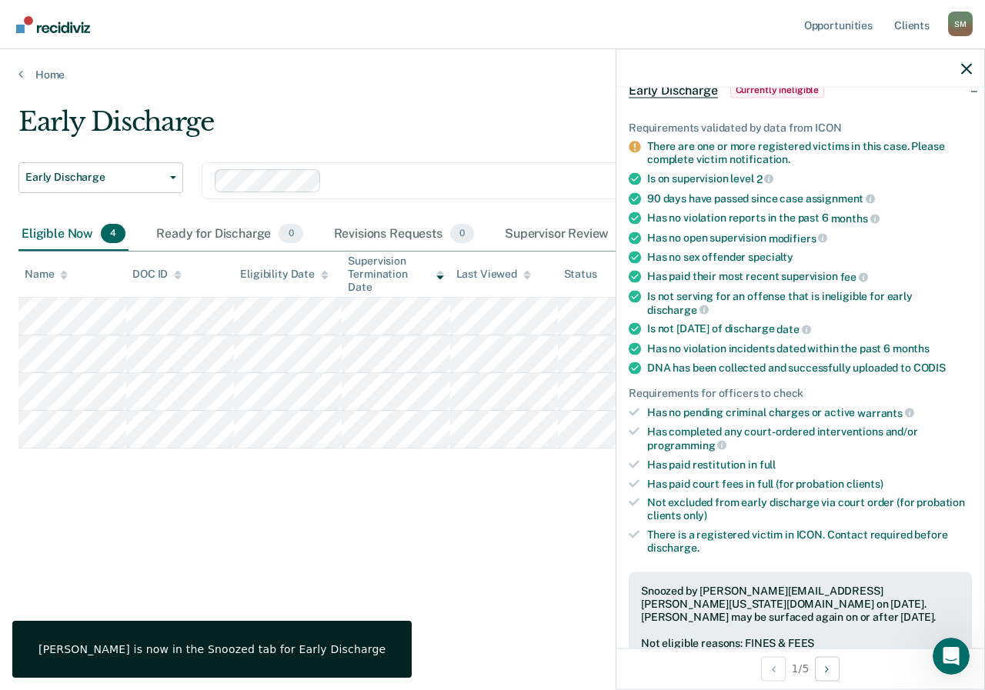
click at [293, 551] on div "Early Discharge Early Discharge Early Discharge Clear officers Eligible Now 4 R…" at bounding box center [492, 340] width 948 height 469
click at [969, 62] on button "button" at bounding box center [966, 68] width 11 height 13
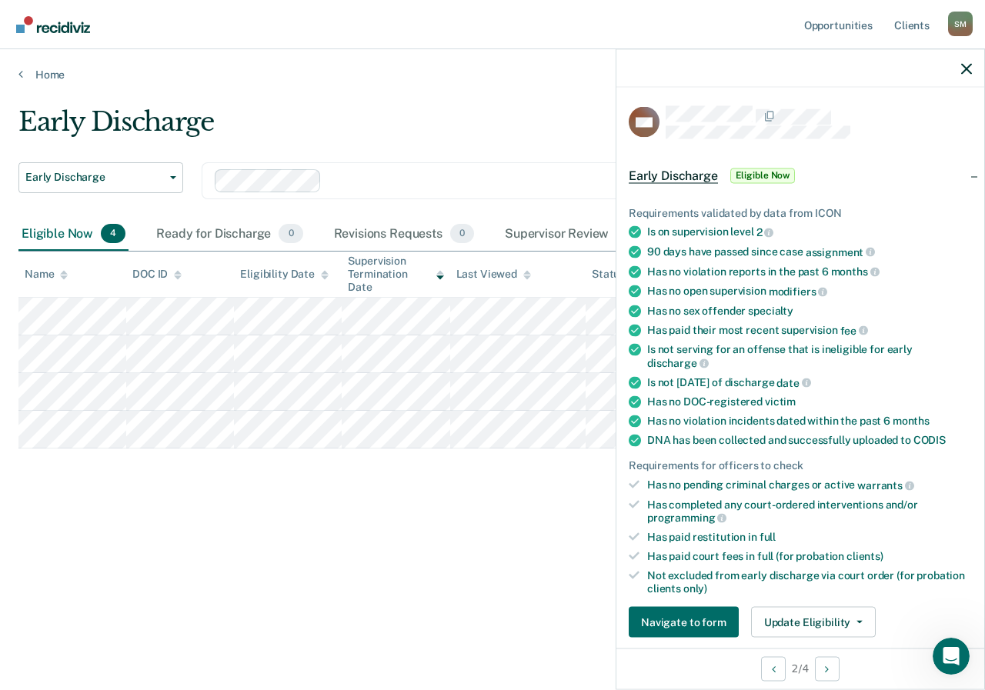
click at [465, 586] on div "Early Discharge Early Discharge Early Discharge Clear officers Eligible Now 4 R…" at bounding box center [492, 365] width 948 height 518
click at [962, 58] on div at bounding box center [800, 68] width 368 height 38
click at [961, 66] on icon "button" at bounding box center [966, 68] width 11 height 11
drag, startPoint x: 414, startPoint y: 650, endPoint x: 427, endPoint y: 546, distance: 104.7
click at [417, 641] on main "Early Discharge Early Discharge Early Discharge Clear officers Eligible Now 4 R…" at bounding box center [492, 384] width 985 height 604
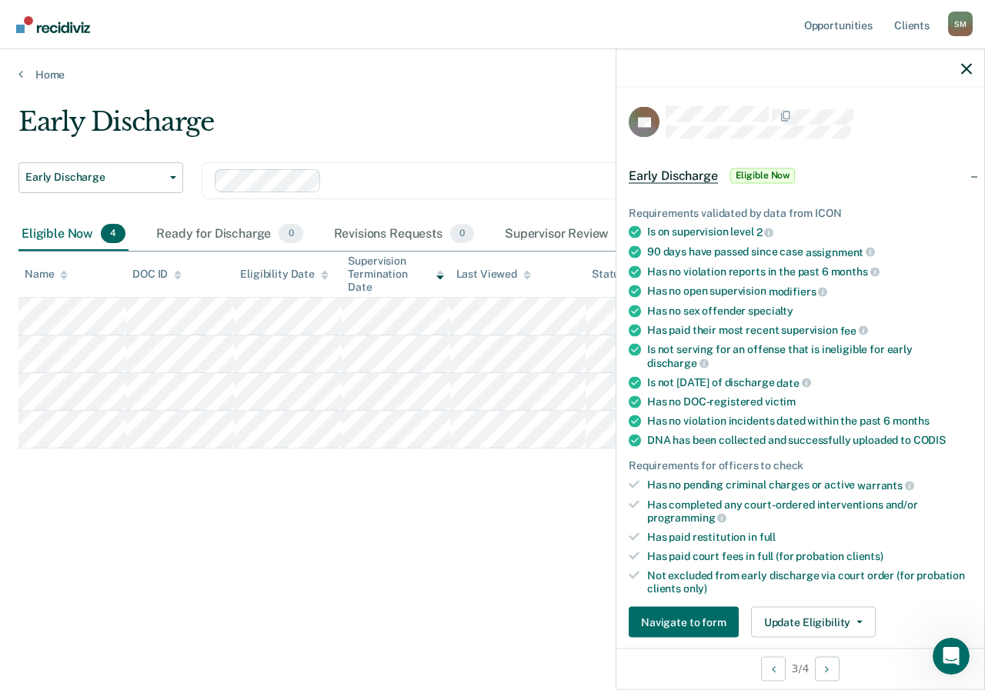
click at [235, 632] on main "Early Discharge Early Discharge Early Discharge Clear officers Eligible Now 4 R…" at bounding box center [492, 384] width 985 height 604
click at [973, 61] on div at bounding box center [800, 68] width 368 height 38
click at [970, 64] on div at bounding box center [800, 68] width 368 height 38
click at [966, 65] on icon "button" at bounding box center [966, 68] width 11 height 11
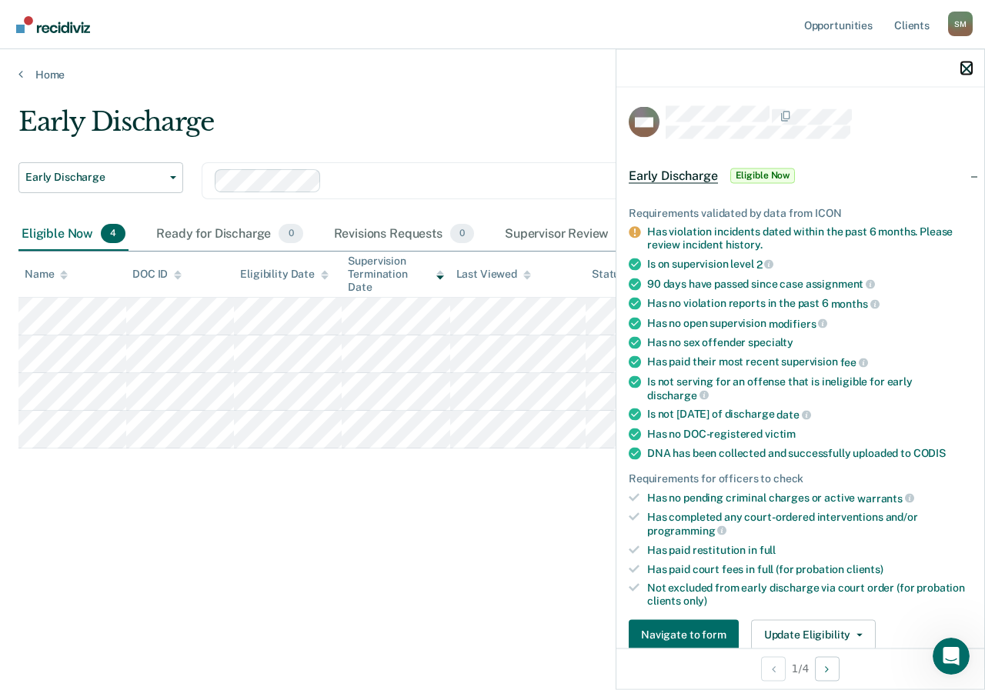
click at [966, 66] on icon "button" at bounding box center [966, 68] width 11 height 11
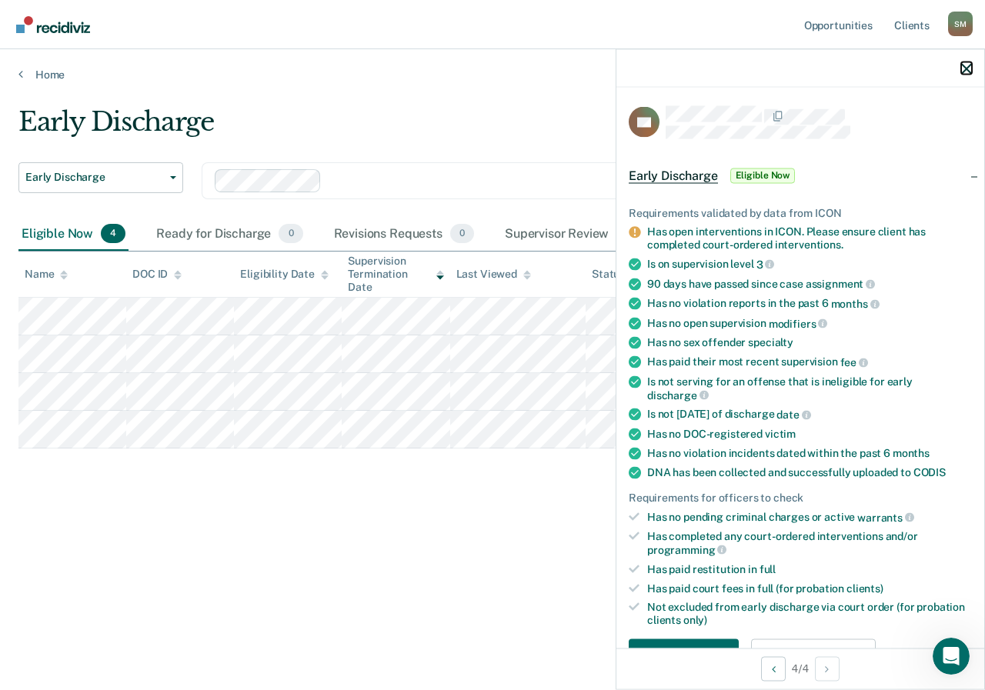
click at [970, 64] on icon "button" at bounding box center [966, 68] width 11 height 11
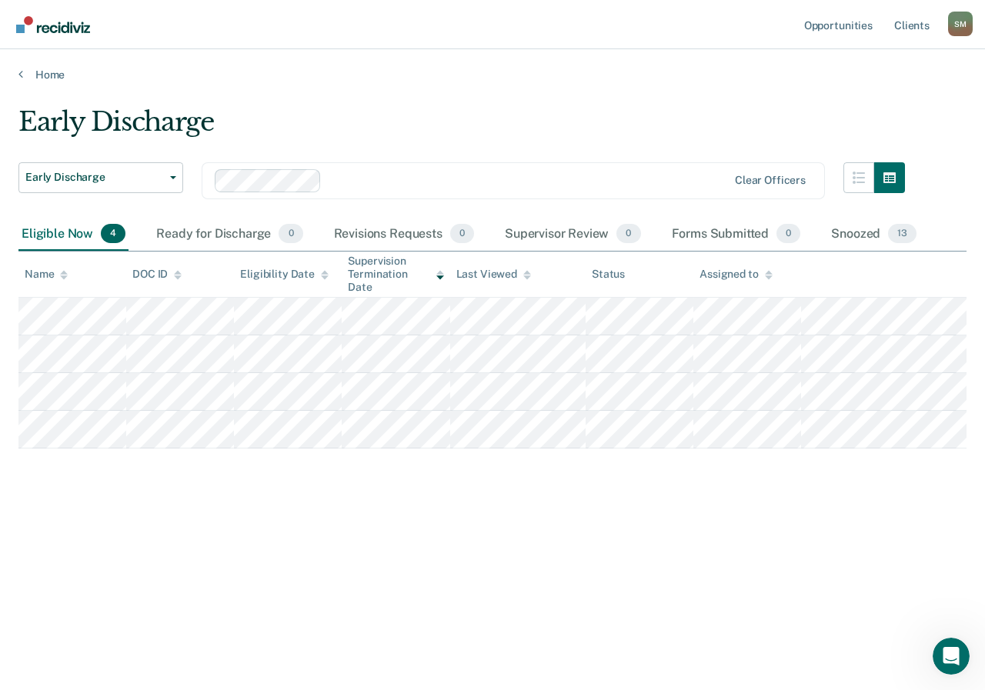
click at [464, 509] on div "Early Discharge Early Discharge Early Discharge Clear officers Eligible Now 4 R…" at bounding box center [492, 340] width 948 height 469
